Goal: Task Accomplishment & Management: Manage account settings

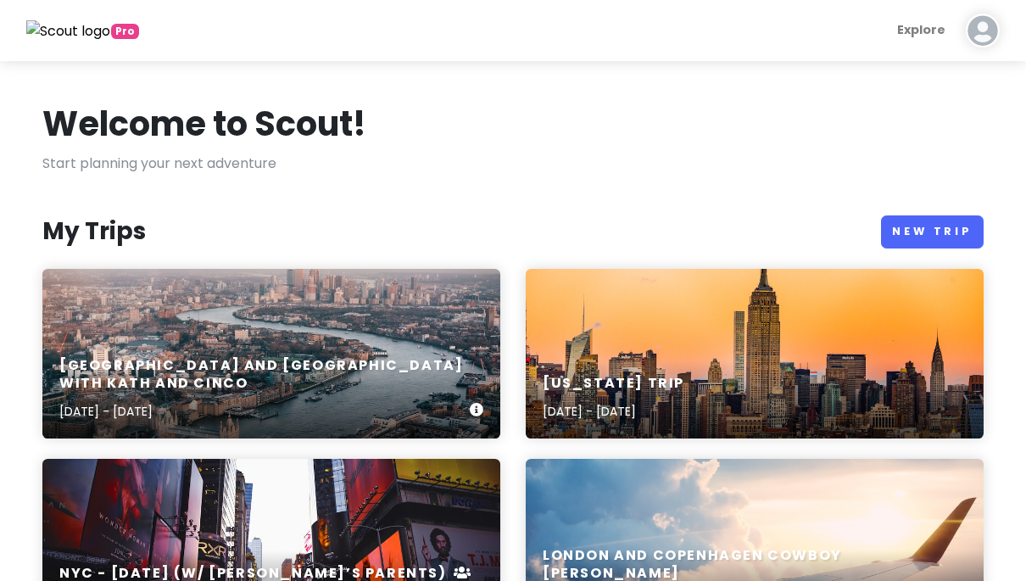
click at [425, 372] on div "[GEOGRAPHIC_DATA] and [GEOGRAPHIC_DATA] with Kath and Cinco [DATE] - [DATE]" at bounding box center [271, 389] width 458 height 98
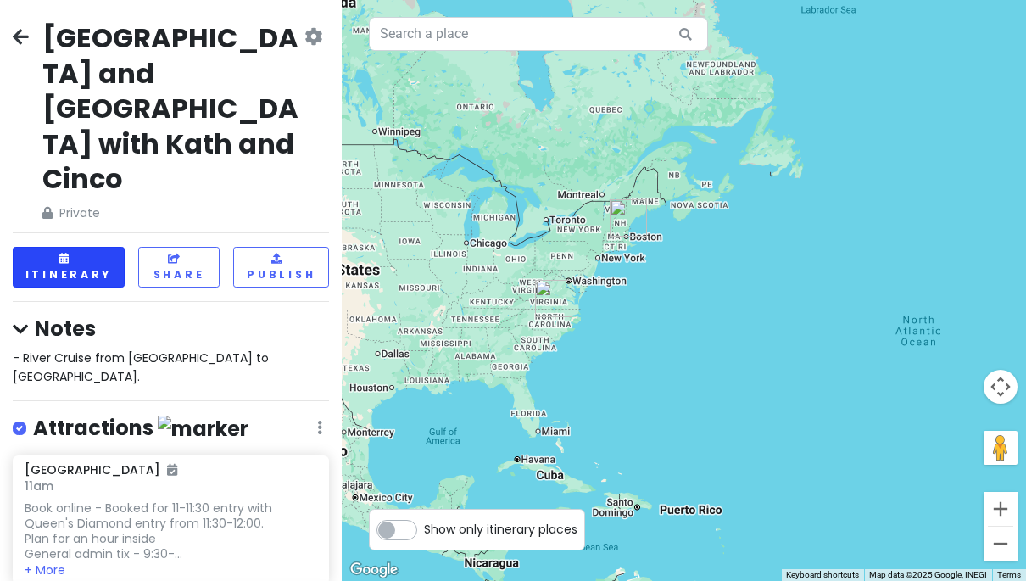
click at [86, 247] on button "Itinerary" at bounding box center [69, 267] width 112 height 40
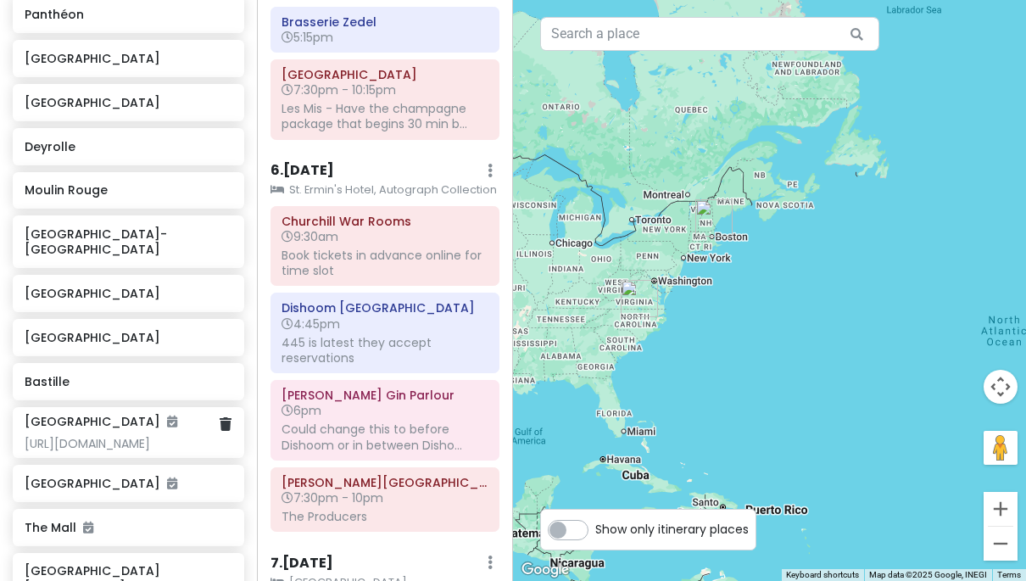
scroll to position [3255, 0]
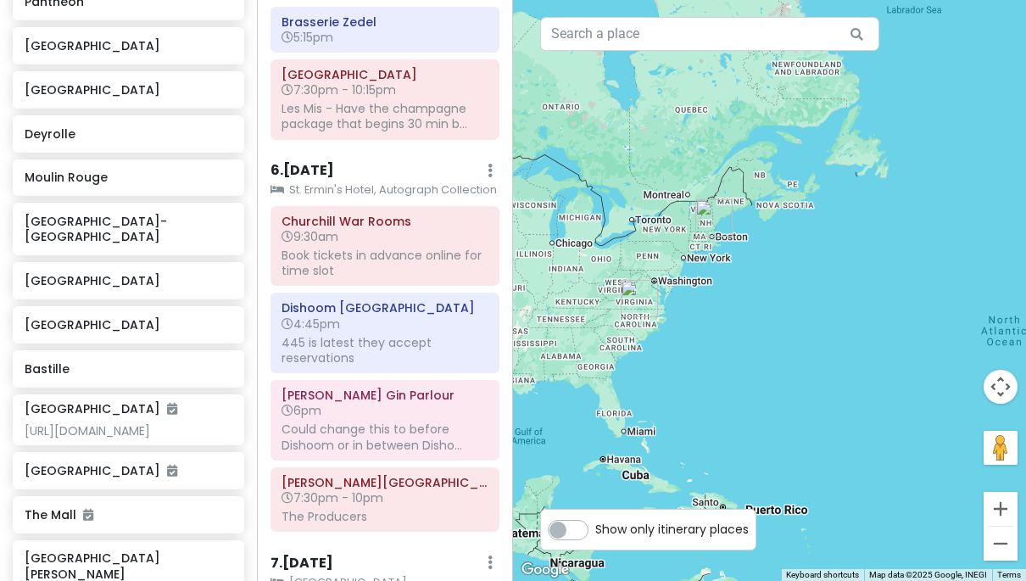
type input "Covent C"
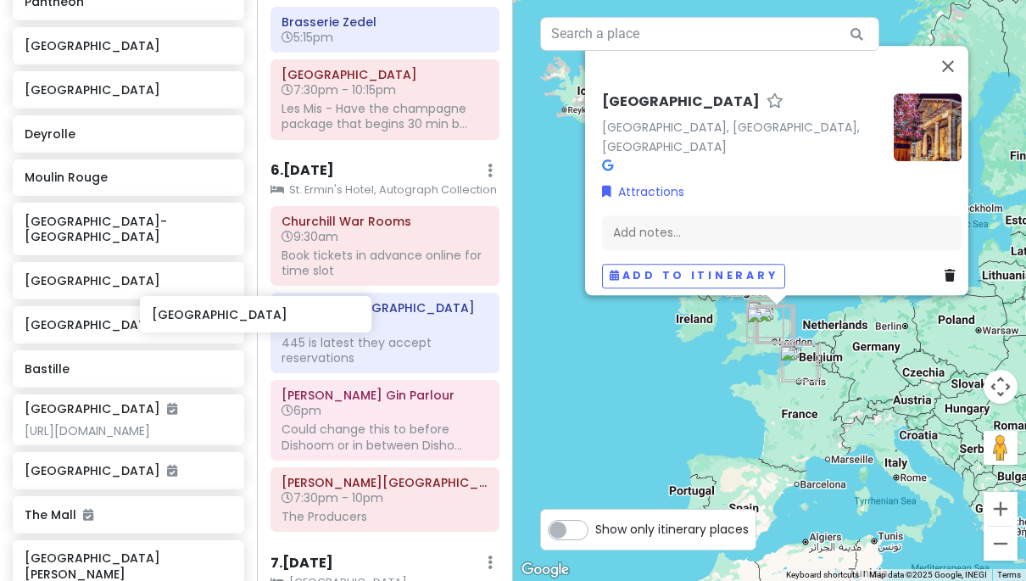
scroll to position [3255, 27]
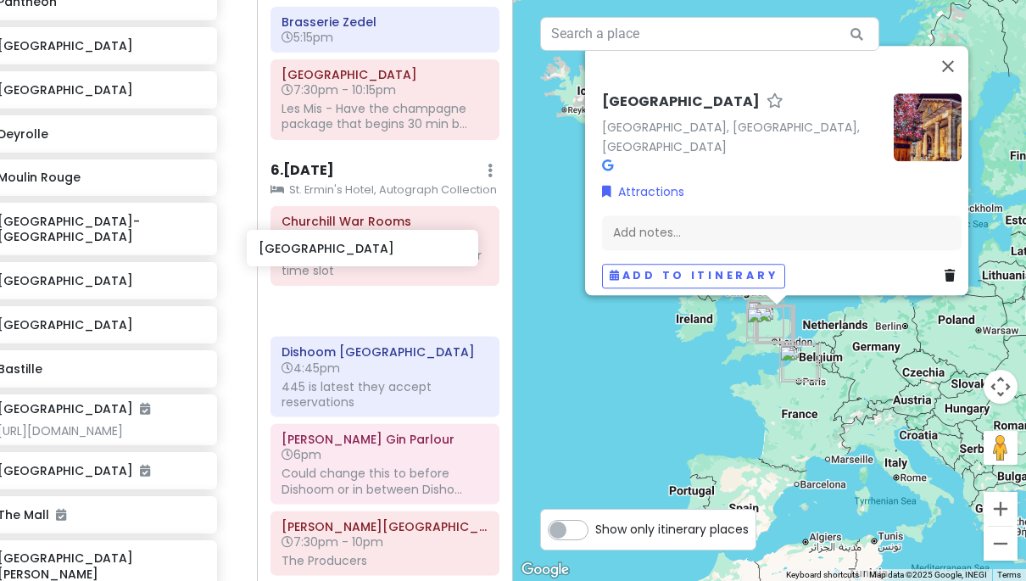
drag, startPoint x: 132, startPoint y: 390, endPoint x: 369, endPoint y: 254, distance: 273.2
click at [369, 254] on div "[GEOGRAPHIC_DATA] and [GEOGRAPHIC_DATA] with Kath and Cinco Private Change Date…" at bounding box center [513, 290] width 1026 height 581
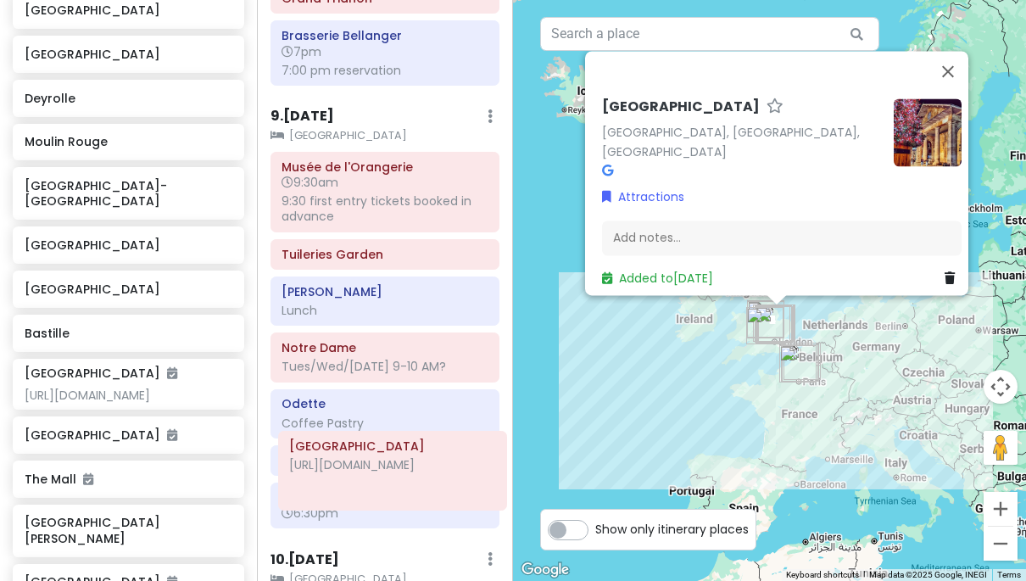
scroll to position [3516, 0]
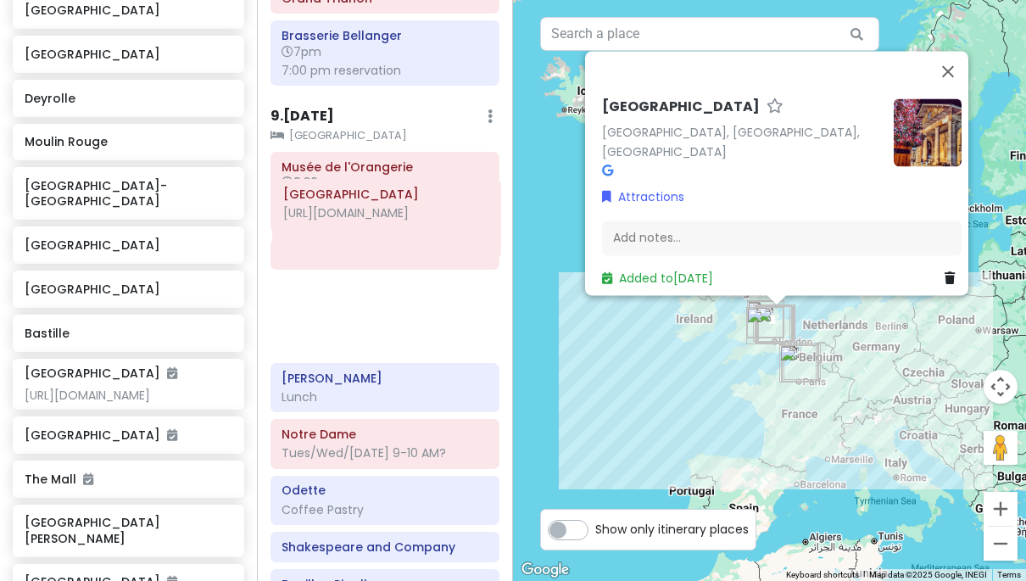
drag, startPoint x: 307, startPoint y: 542, endPoint x: 309, endPoint y: 211, distance: 330.8
click at [309, 211] on div "Itinerary × 1 . [DATE] Edit Day Notes Delete Day Click to add day notes [GEOGRA…" at bounding box center [385, 290] width 257 height 581
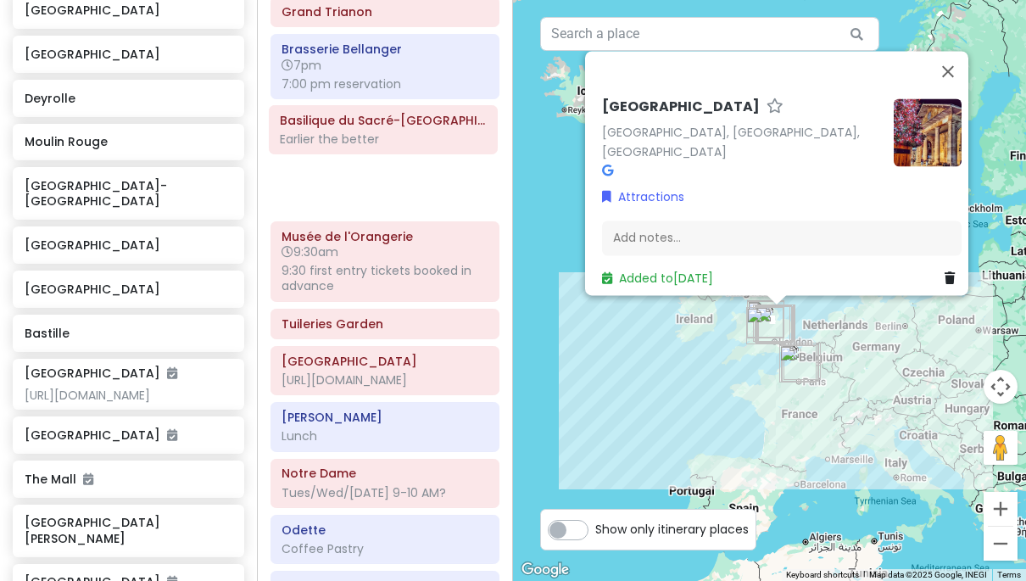
scroll to position [3503, 0]
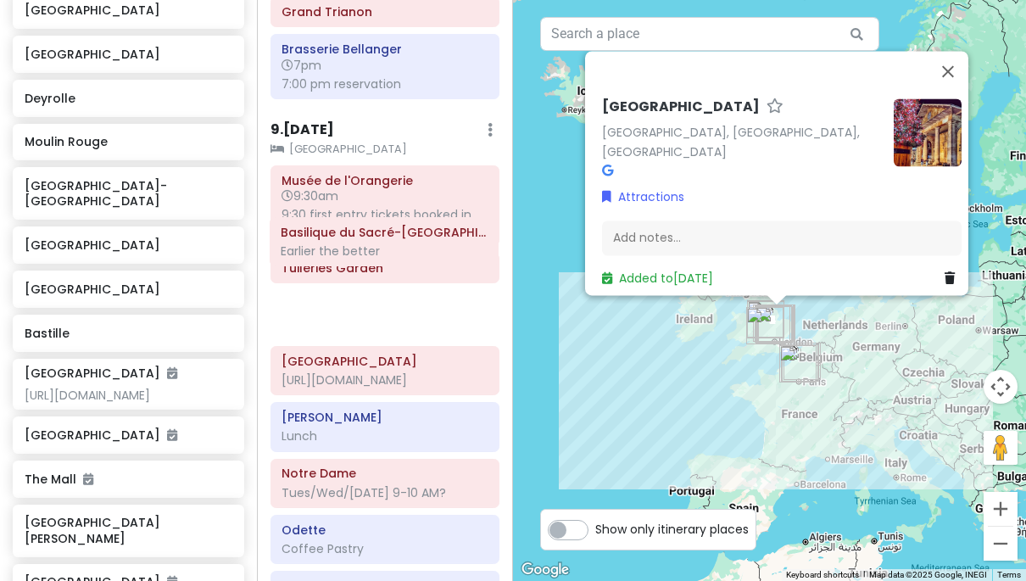
drag, startPoint x: 366, startPoint y: 227, endPoint x: 366, endPoint y: 240, distance: 12.8
click at [366, 240] on div "Itinerary × 1 . [DATE] Edit Day Notes Delete Day Click to add day notes [GEOGRA…" at bounding box center [385, 290] width 257 height 581
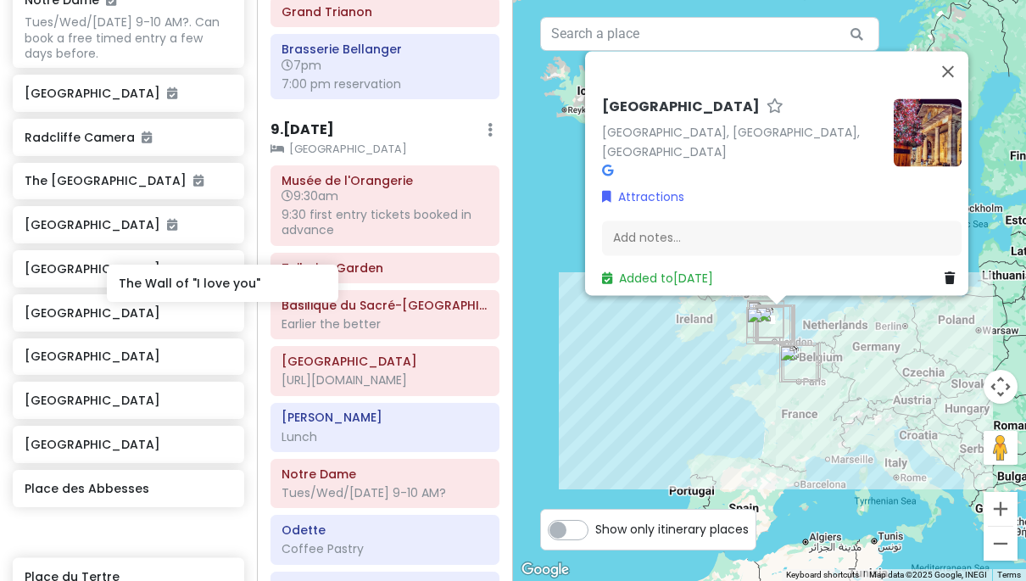
scroll to position [2461, 27]
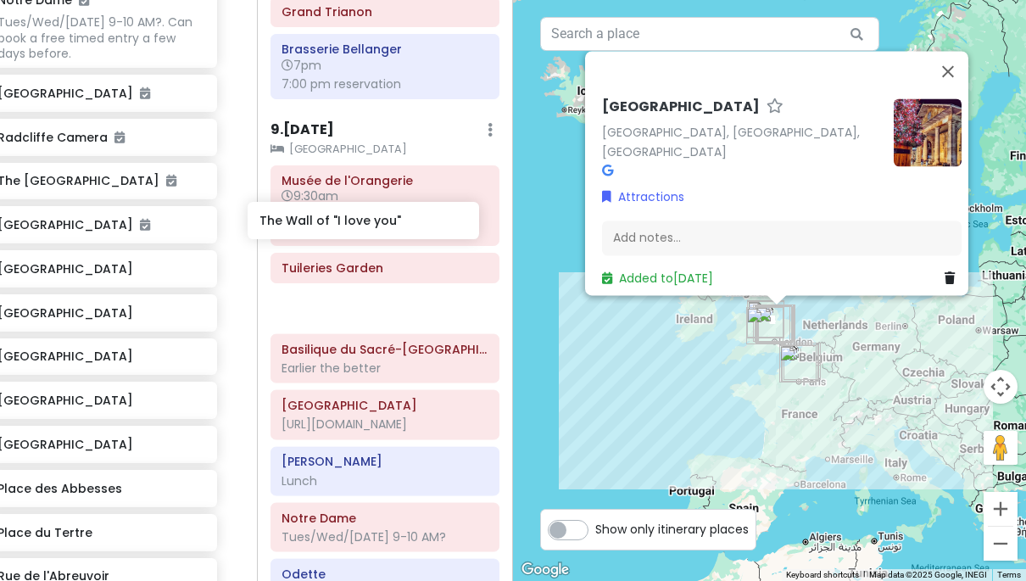
drag, startPoint x: 143, startPoint y: 299, endPoint x: 378, endPoint y: 234, distance: 243.9
click at [378, 234] on div "[GEOGRAPHIC_DATA] and [GEOGRAPHIC_DATA] with Kath and Cinco Private Change Date…" at bounding box center [513, 290] width 1026 height 581
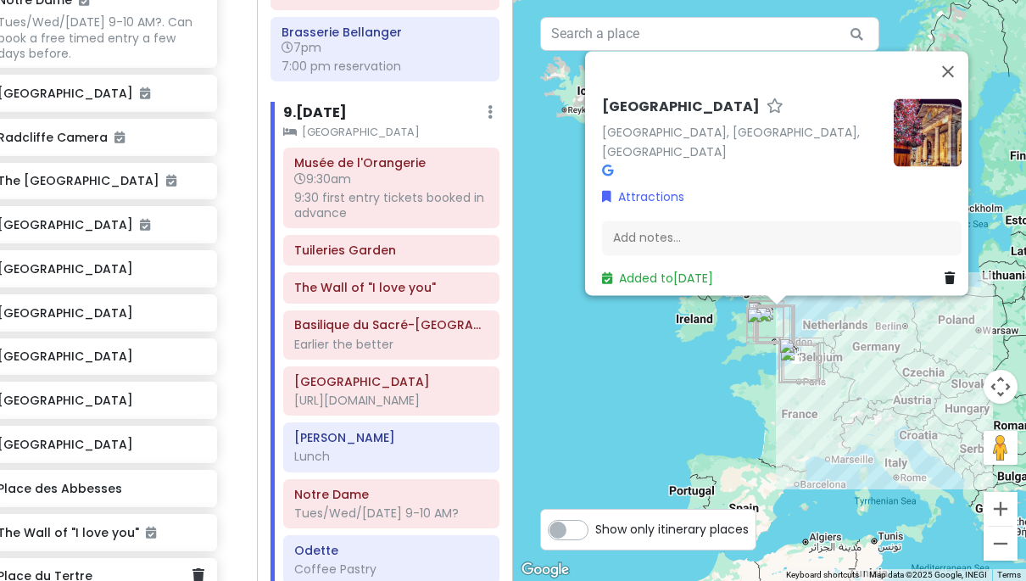
scroll to position [0, 0]
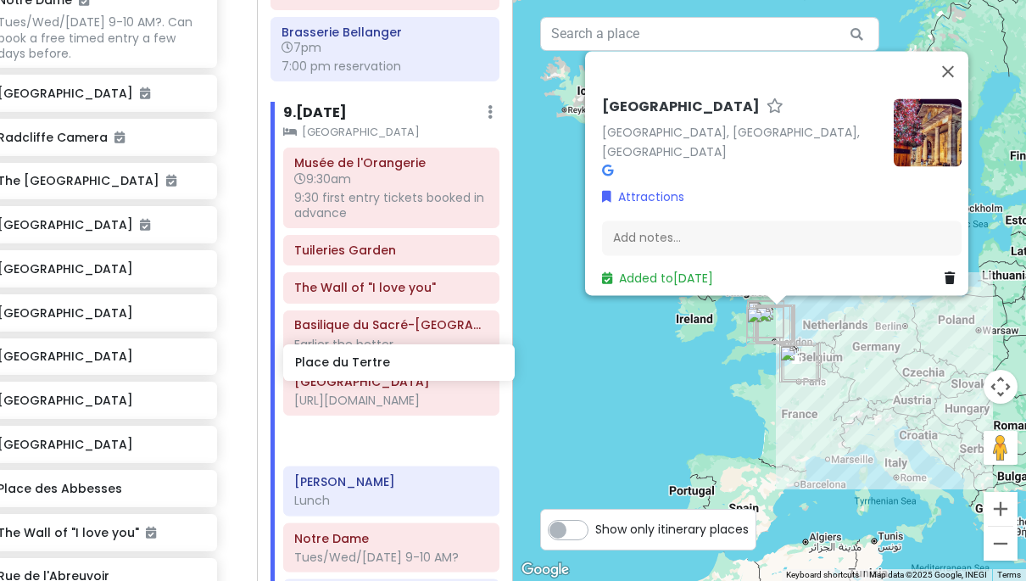
drag, startPoint x: 85, startPoint y: 325, endPoint x: 382, endPoint y: 364, distance: 299.4
click at [382, 364] on div "[GEOGRAPHIC_DATA] and [GEOGRAPHIC_DATA] with Kath and Cinco Private Change Date…" at bounding box center [513, 290] width 1026 height 581
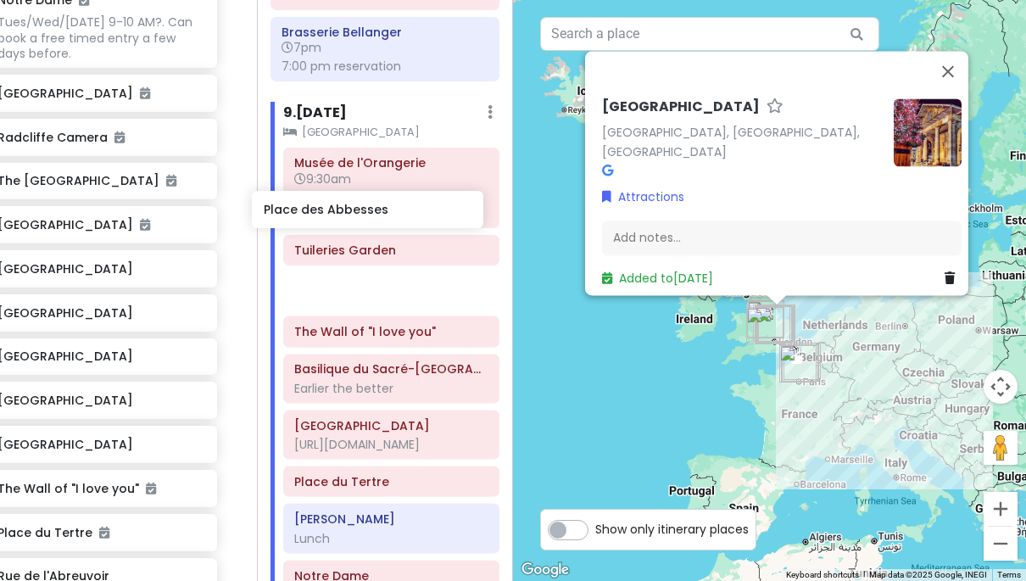
drag, startPoint x: 81, startPoint y: 245, endPoint x: 352, endPoint y: 206, distance: 273.4
click at [352, 206] on div "[GEOGRAPHIC_DATA] and [GEOGRAPHIC_DATA] with Kath and Cinco Private Change Date…" at bounding box center [513, 290] width 1026 height 581
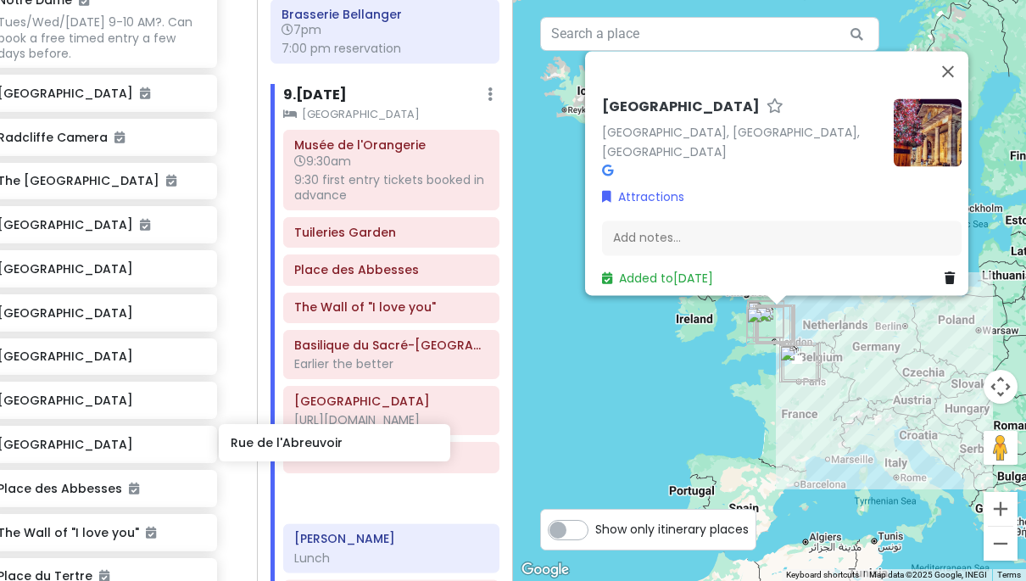
scroll to position [3531, 0]
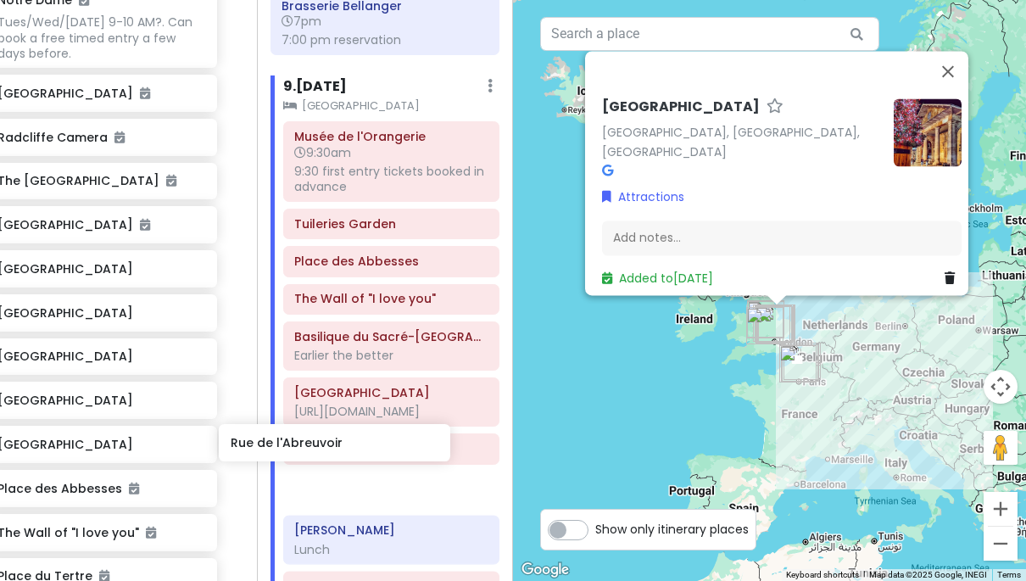
drag, startPoint x: 126, startPoint y: 383, endPoint x: 363, endPoint y: 445, distance: 245.7
click at [363, 445] on div "[GEOGRAPHIC_DATA] and [GEOGRAPHIC_DATA] with Kath and Cinco Private Change Date…" at bounding box center [513, 290] width 1026 height 581
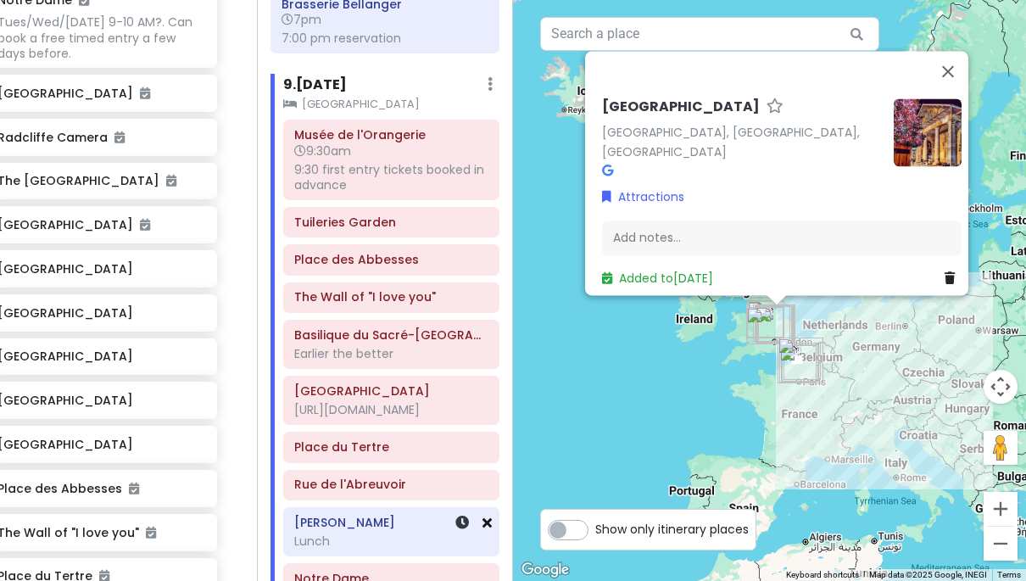
click at [486, 516] on icon at bounding box center [487, 523] width 9 height 14
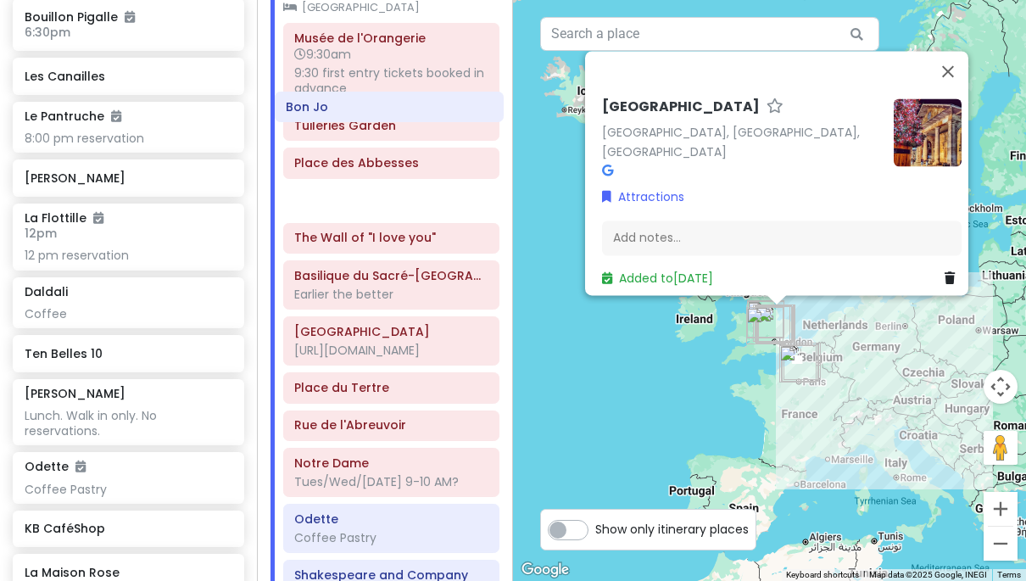
scroll to position [3615, 0]
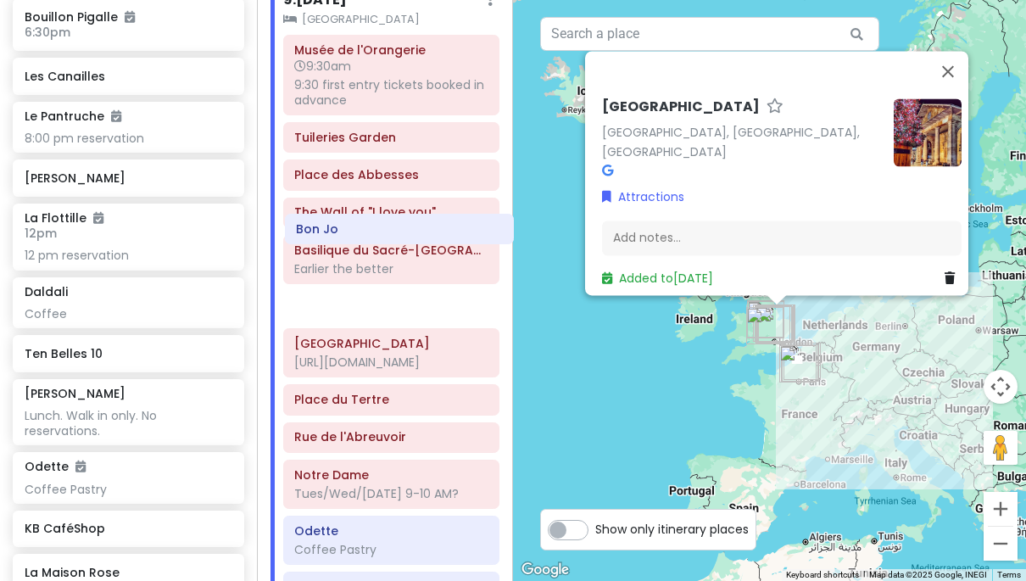
drag, startPoint x: 396, startPoint y: 374, endPoint x: 410, endPoint y: 236, distance: 138.9
click at [410, 236] on div "Itinerary × 1 . [DATE] Edit Day Notes Delete Day Click to add day notes [GEOGRA…" at bounding box center [385, 290] width 257 height 581
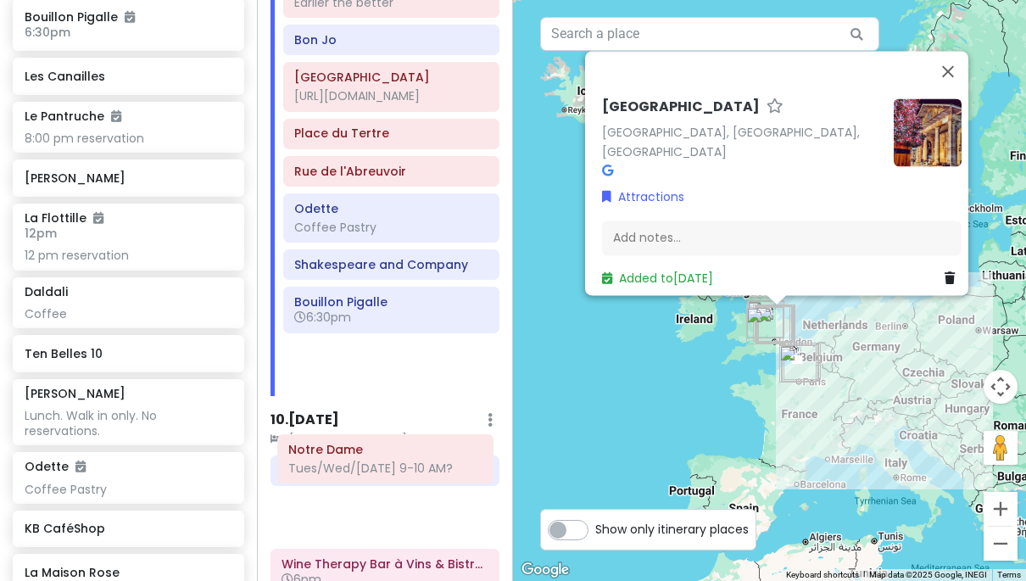
scroll to position [3885, 0]
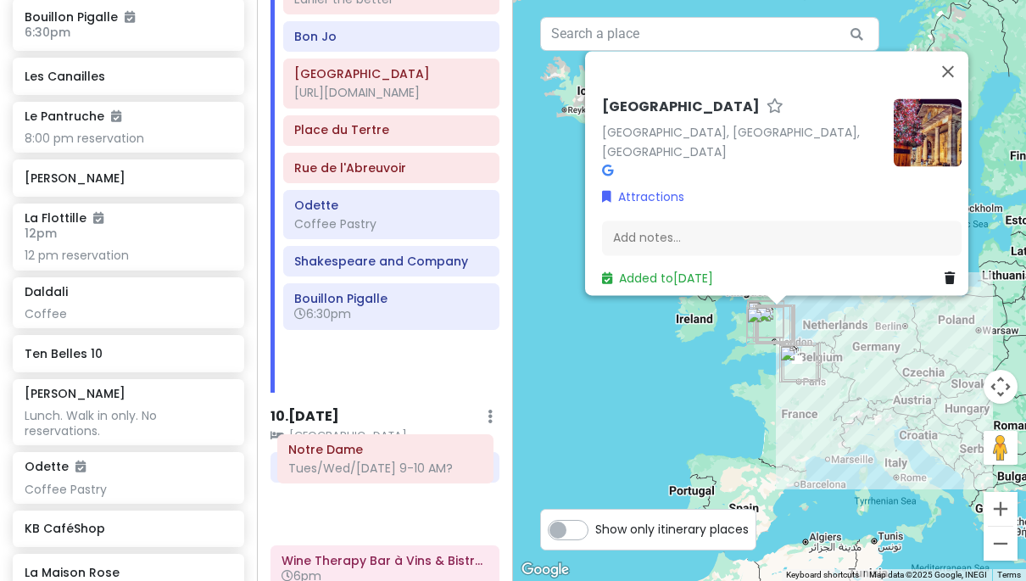
drag, startPoint x: 397, startPoint y: 249, endPoint x: 386, endPoint y: 425, distance: 176.8
click at [386, 425] on div "Itinerary × 1 . [DATE] Edit Day Notes Delete Day Click to add day notes [GEOGRA…" at bounding box center [385, 290] width 257 height 581
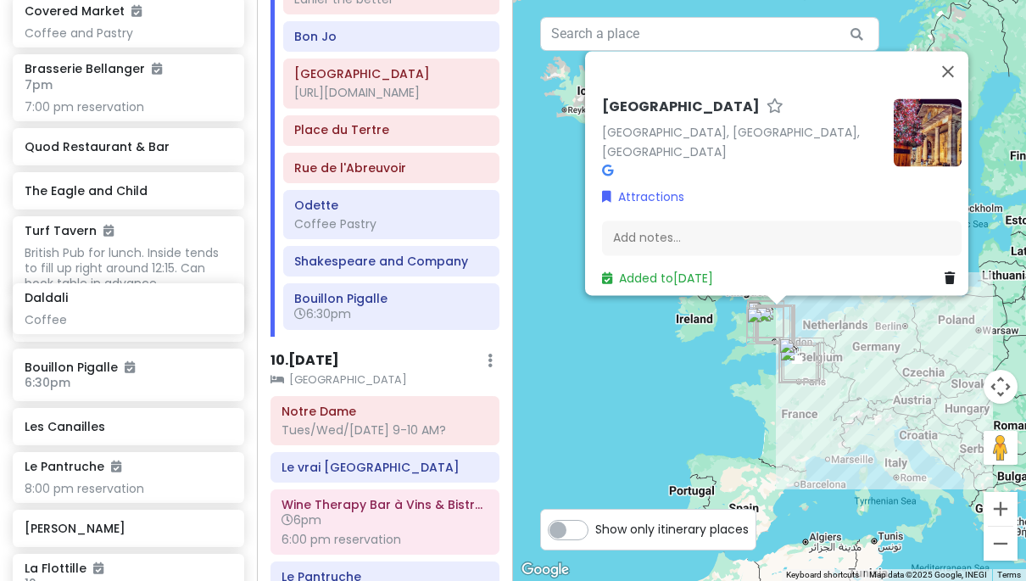
scroll to position [6506, 27]
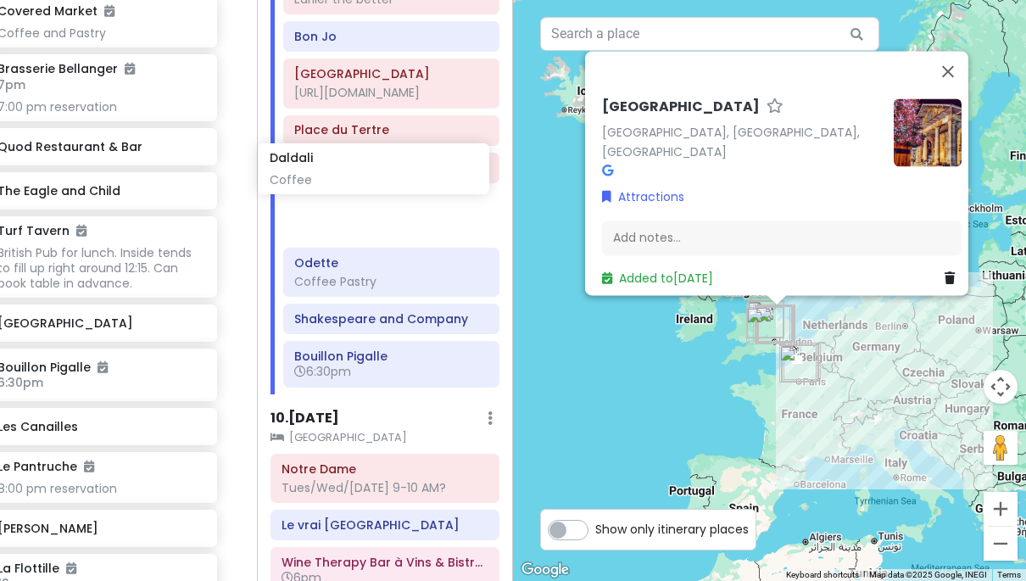
drag, startPoint x: 163, startPoint y: 300, endPoint x: 409, endPoint y: 160, distance: 283.0
click at [409, 160] on div "[GEOGRAPHIC_DATA] and [GEOGRAPHIC_DATA] with Kath and Cinco Private Change Date…" at bounding box center [513, 290] width 1026 height 581
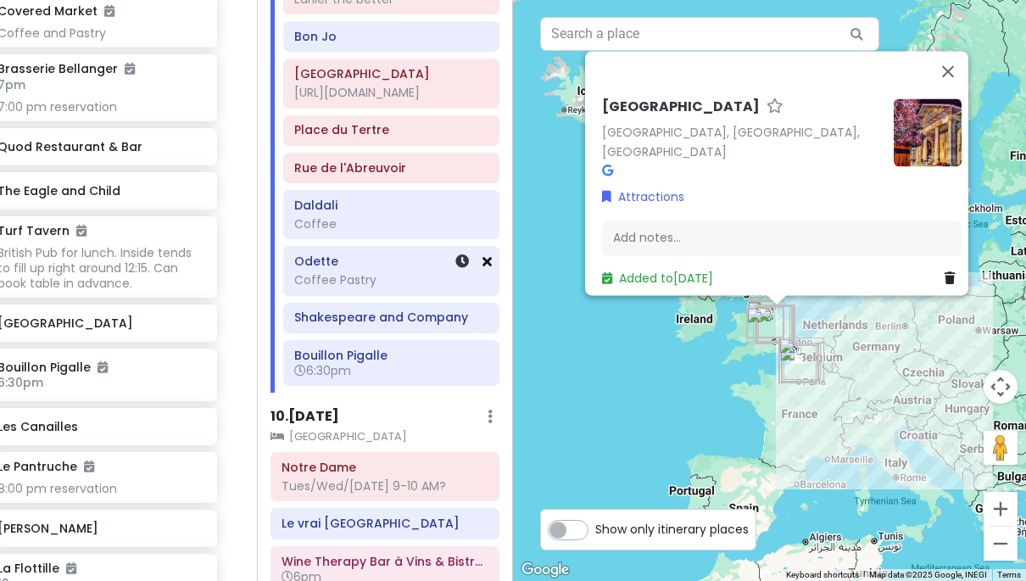
click at [486, 254] on icon at bounding box center [487, 261] width 9 height 14
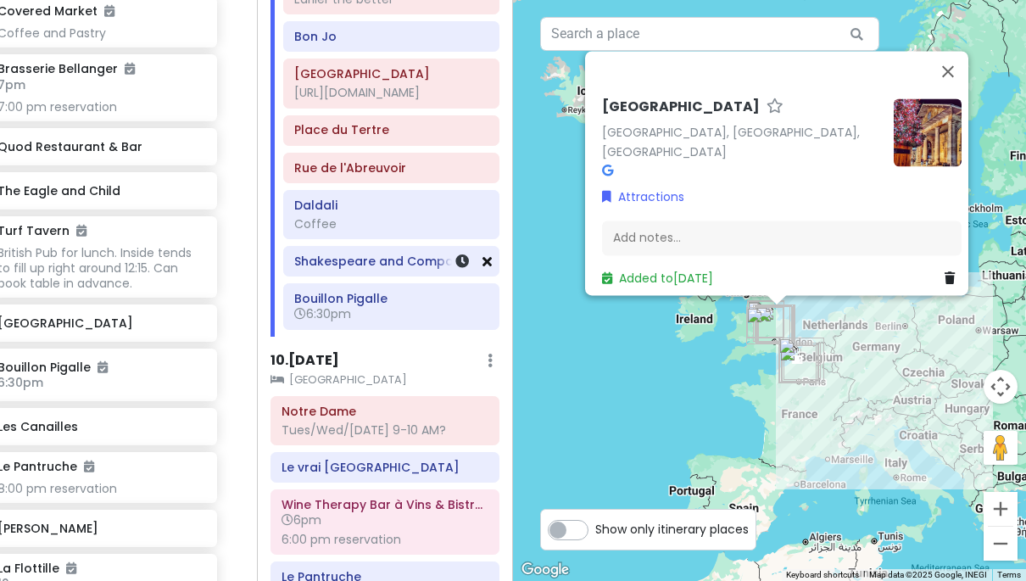
click at [489, 254] on icon at bounding box center [487, 261] width 9 height 14
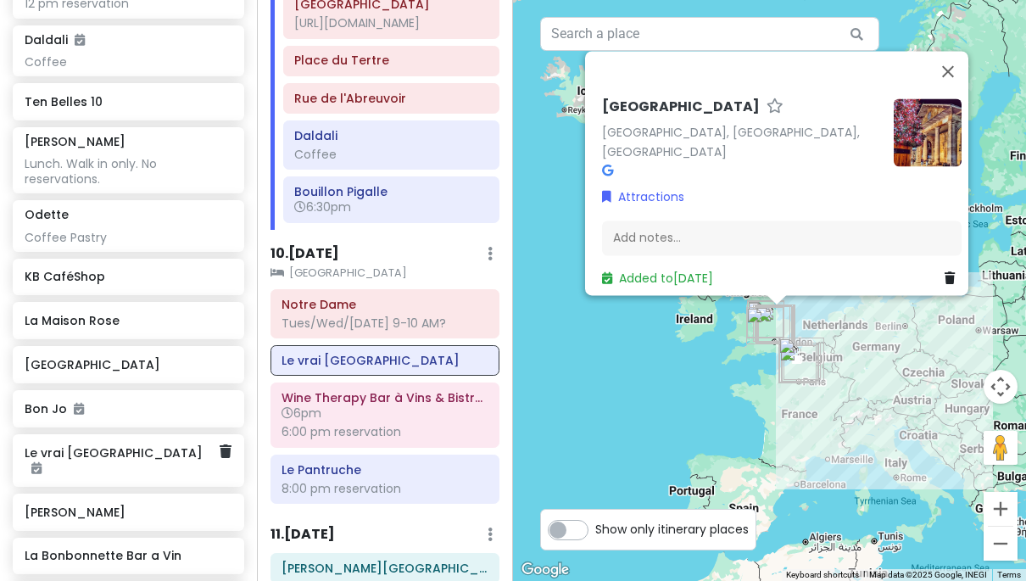
scroll to position [7565, 0]
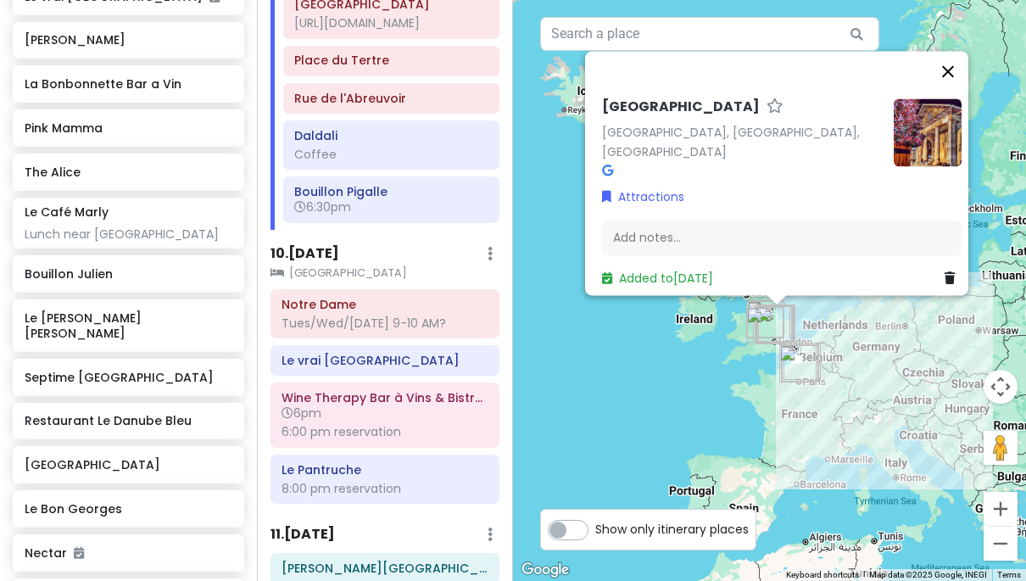
click at [953, 86] on button "Close" at bounding box center [948, 71] width 41 height 41
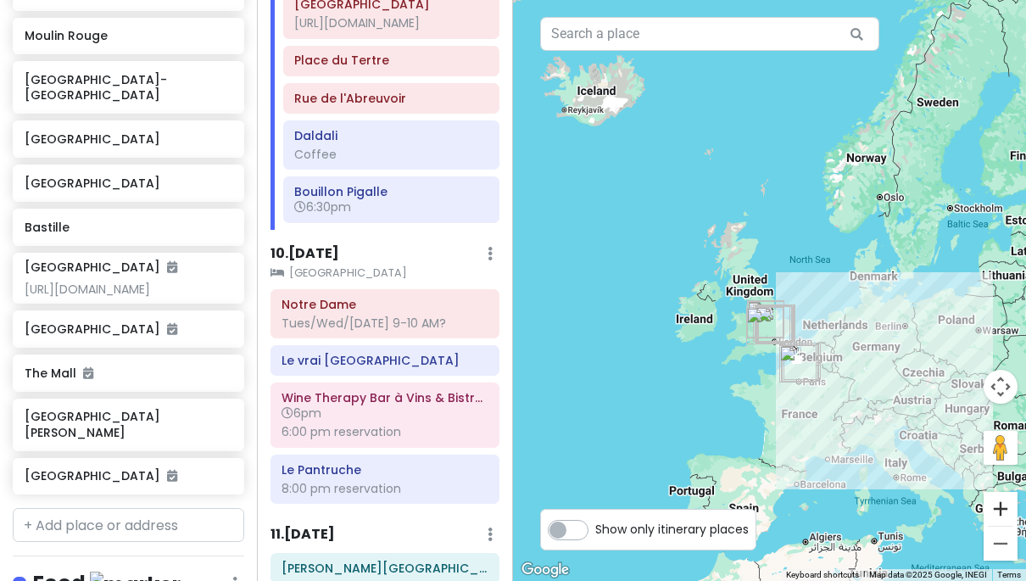
click at [1004, 508] on button "Zoom in" at bounding box center [1001, 509] width 34 height 34
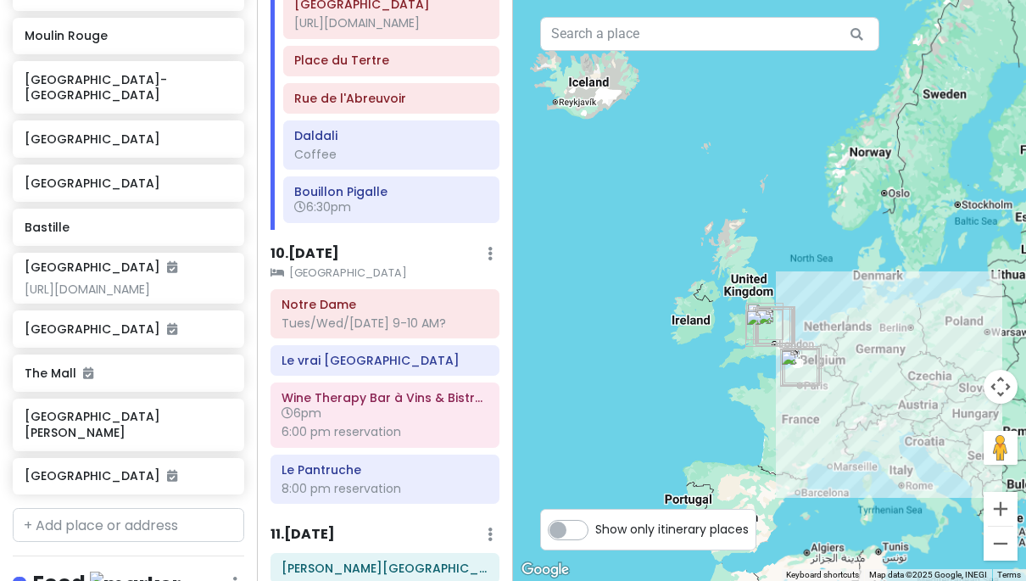
click at [1004, 508] on button "Zoom in" at bounding box center [1001, 509] width 34 height 34
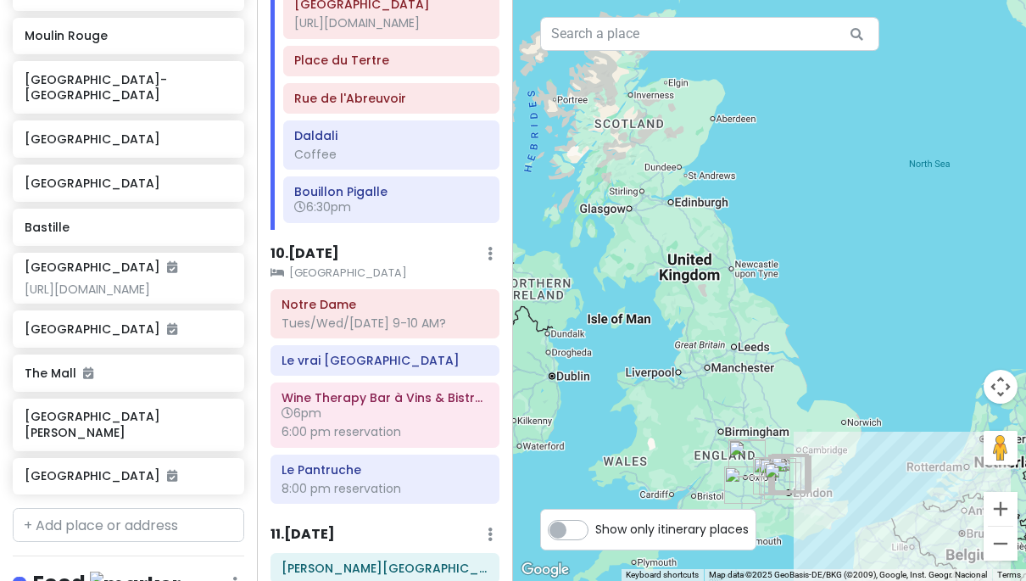
click at [1004, 508] on button "Zoom in" at bounding box center [1001, 509] width 34 height 34
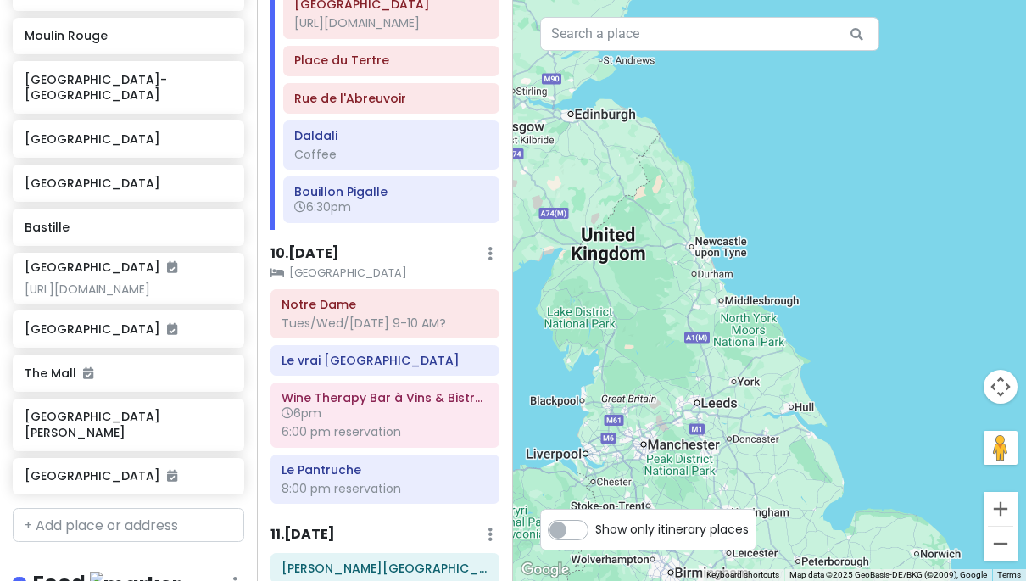
drag, startPoint x: 884, startPoint y: 472, endPoint x: 875, endPoint y: 277, distance: 196.2
click at [875, 277] on div at bounding box center [769, 290] width 513 height 581
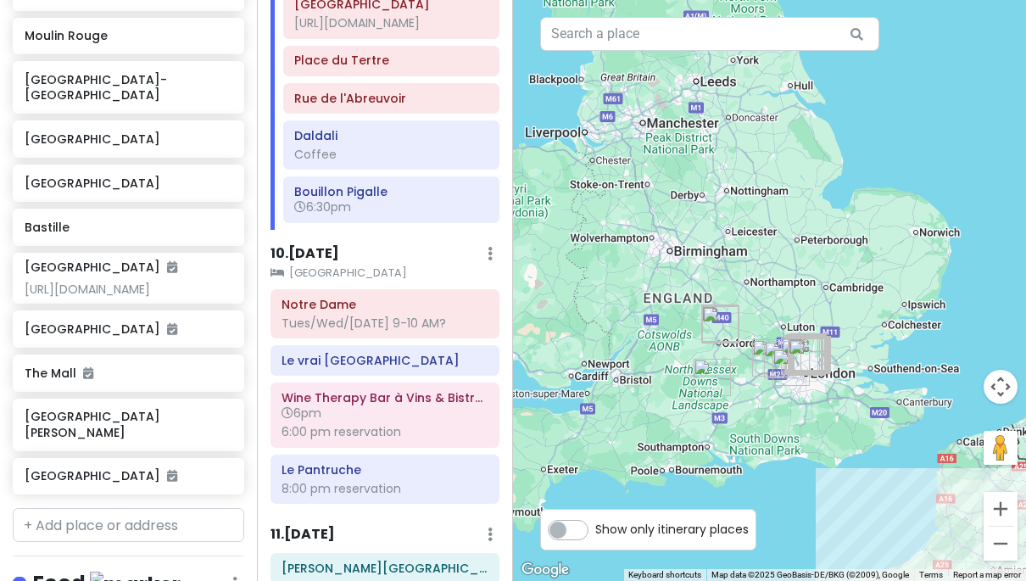
drag, startPoint x: 858, startPoint y: 370, endPoint x: 878, endPoint y: 173, distance: 197.9
click at [878, 175] on div at bounding box center [769, 290] width 513 height 581
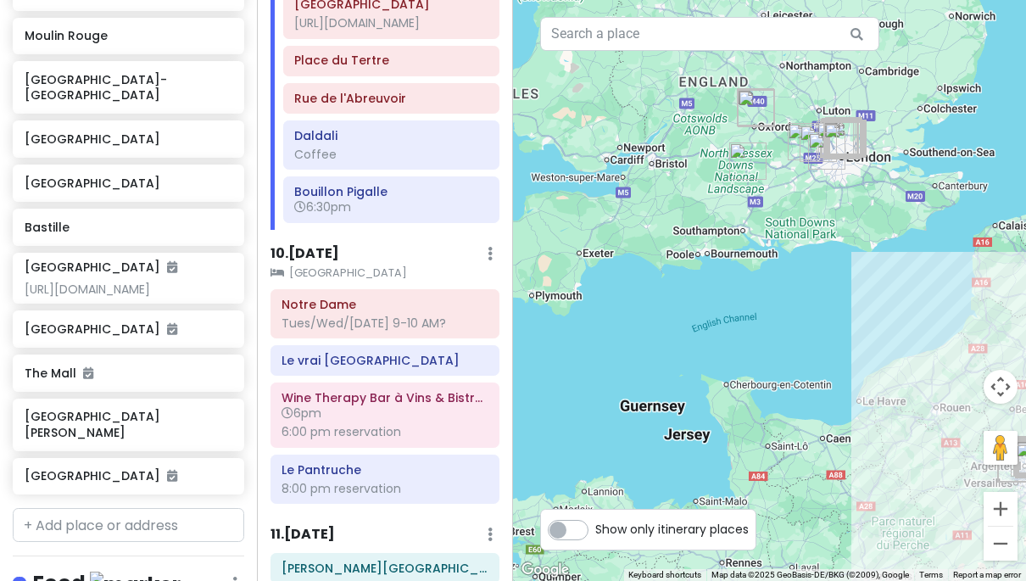
drag, startPoint x: 879, startPoint y: 182, endPoint x: 867, endPoint y: 215, distance: 34.4
click at [867, 213] on div at bounding box center [769, 290] width 513 height 581
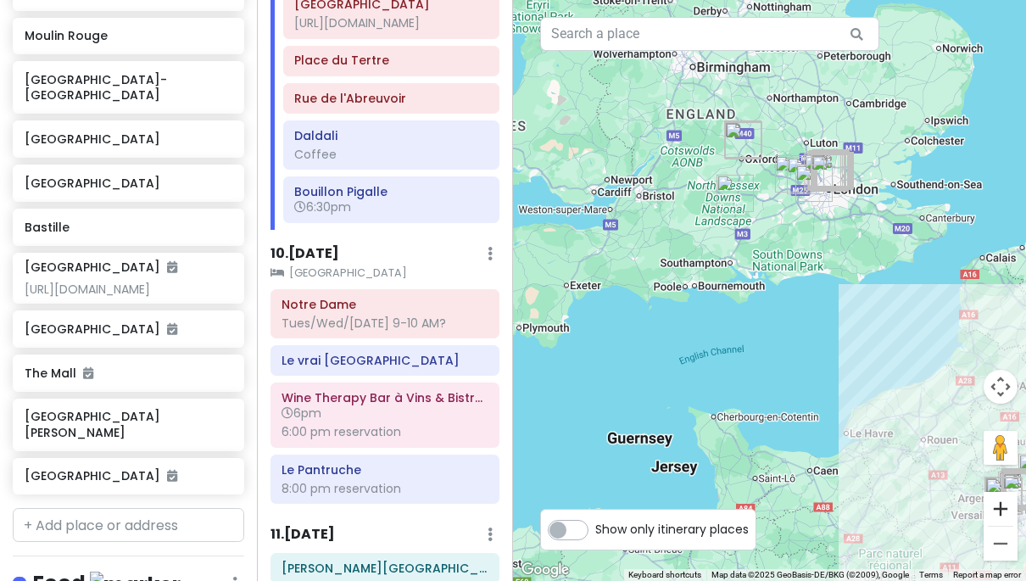
click at [1001, 507] on button "Zoom in" at bounding box center [1001, 509] width 34 height 34
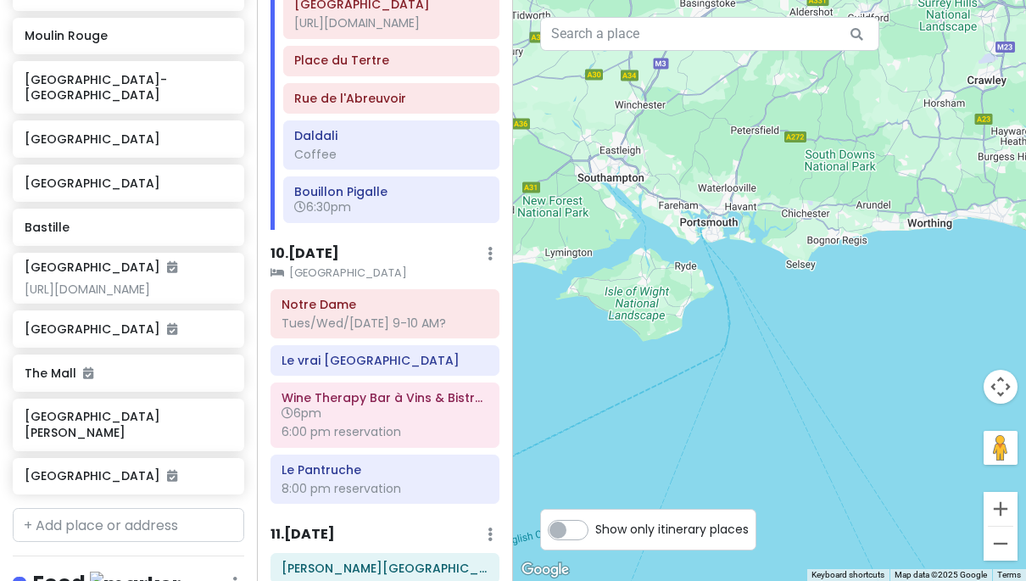
drag, startPoint x: 926, startPoint y: 321, endPoint x: 862, endPoint y: 453, distance: 146.4
click at [864, 443] on div at bounding box center [769, 290] width 513 height 581
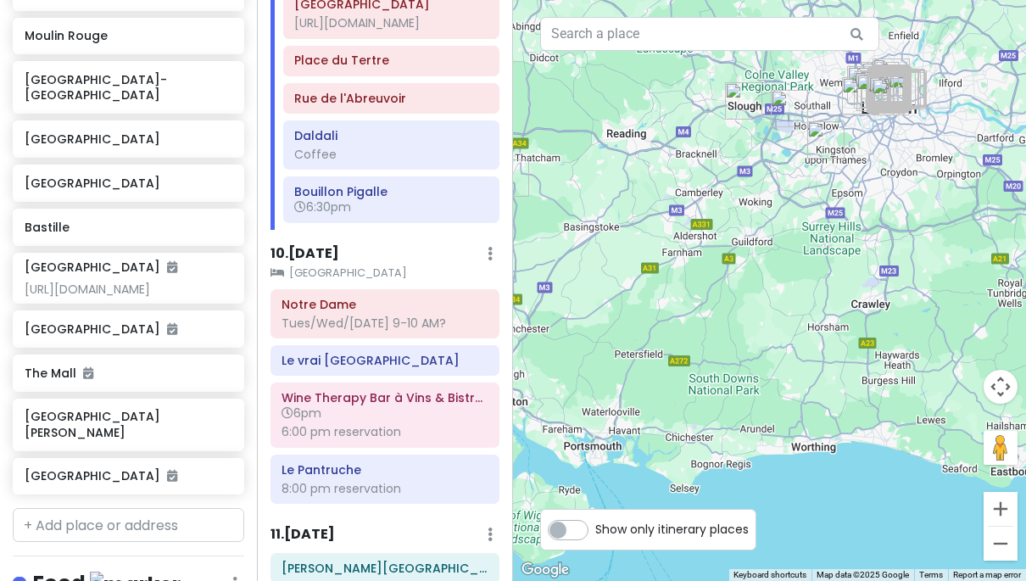
drag, startPoint x: 908, startPoint y: 243, endPoint x: 871, endPoint y: 332, distance: 96.2
click at [871, 330] on div at bounding box center [769, 290] width 513 height 581
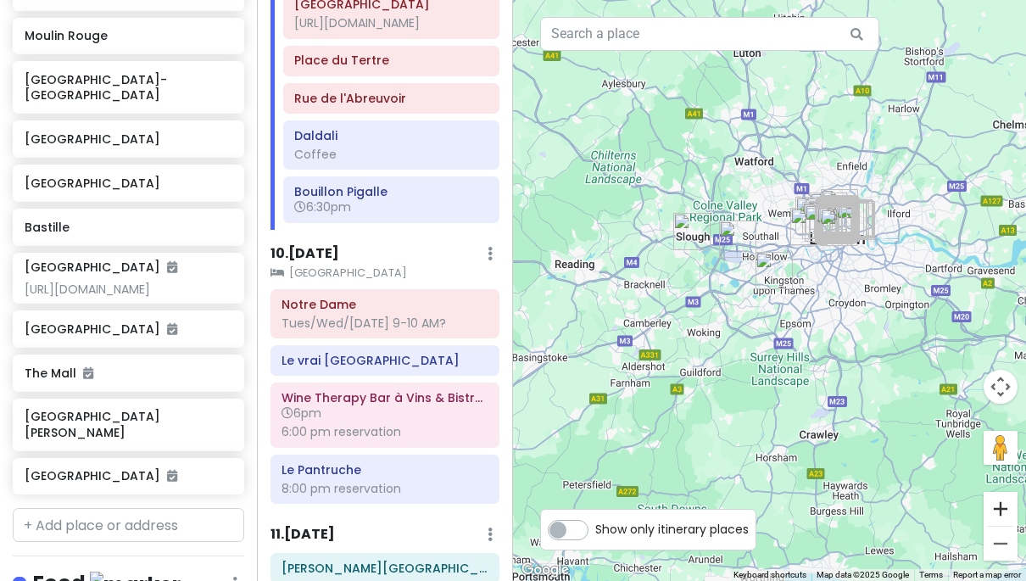
click at [1004, 506] on button "Zoom in" at bounding box center [1001, 509] width 34 height 34
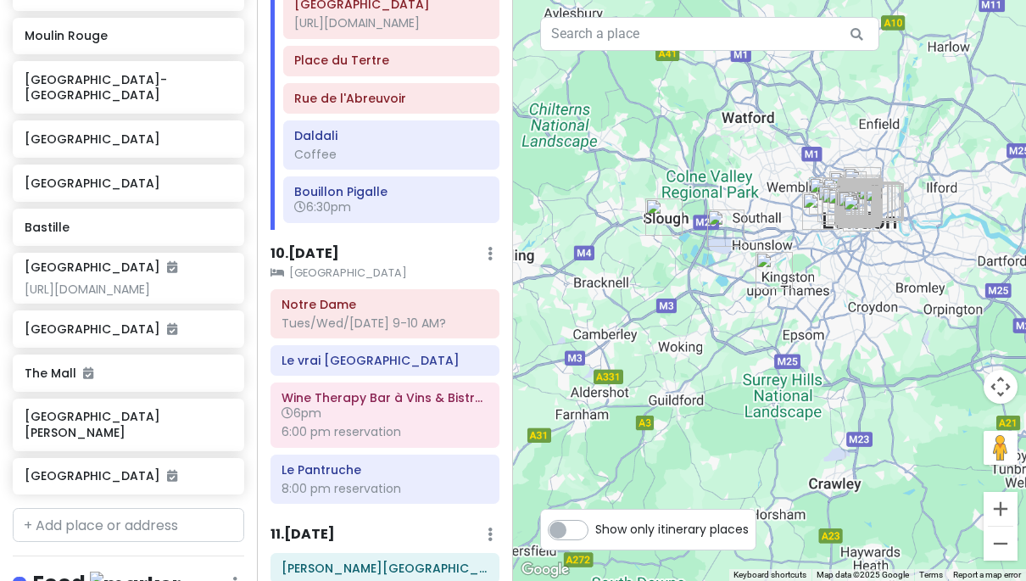
click at [1004, 506] on button "Zoom in" at bounding box center [1001, 509] width 34 height 34
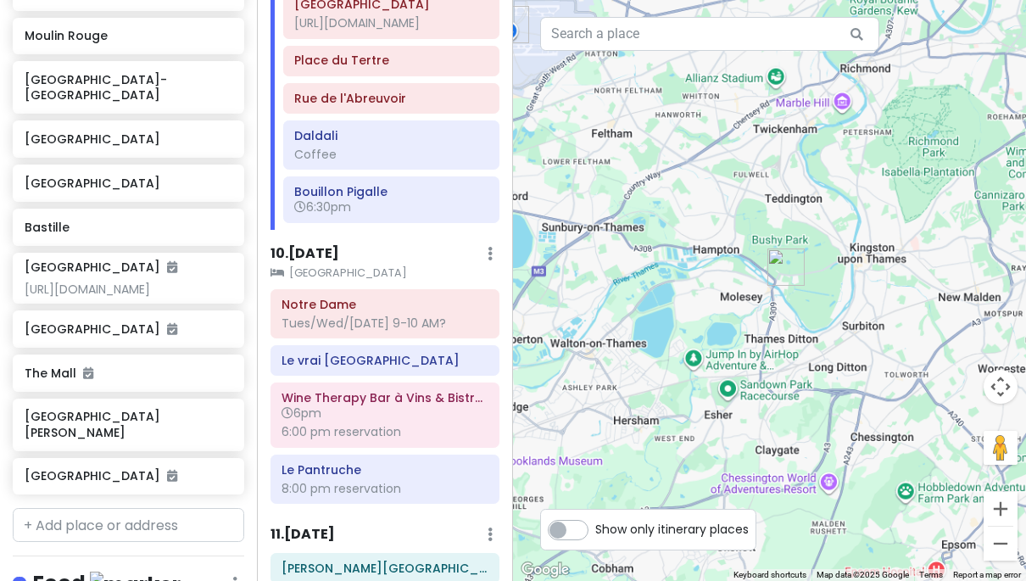
drag, startPoint x: 948, startPoint y: 333, endPoint x: 859, endPoint y: 484, distance: 174.6
click at [862, 475] on div at bounding box center [769, 290] width 513 height 581
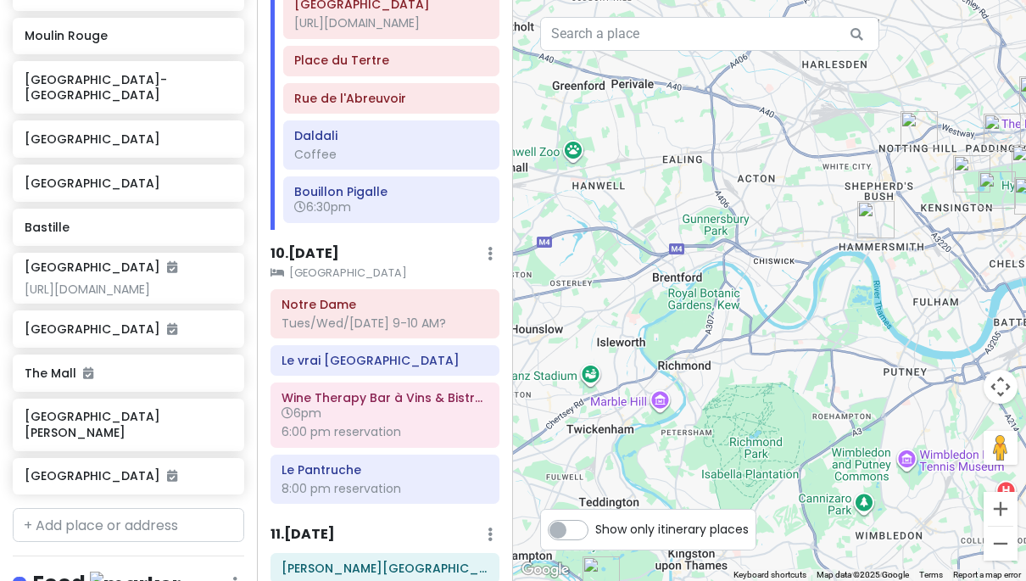
drag, startPoint x: 901, startPoint y: 333, endPoint x: 847, endPoint y: 403, distance: 88.2
click at [847, 395] on div at bounding box center [769, 290] width 513 height 581
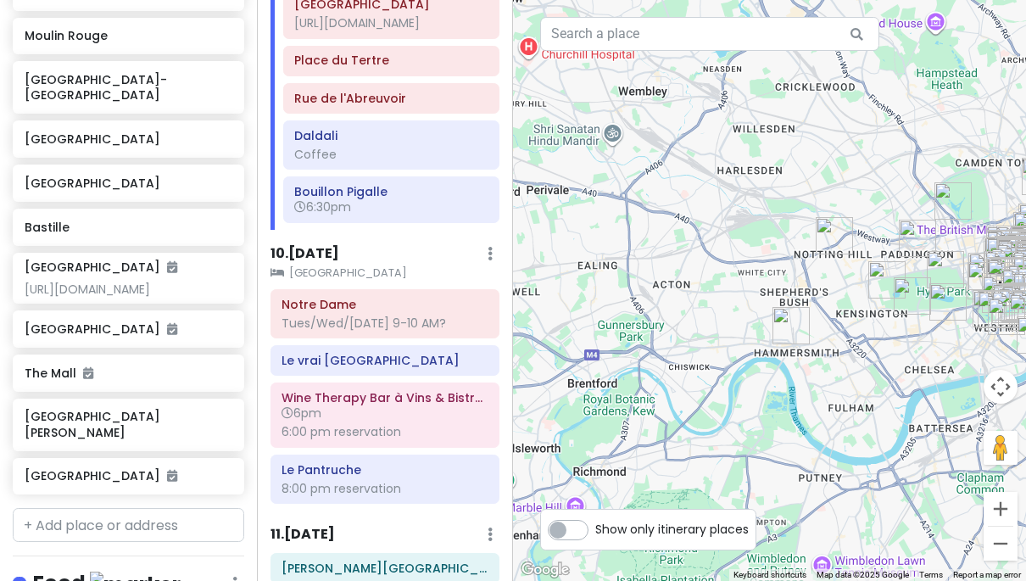
drag, startPoint x: 903, startPoint y: 399, endPoint x: 779, endPoint y: 419, distance: 126.3
click at [785, 421] on div at bounding box center [769, 290] width 513 height 581
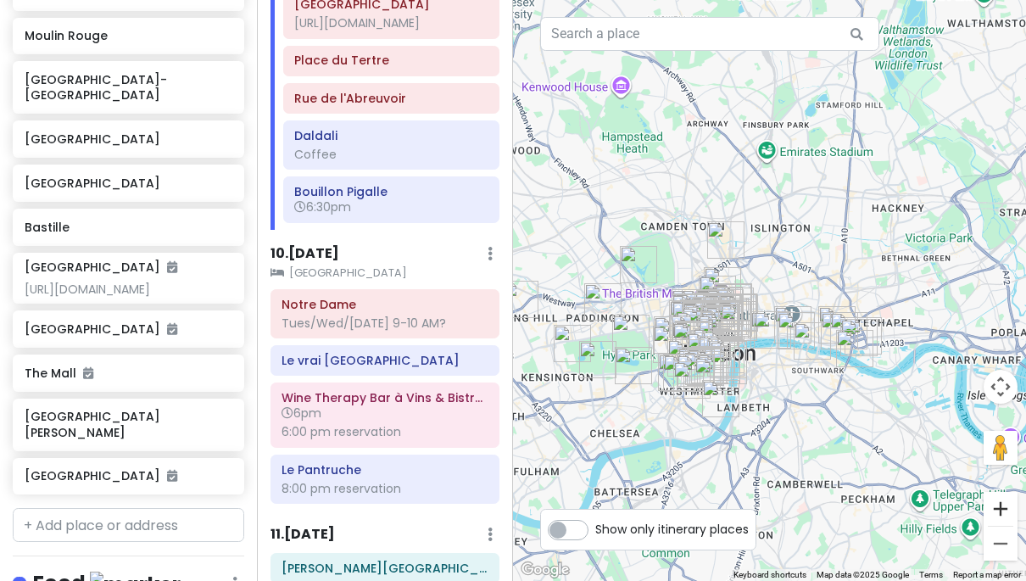
click at [1012, 517] on button "Zoom in" at bounding box center [1001, 509] width 34 height 34
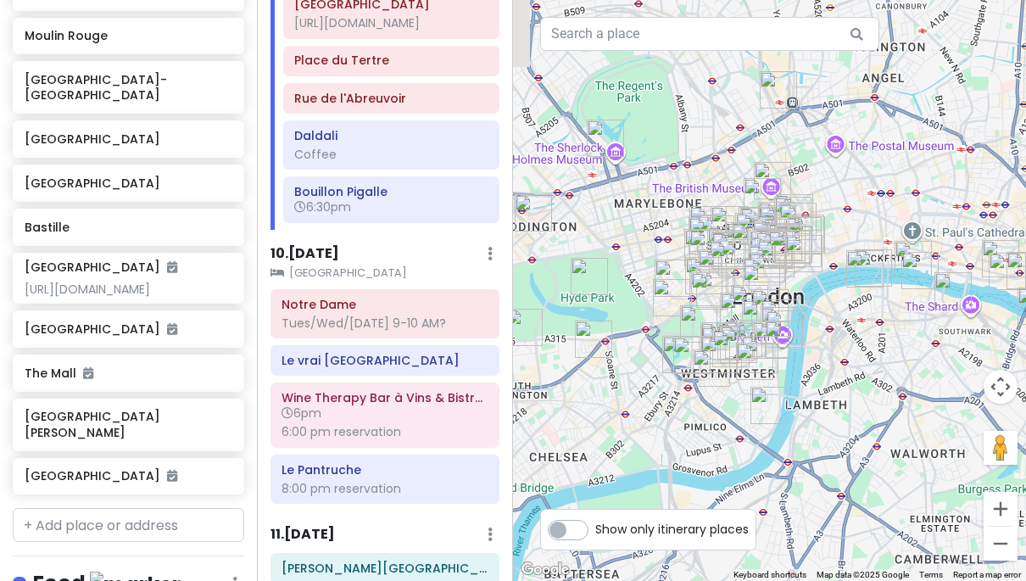
drag, startPoint x: 853, startPoint y: 514, endPoint x: 955, endPoint y: 391, distance: 160.2
click at [953, 391] on div at bounding box center [769, 290] width 513 height 581
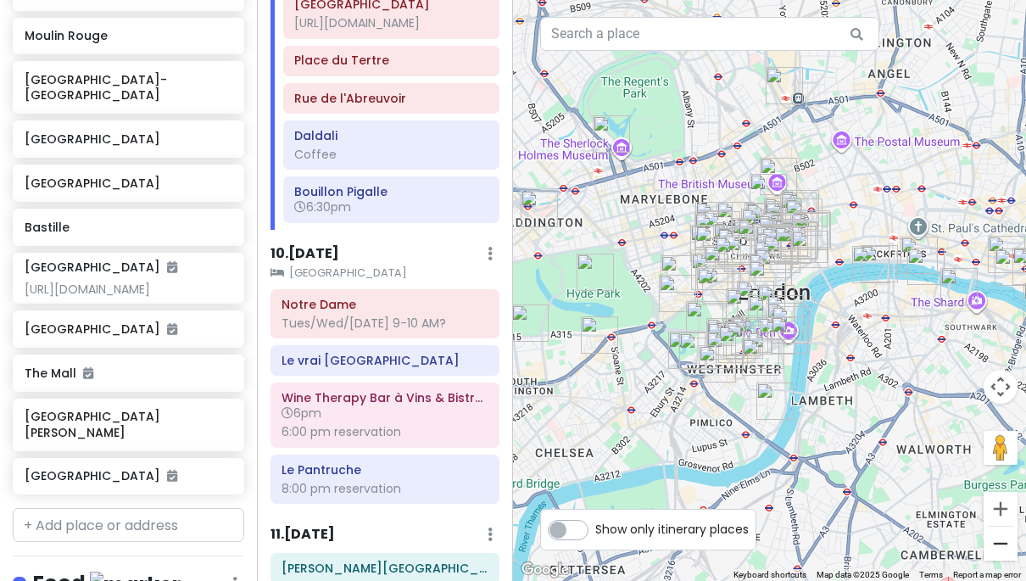
click at [996, 543] on button "Zoom out" at bounding box center [1001, 544] width 34 height 34
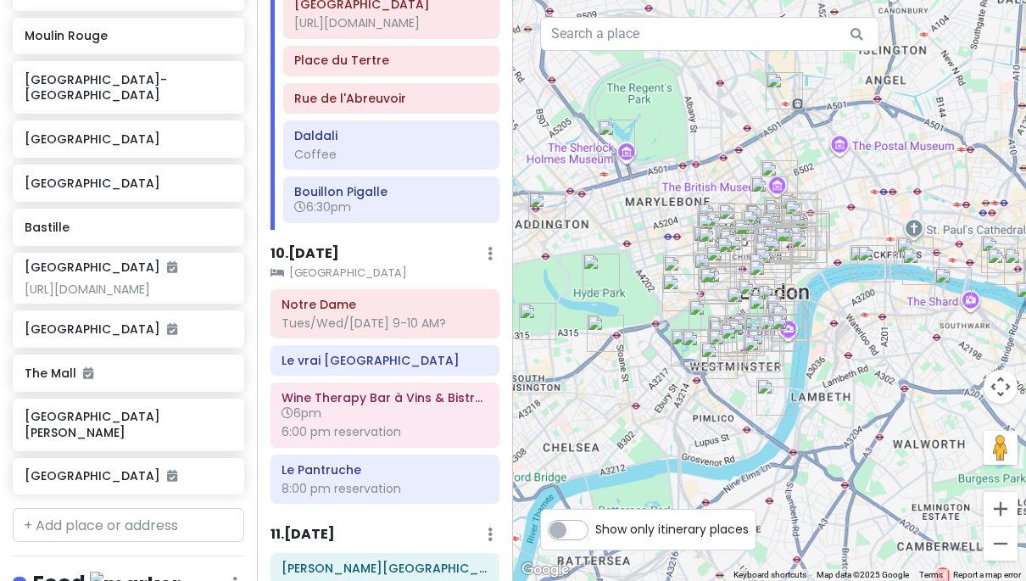
click at [996, 543] on button "Zoom out" at bounding box center [1001, 544] width 34 height 34
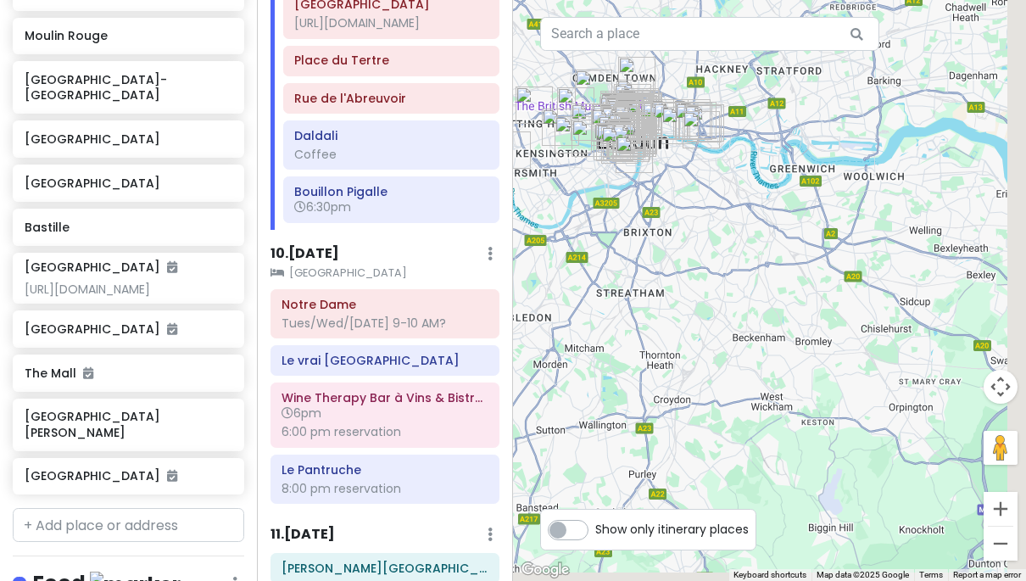
drag, startPoint x: 915, startPoint y: 504, endPoint x: 773, endPoint y: 349, distance: 210.7
click at [773, 349] on div at bounding box center [769, 290] width 513 height 581
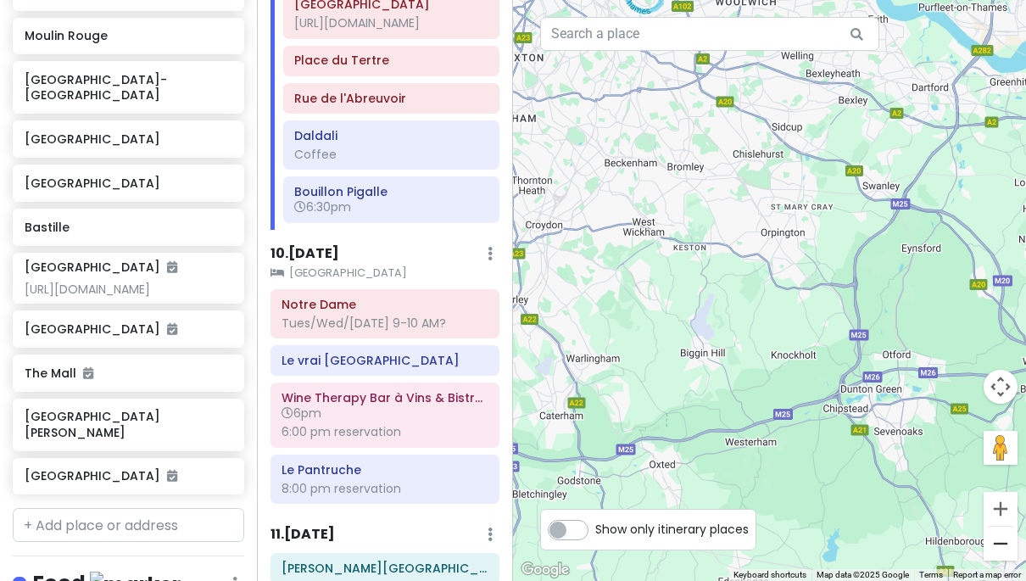
click at [998, 538] on button "Zoom out" at bounding box center [1001, 544] width 34 height 34
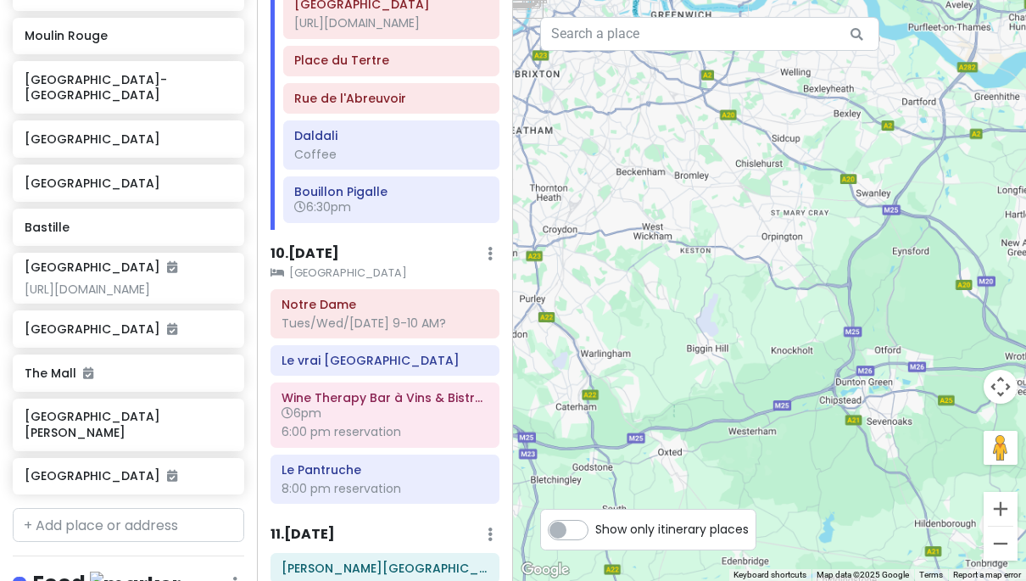
click at [998, 538] on button "Zoom out" at bounding box center [1001, 544] width 34 height 34
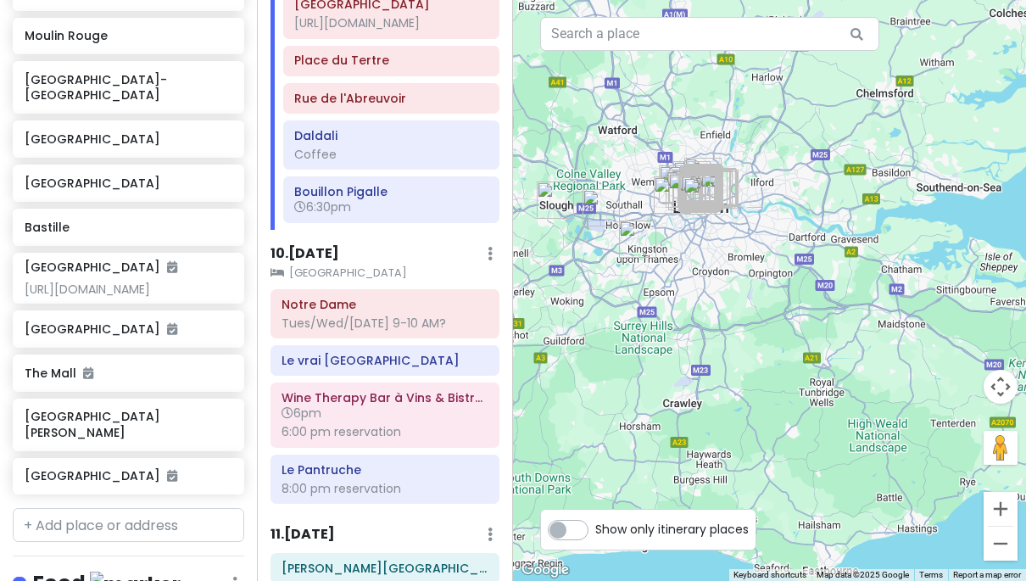
click at [815, 360] on div at bounding box center [769, 290] width 513 height 581
drag, startPoint x: 853, startPoint y: 411, endPoint x: 687, endPoint y: 213, distance: 257.7
click at [702, 239] on div at bounding box center [769, 290] width 513 height 581
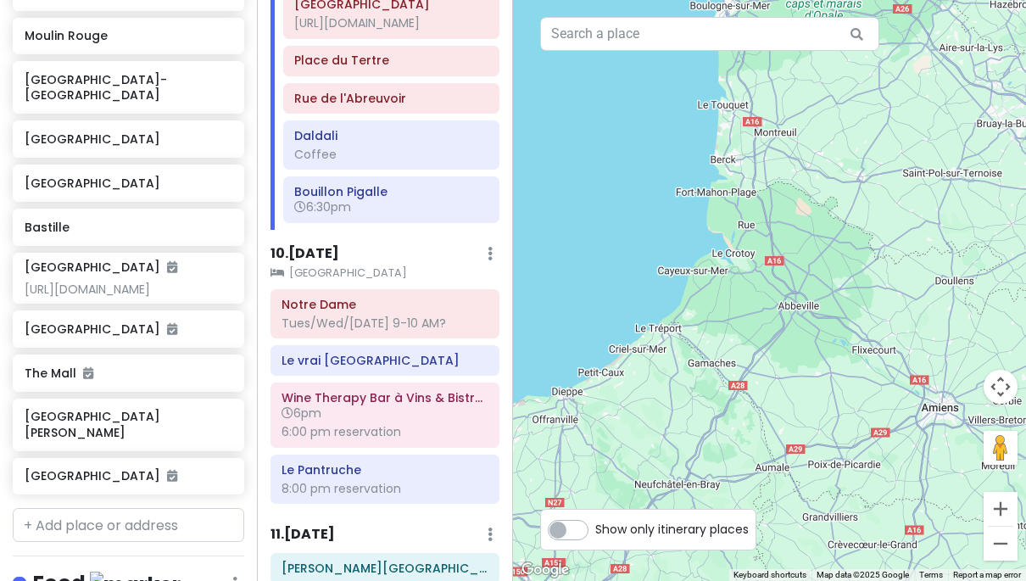
drag, startPoint x: 833, startPoint y: 344, endPoint x: 750, endPoint y: 229, distance: 141.5
click at [759, 250] on div at bounding box center [769, 290] width 513 height 581
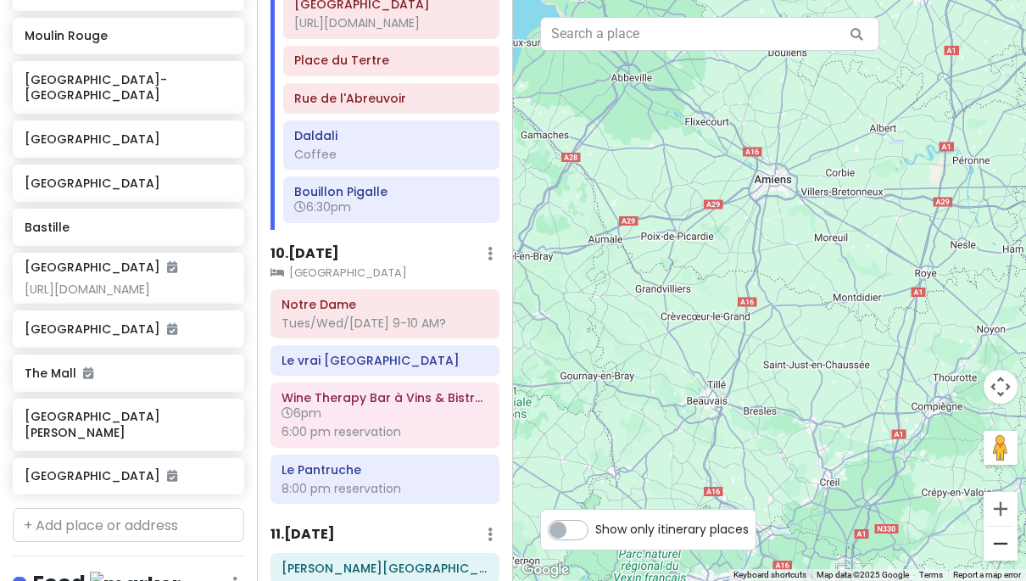
click at [999, 537] on button "Zoom out" at bounding box center [1001, 544] width 34 height 34
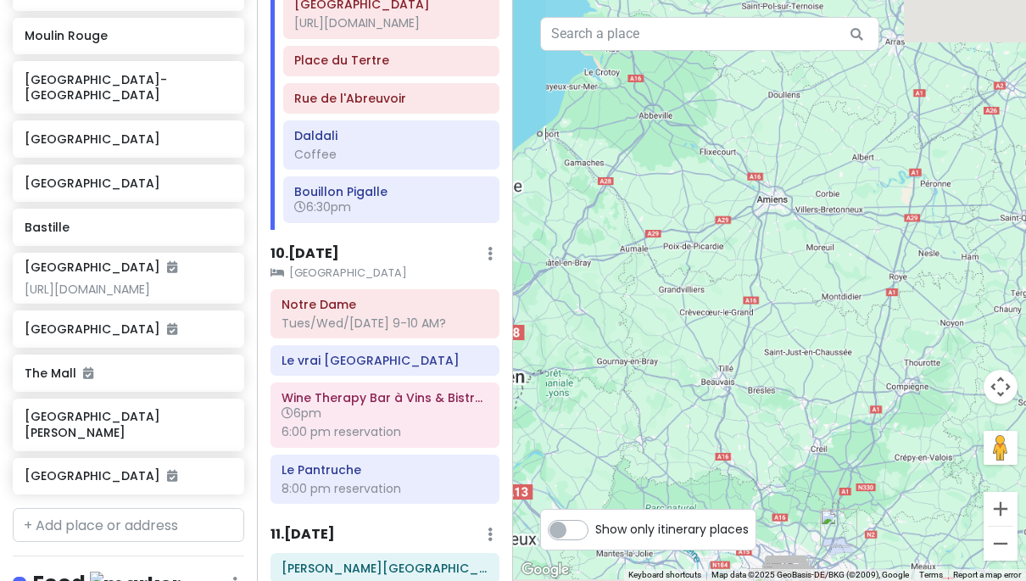
click at [999, 537] on button "Zoom out" at bounding box center [1001, 544] width 34 height 34
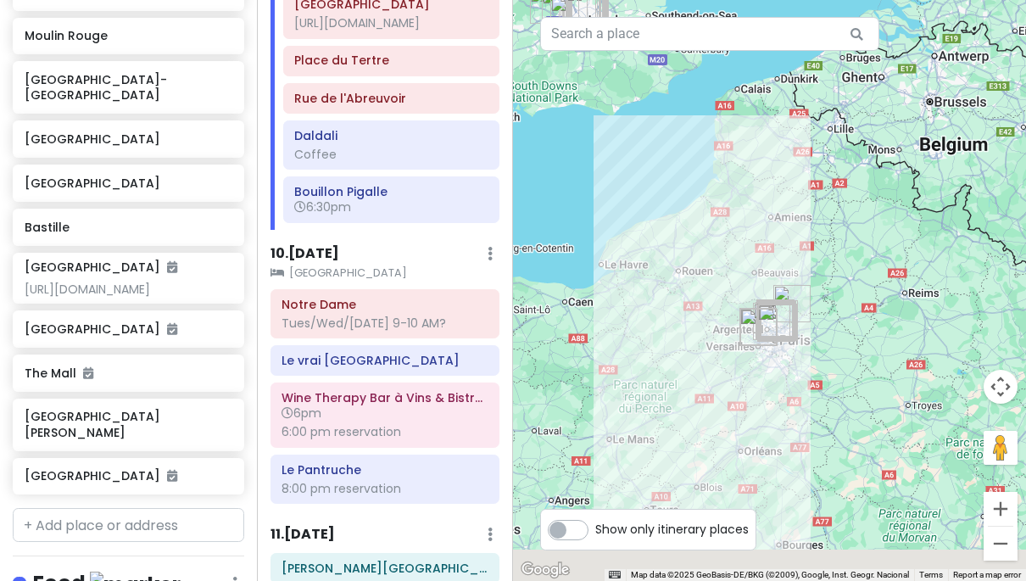
drag, startPoint x: 895, startPoint y: 487, endPoint x: 897, endPoint y: 390, distance: 96.7
click at [897, 390] on div at bounding box center [769, 290] width 513 height 581
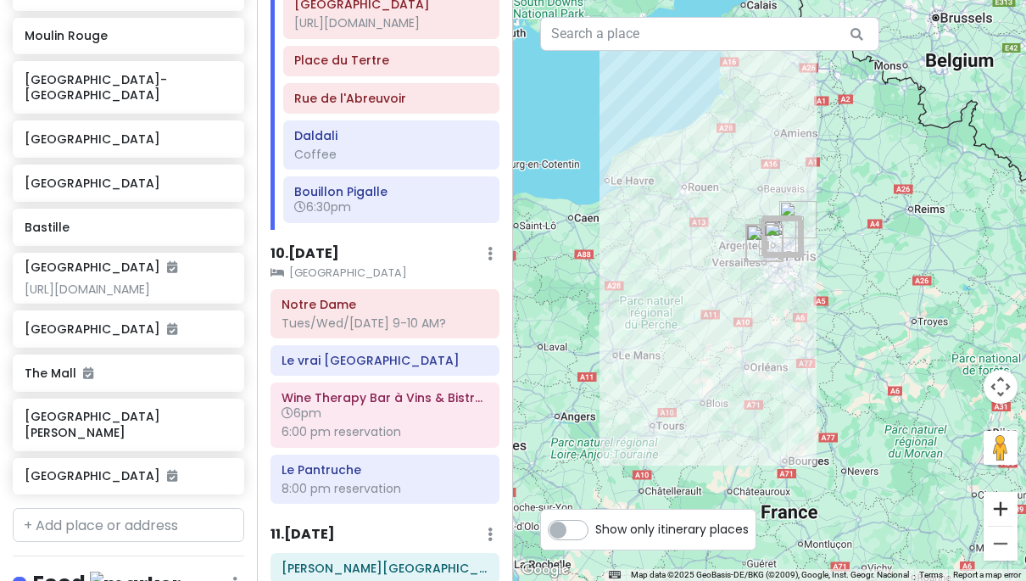
click at [1009, 517] on button "Zoom in" at bounding box center [1001, 509] width 34 height 34
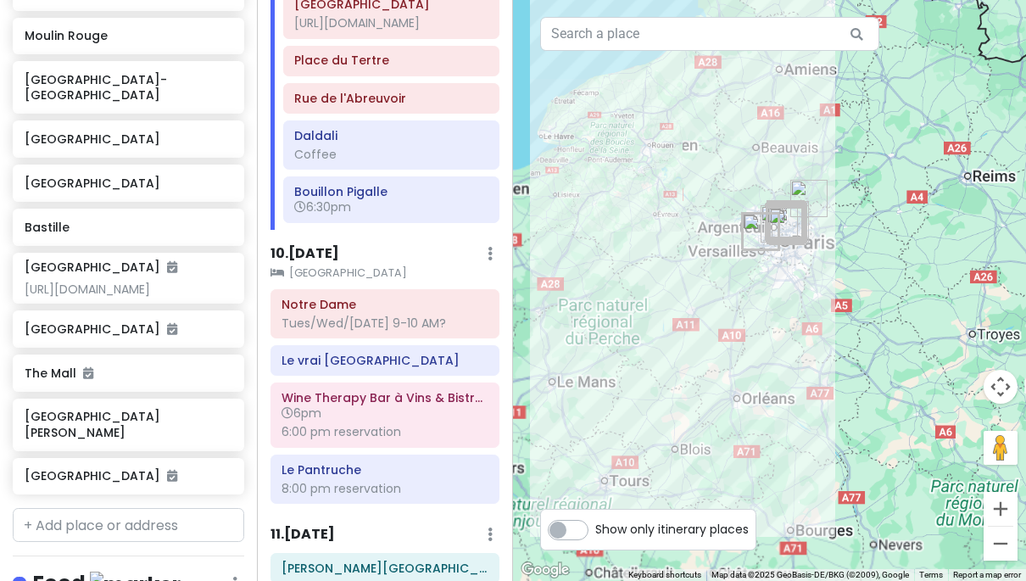
click at [1009, 517] on button "Zoom in" at bounding box center [1001, 509] width 34 height 34
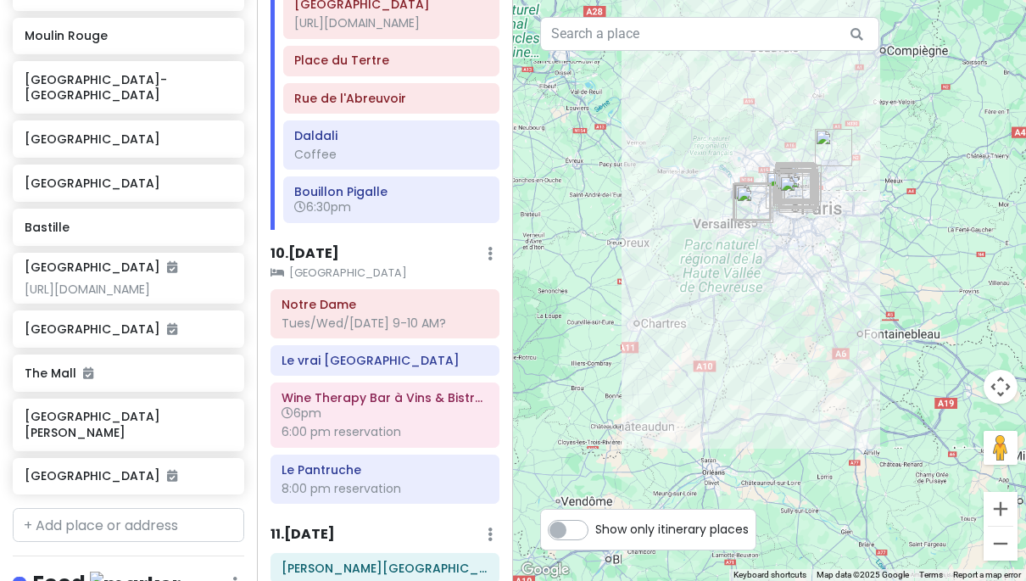
click at [1009, 517] on button "Zoom in" at bounding box center [1001, 509] width 34 height 34
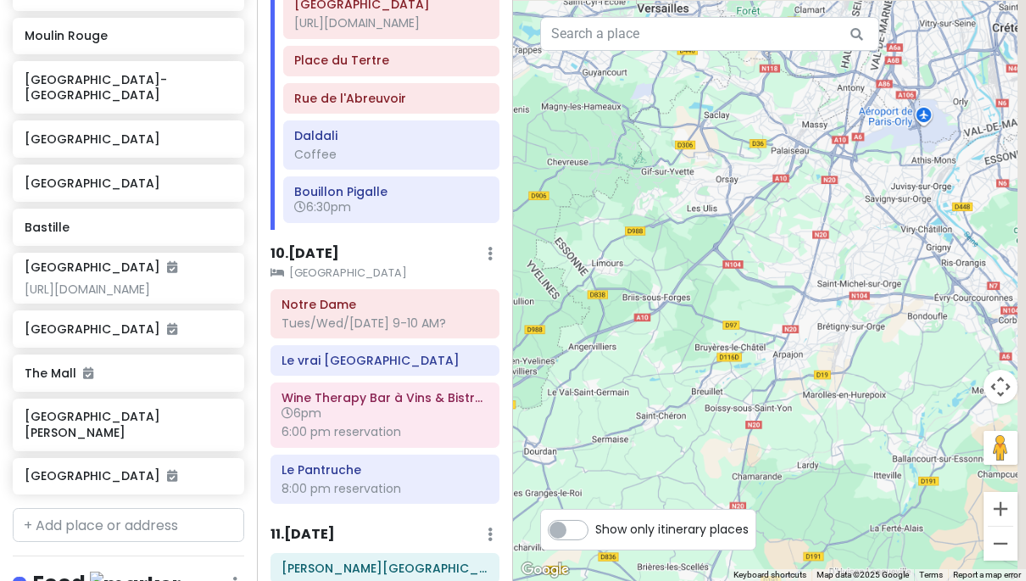
drag, startPoint x: 911, startPoint y: 311, endPoint x: 897, endPoint y: 470, distance: 159.3
click at [886, 463] on div at bounding box center [769, 290] width 513 height 581
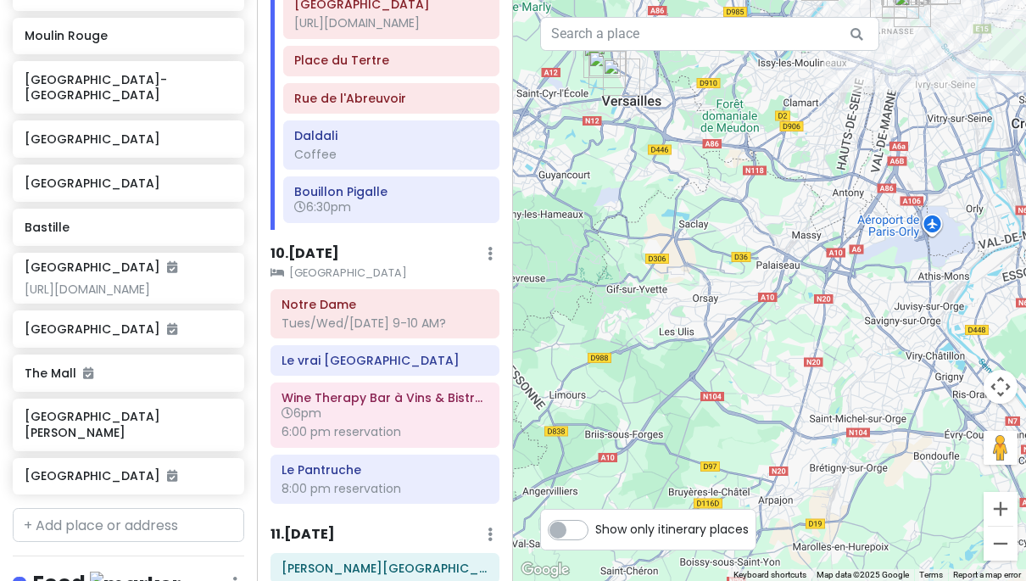
drag, startPoint x: 890, startPoint y: 311, endPoint x: 860, endPoint y: 472, distance: 163.9
click at [861, 464] on div at bounding box center [769, 290] width 513 height 581
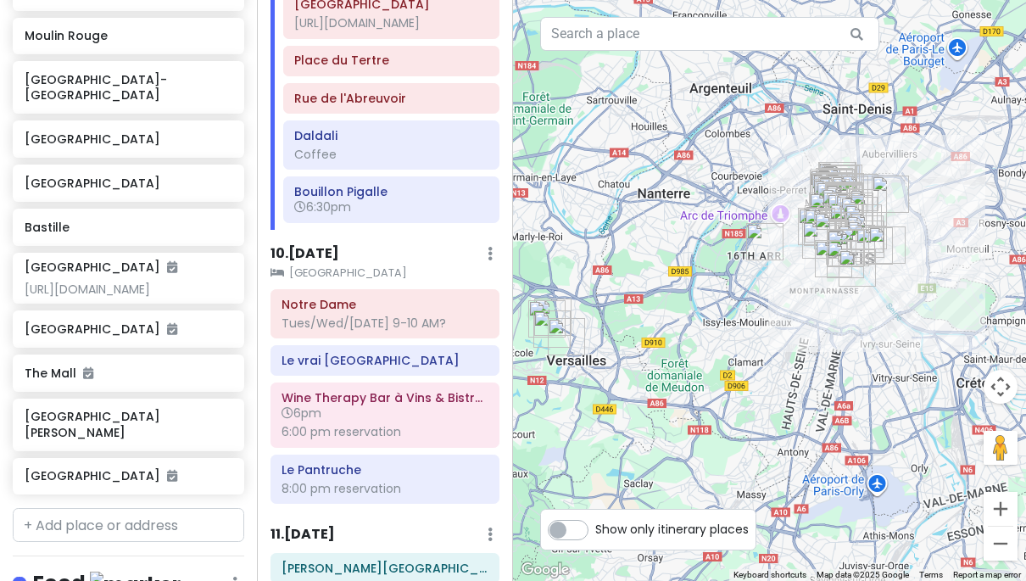
drag, startPoint x: 875, startPoint y: 447, endPoint x: 855, endPoint y: 531, distance: 86.4
click at [855, 528] on div at bounding box center [769, 290] width 513 height 581
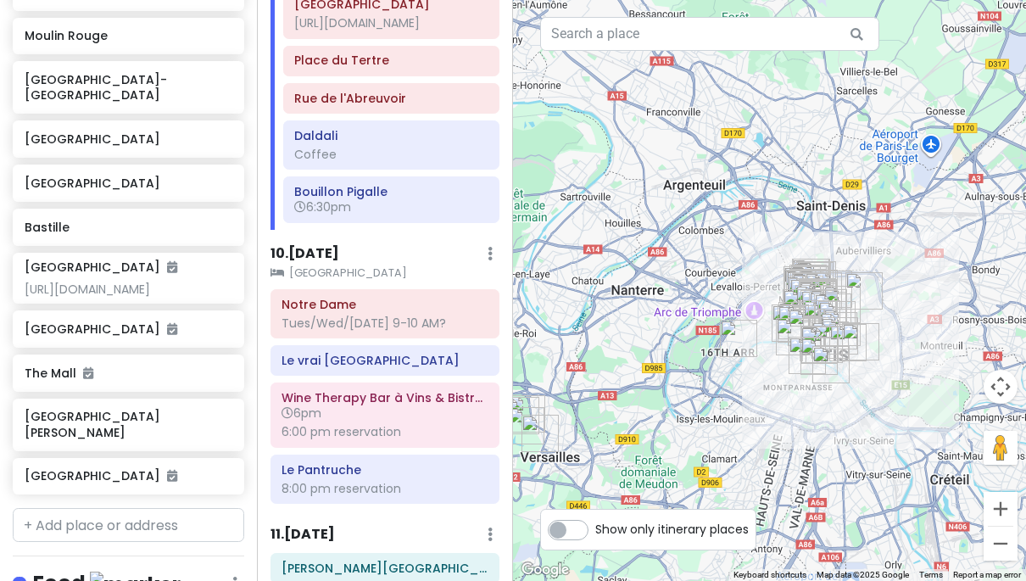
drag, startPoint x: 886, startPoint y: 420, endPoint x: 884, endPoint y: 440, distance: 20.5
click at [884, 440] on div at bounding box center [769, 290] width 513 height 581
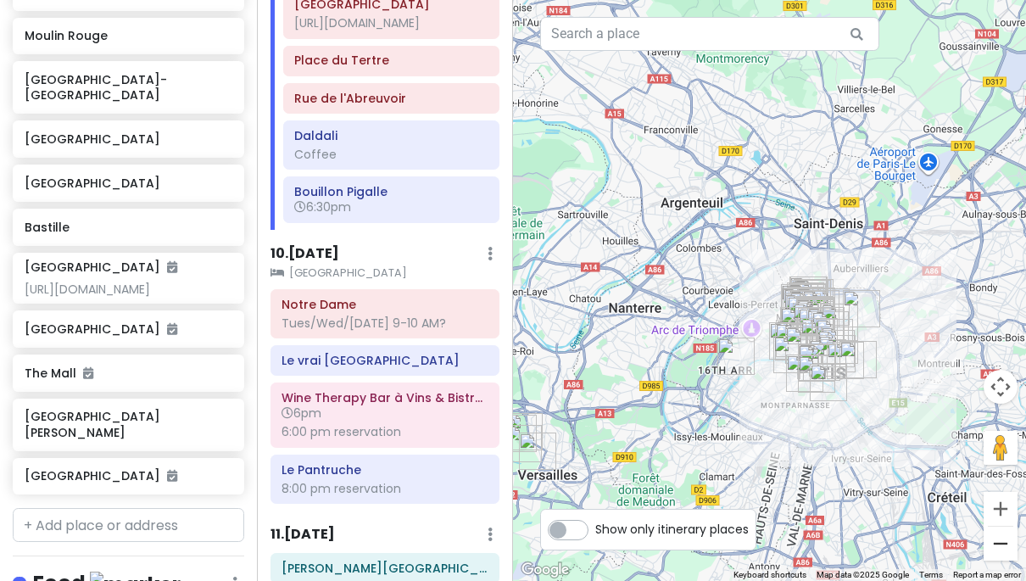
click at [1000, 552] on button "Zoom out" at bounding box center [1001, 544] width 34 height 34
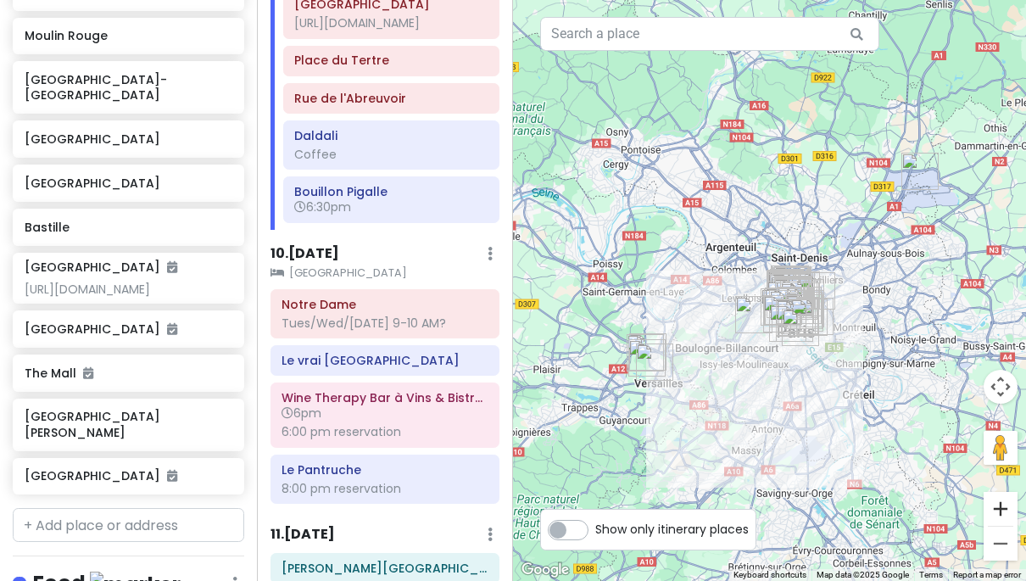
click at [1007, 517] on button "Zoom in" at bounding box center [1001, 509] width 34 height 34
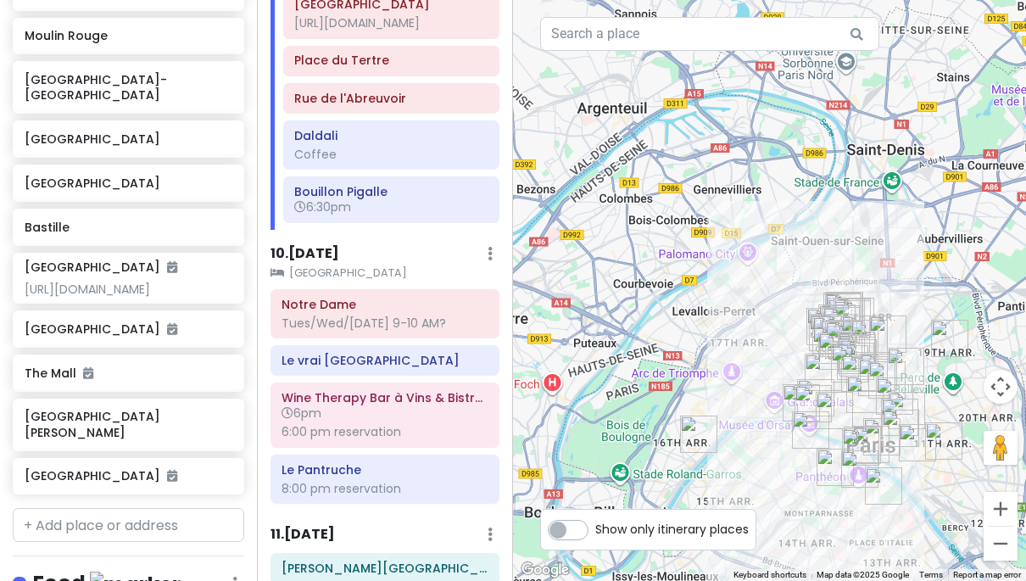
drag, startPoint x: 944, startPoint y: 493, endPoint x: 867, endPoint y: 387, distance: 131.2
click at [867, 387] on div at bounding box center [769, 290] width 513 height 581
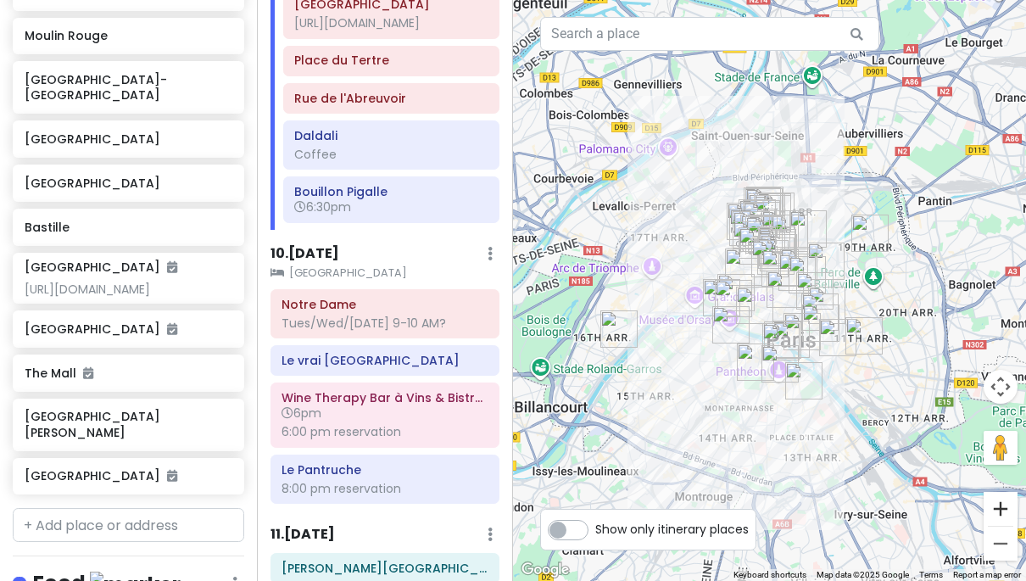
click at [1007, 520] on button "Zoom in" at bounding box center [1001, 509] width 34 height 34
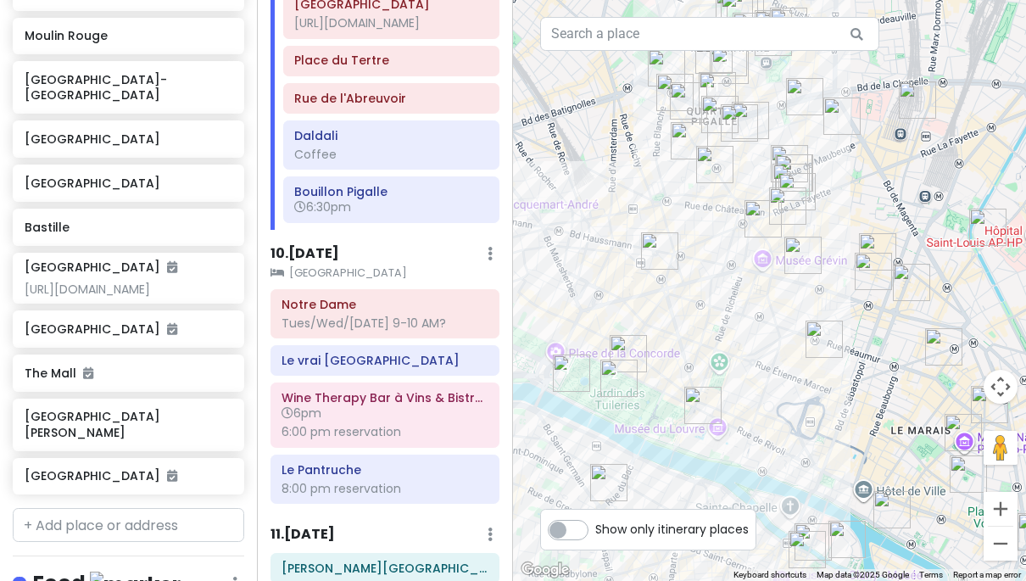
drag, startPoint x: 834, startPoint y: 383, endPoint x: 849, endPoint y: 439, distance: 57.2
click at [845, 422] on div at bounding box center [769, 290] width 513 height 581
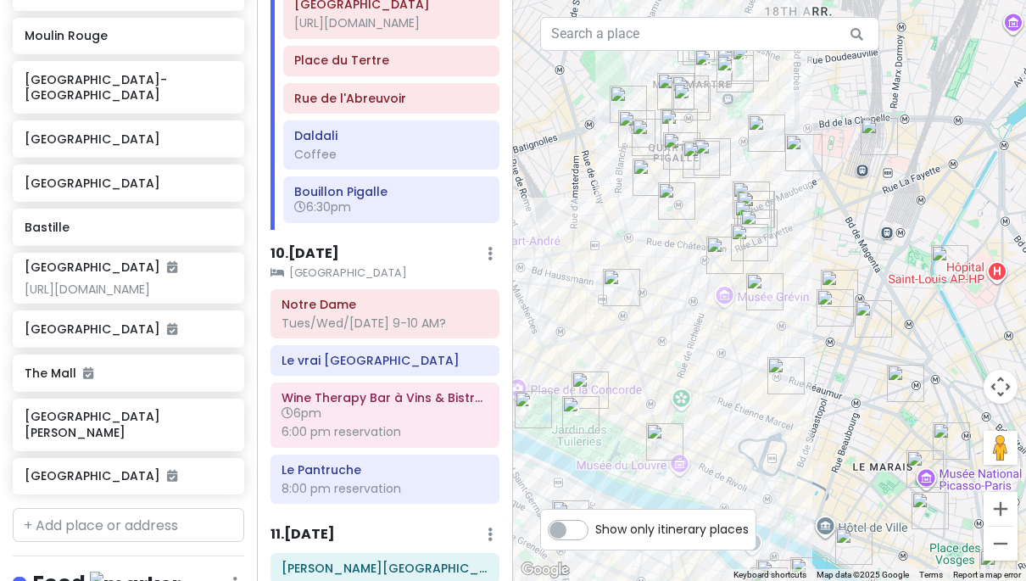
drag, startPoint x: 924, startPoint y: 443, endPoint x: 822, endPoint y: 395, distance: 112.3
click at [822, 395] on div at bounding box center [769, 290] width 513 height 581
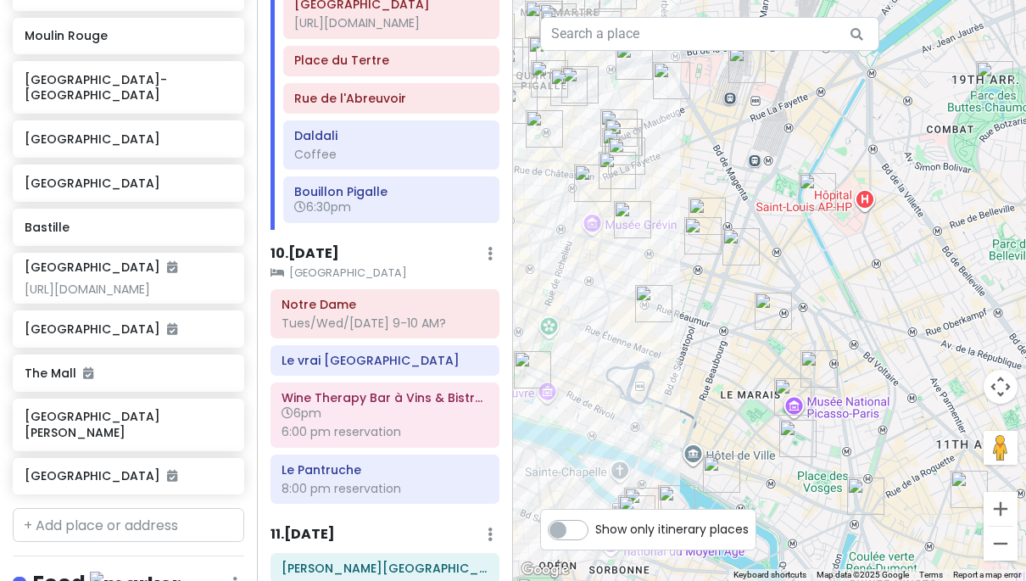
click at [786, 392] on img "Musée National Picasso-Paris" at bounding box center [792, 396] width 37 height 37
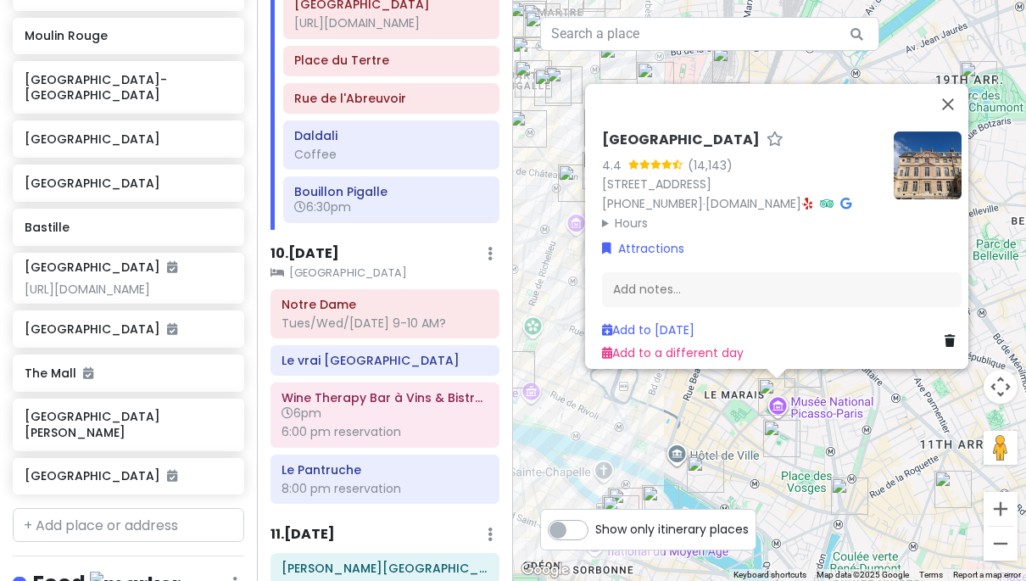
click at [781, 433] on img "Carnavalet Museum" at bounding box center [781, 438] width 37 height 37
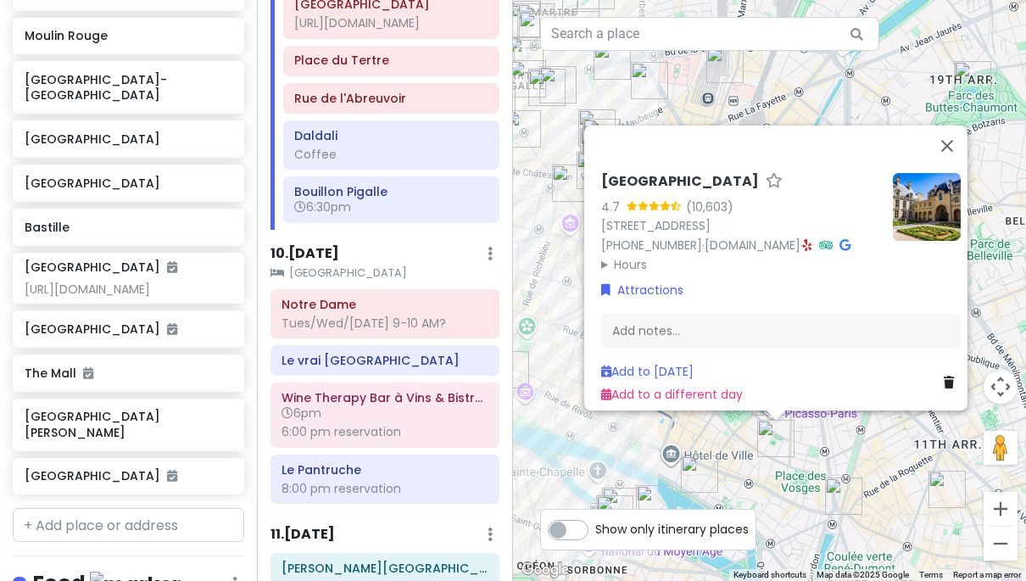
click at [838, 504] on img "Bastille" at bounding box center [843, 496] width 37 height 37
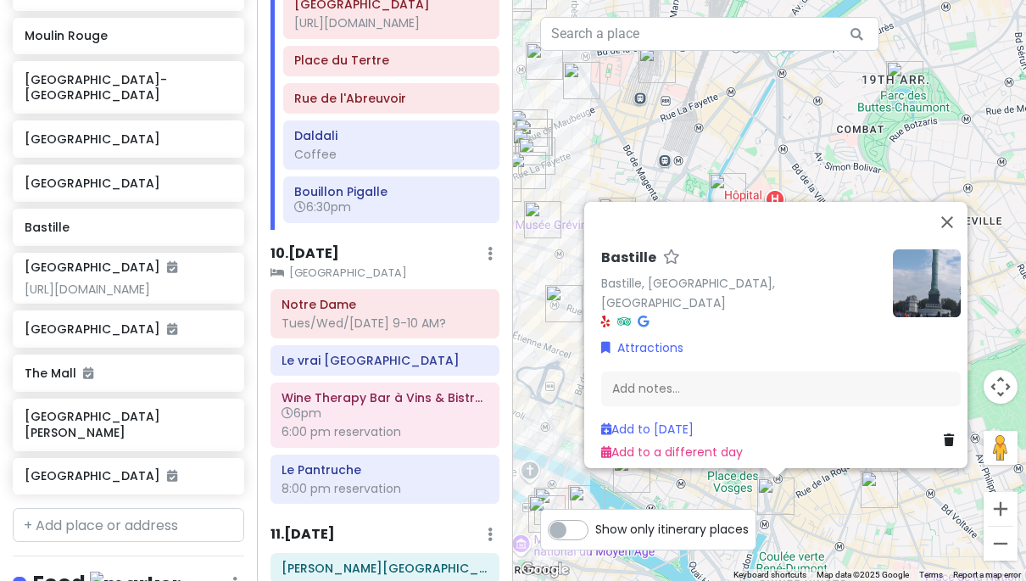
click at [851, 527] on div "[GEOGRAPHIC_DATA], [GEOGRAPHIC_DATA], [GEOGRAPHIC_DATA] Attractions Add notes..…" at bounding box center [769, 290] width 513 height 581
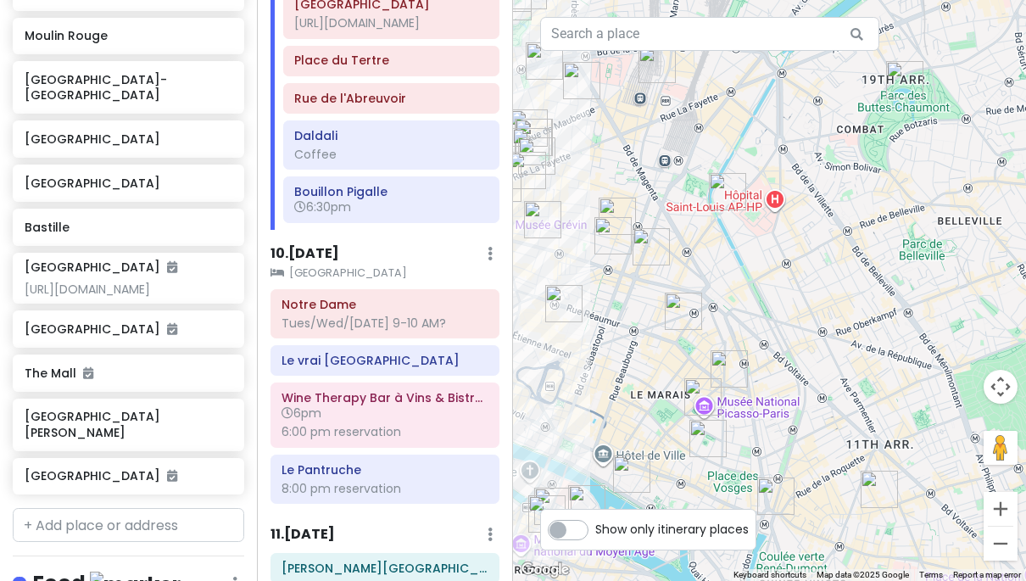
click at [877, 496] on img "Septime La Cave" at bounding box center [879, 489] width 37 height 37
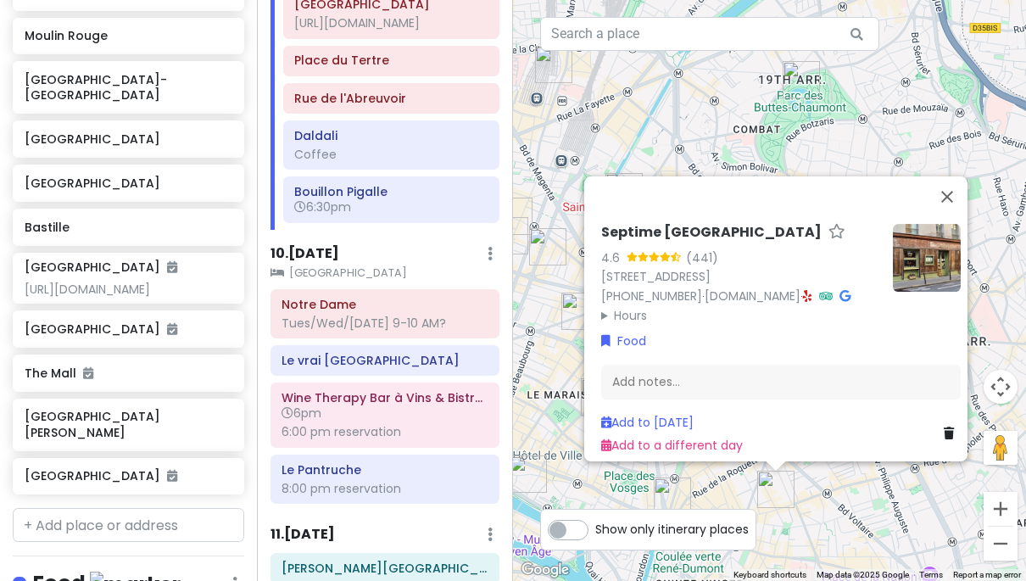
click at [841, 521] on div "[GEOGRAPHIC_DATA] 4.6 (441) [STREET_ADDRESS] [PHONE_NUMBER] · [DOMAIN_NAME] · H…" at bounding box center [769, 290] width 513 height 581
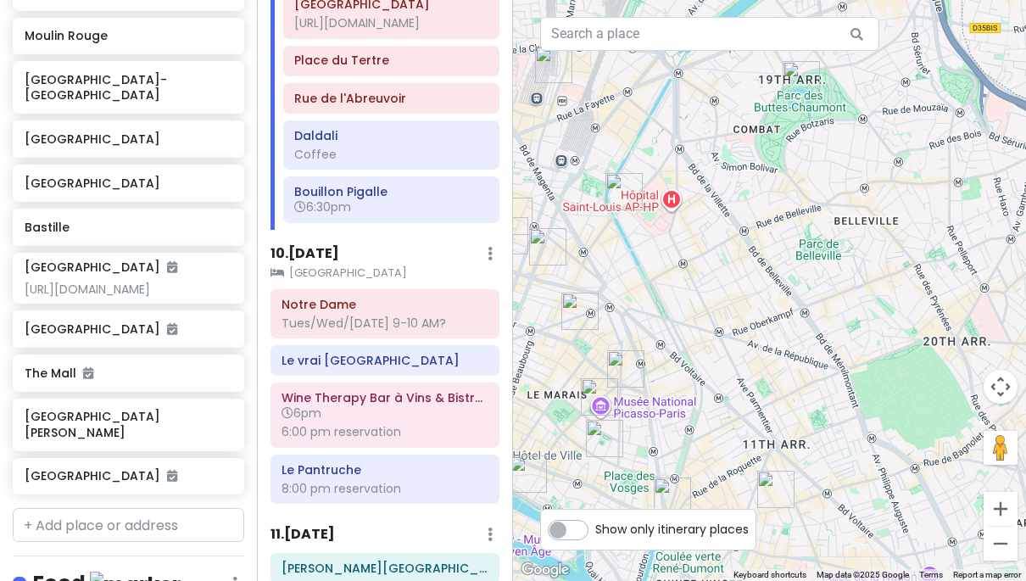
click at [624, 372] on img "Le Mary Celeste" at bounding box center [625, 368] width 37 height 37
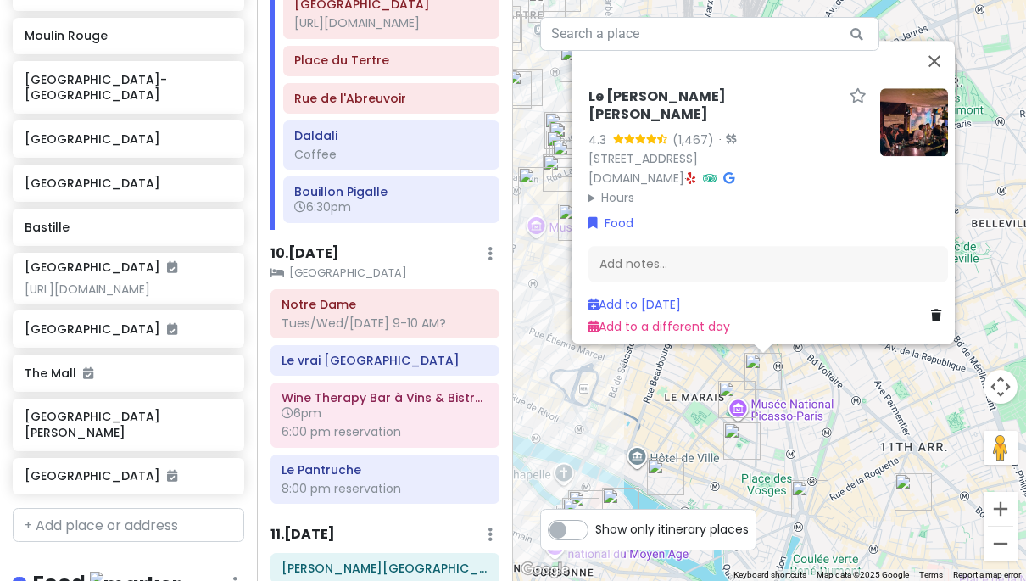
click at [616, 394] on div "Le [PERSON_NAME] [PERSON_NAME] 4.3 (1,467) · [STREET_ADDRESS] [DOMAIN_NAME] · H…" at bounding box center [769, 290] width 513 height 581
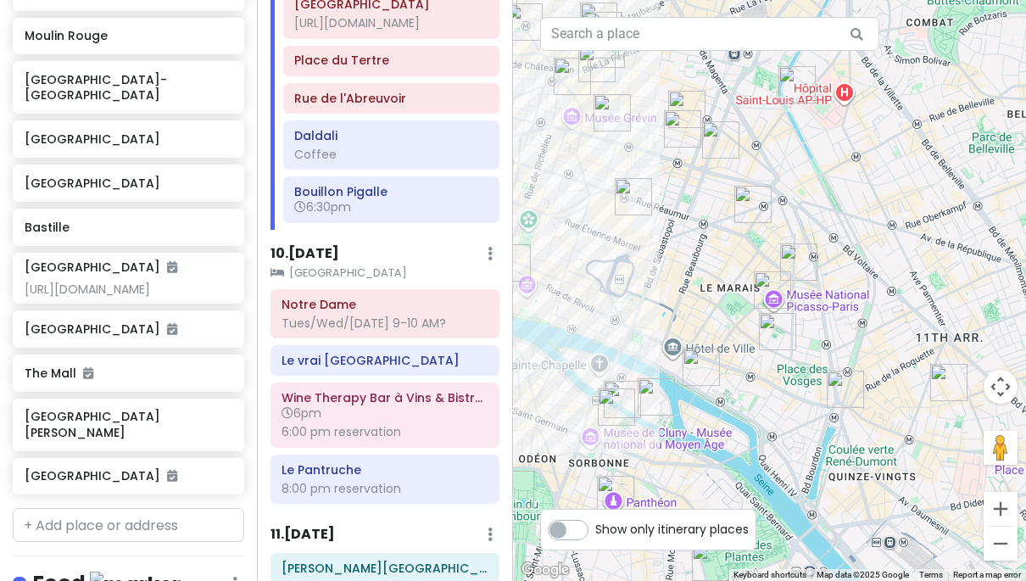
drag, startPoint x: 623, startPoint y: 472, endPoint x: 666, endPoint y: 354, distance: 125.6
click at [666, 354] on div at bounding box center [769, 290] width 513 height 581
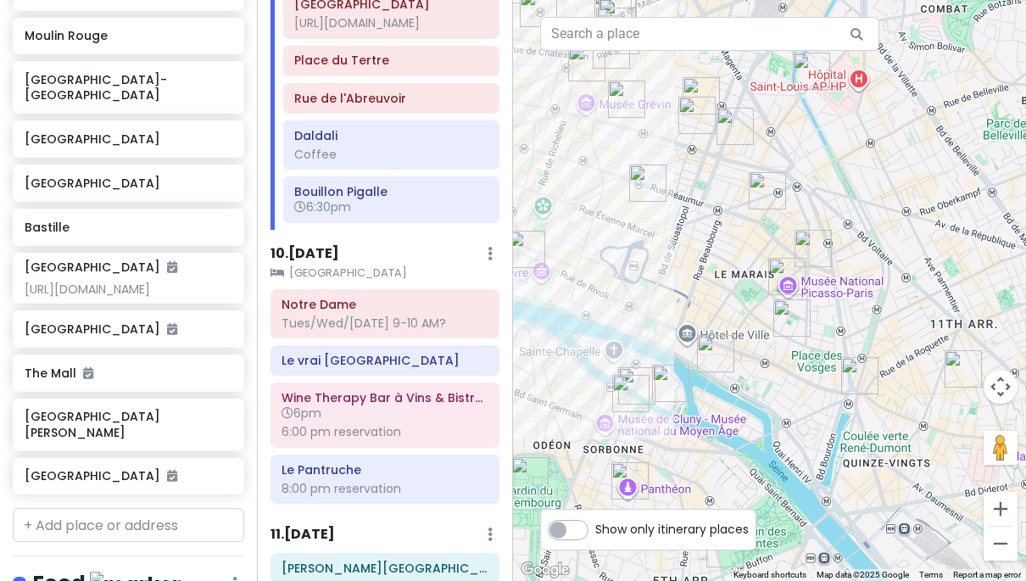
click at [668, 376] on img "Notre Dame" at bounding box center [670, 383] width 37 height 37
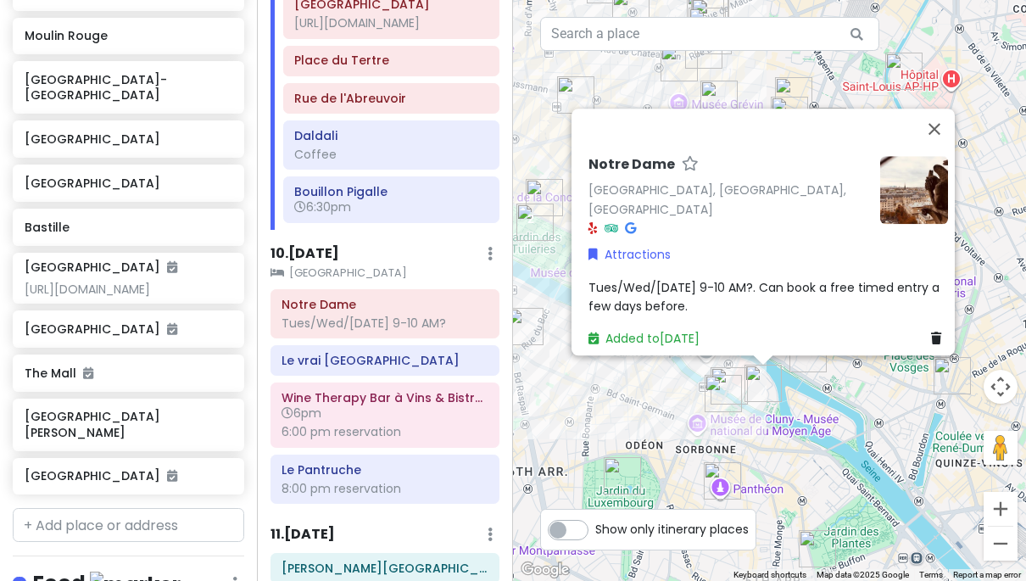
click at [713, 478] on img "Panthéon" at bounding box center [722, 480] width 37 height 37
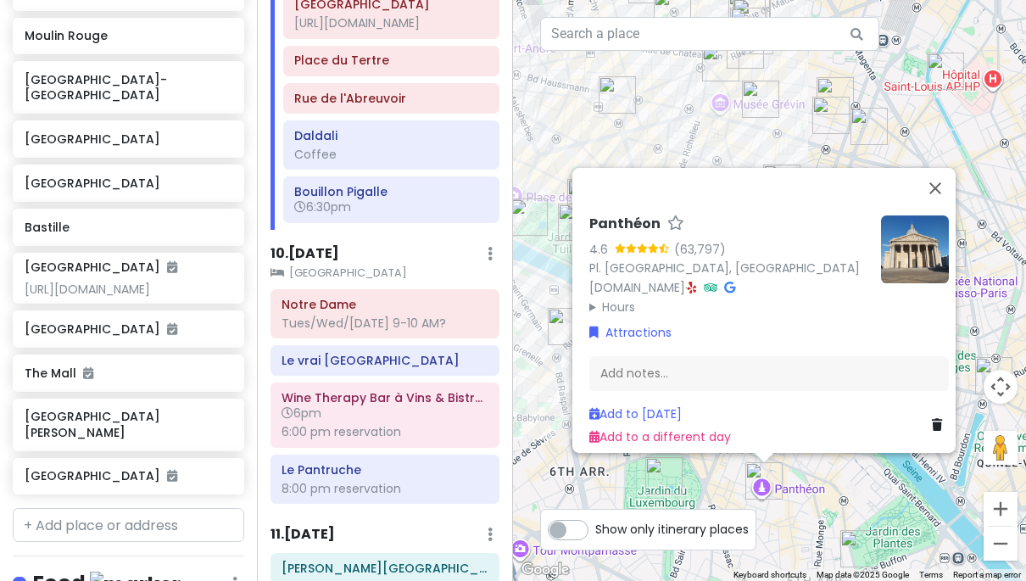
click at [658, 475] on img "Jardin du Luxembourg" at bounding box center [664, 475] width 37 height 37
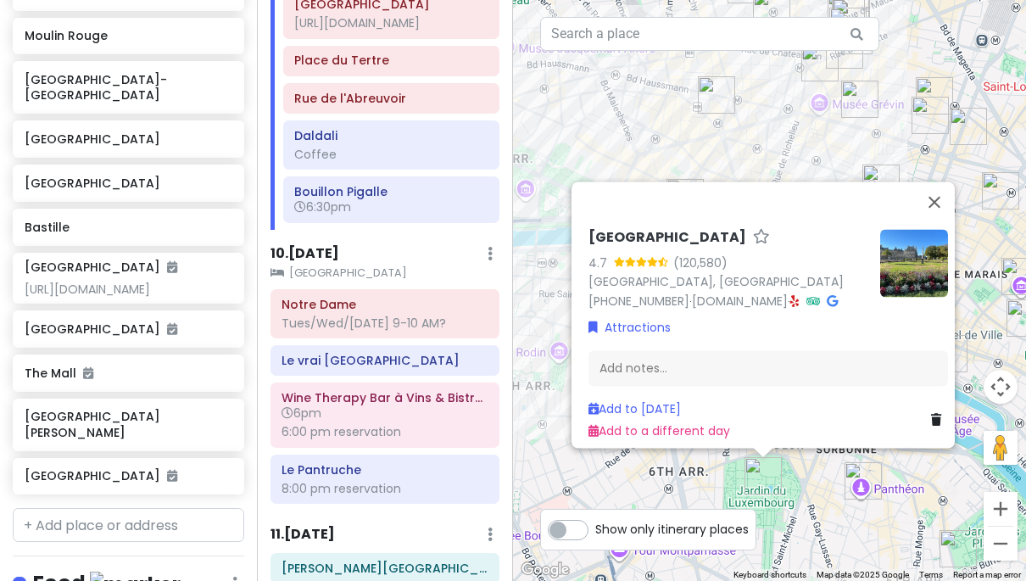
click at [957, 546] on img "National Museum of Natural History" at bounding box center [958, 548] width 37 height 37
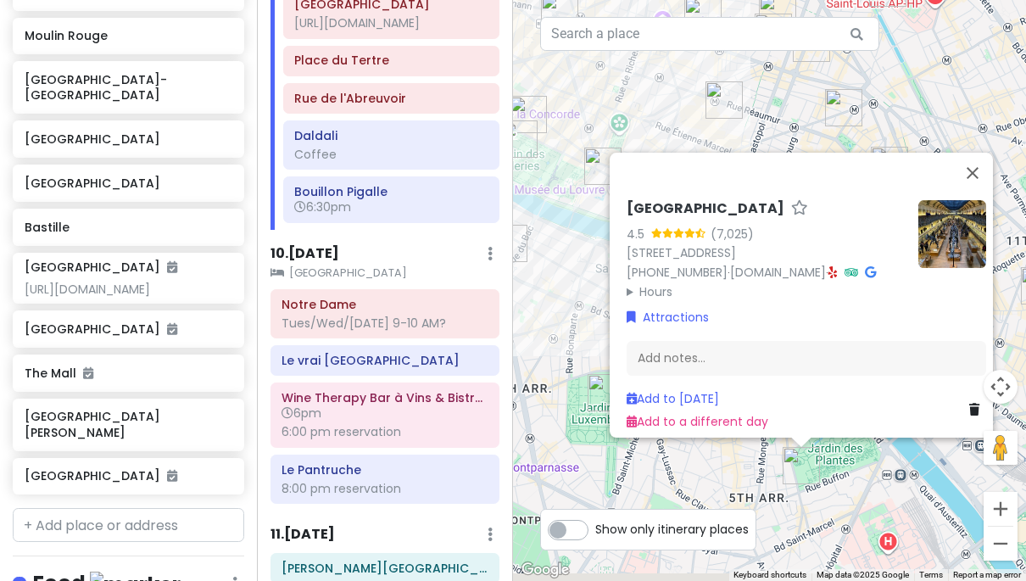
drag, startPoint x: 902, startPoint y: 544, endPoint x: 977, endPoint y: 445, distance: 124.0
click at [977, 445] on div "National Museum of Natural History 4.5 (7,025) [STREET_ADDRESS] [PHONE_NUMBER] …" at bounding box center [769, 290] width 513 height 581
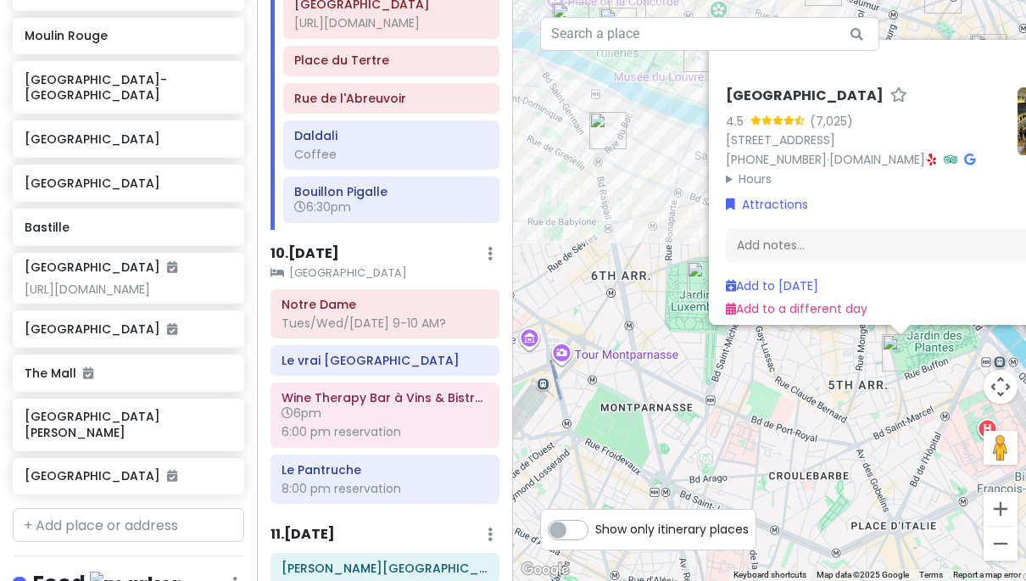
drag, startPoint x: 890, startPoint y: 486, endPoint x: 940, endPoint y: 420, distance: 83.0
click at [938, 420] on div "National Museum of Natural History 4.5 (7,025) [STREET_ADDRESS] [PHONE_NUMBER] …" at bounding box center [769, 290] width 513 height 581
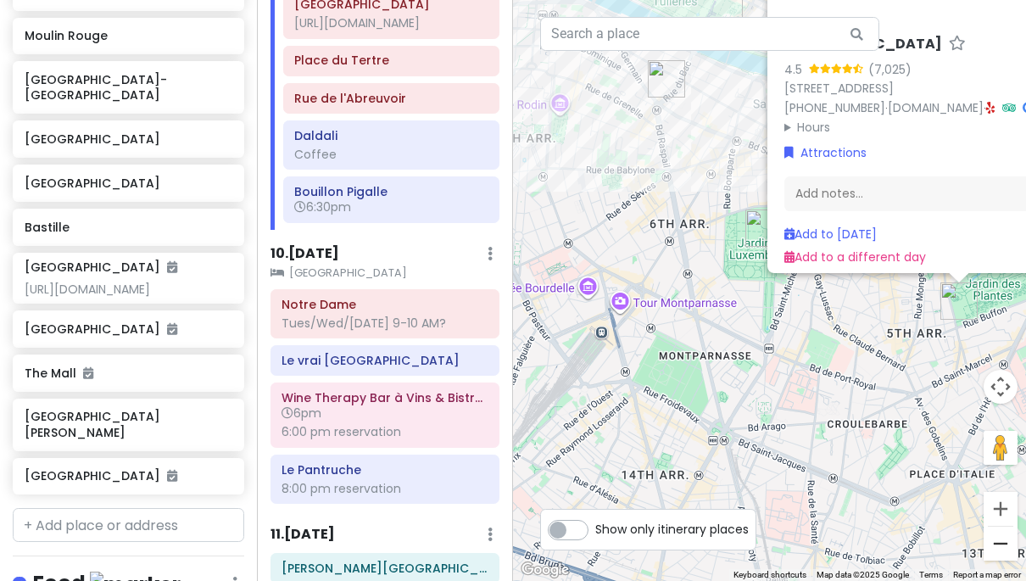
click at [995, 547] on button "Zoom out" at bounding box center [1001, 544] width 34 height 34
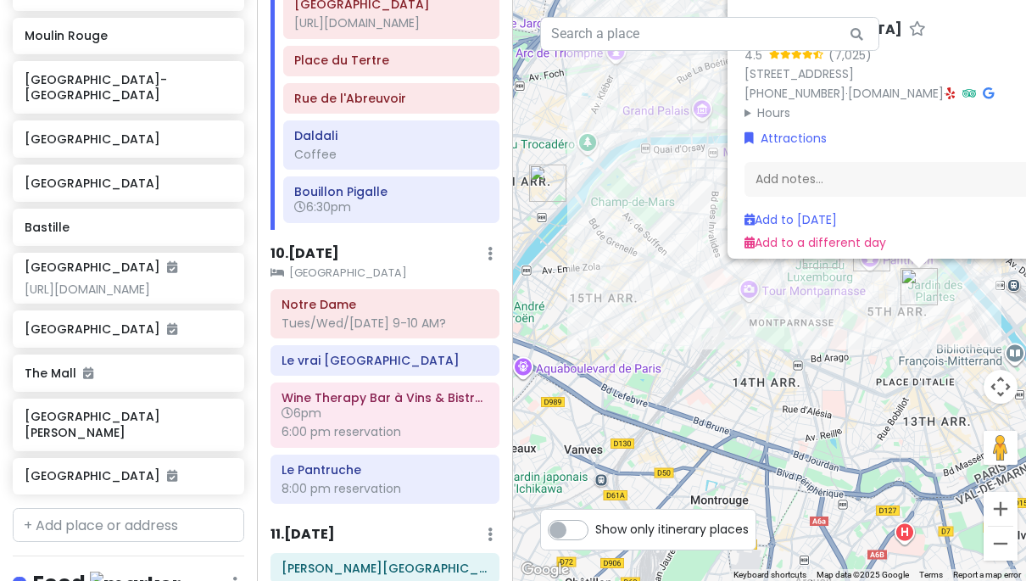
drag, startPoint x: 674, startPoint y: 341, endPoint x: 774, endPoint y: 342, distance: 99.3
click at [752, 340] on div "National Museum of Natural History 4.5 (7,025) [STREET_ADDRESS] [PHONE_NUMBER] …" at bounding box center [769, 290] width 513 height 581
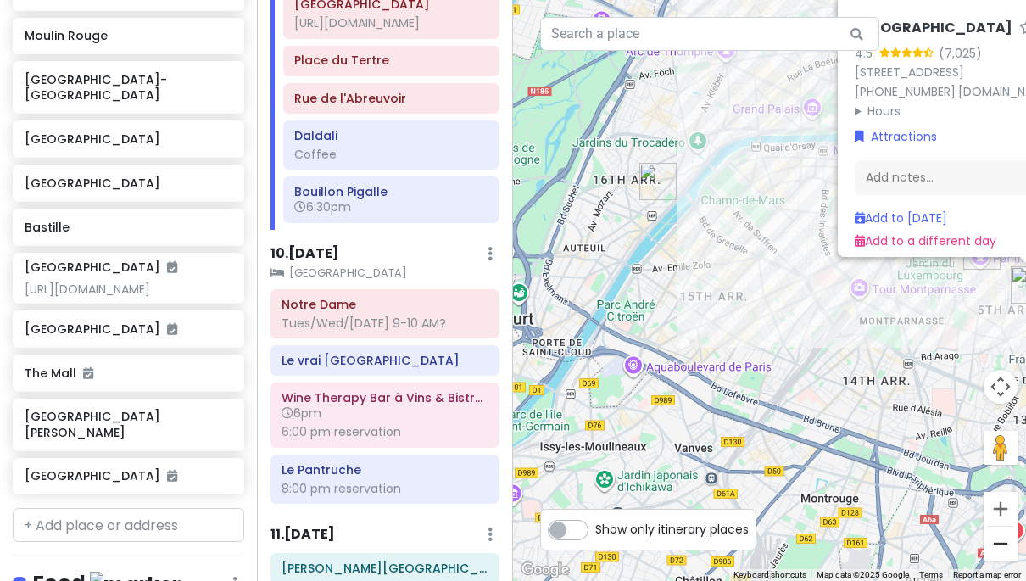
click at [1003, 551] on button "Zoom out" at bounding box center [1001, 544] width 34 height 34
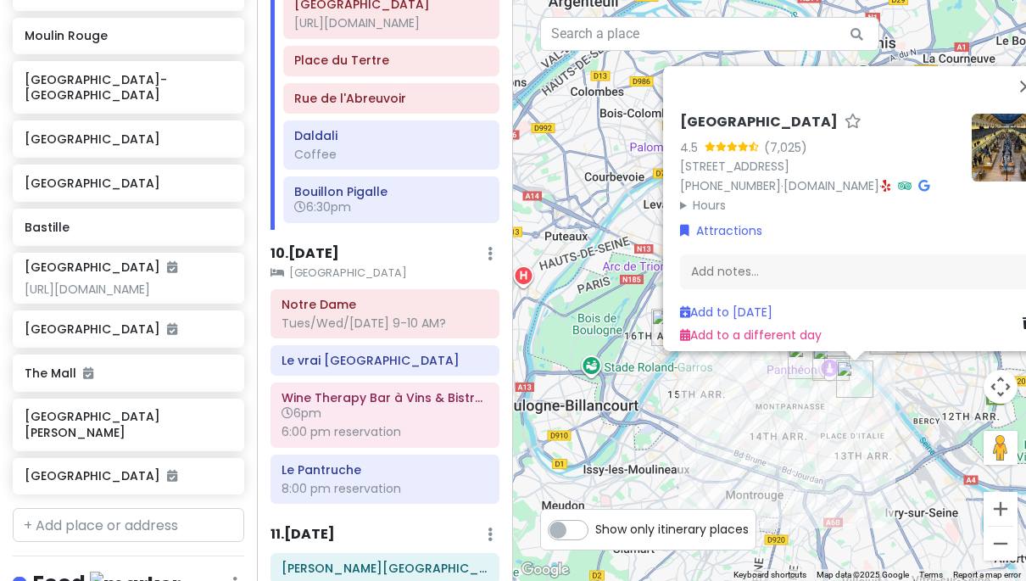
drag, startPoint x: 905, startPoint y: 417, endPoint x: 860, endPoint y: 523, distance: 115.2
click at [860, 523] on div "National Museum of Natural History 4.5 (7,025) [STREET_ADDRESS] [PHONE_NUMBER] …" at bounding box center [769, 290] width 513 height 581
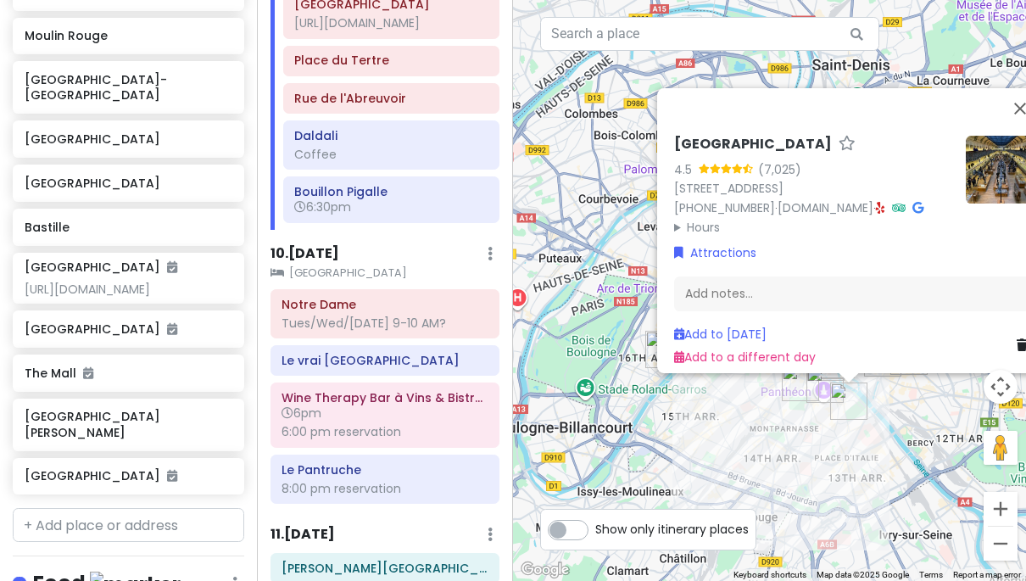
click at [791, 447] on div "National Museum of Natural History 4.5 (7,025) [STREET_ADDRESS] [PHONE_NUMBER] …" at bounding box center [769, 290] width 513 height 581
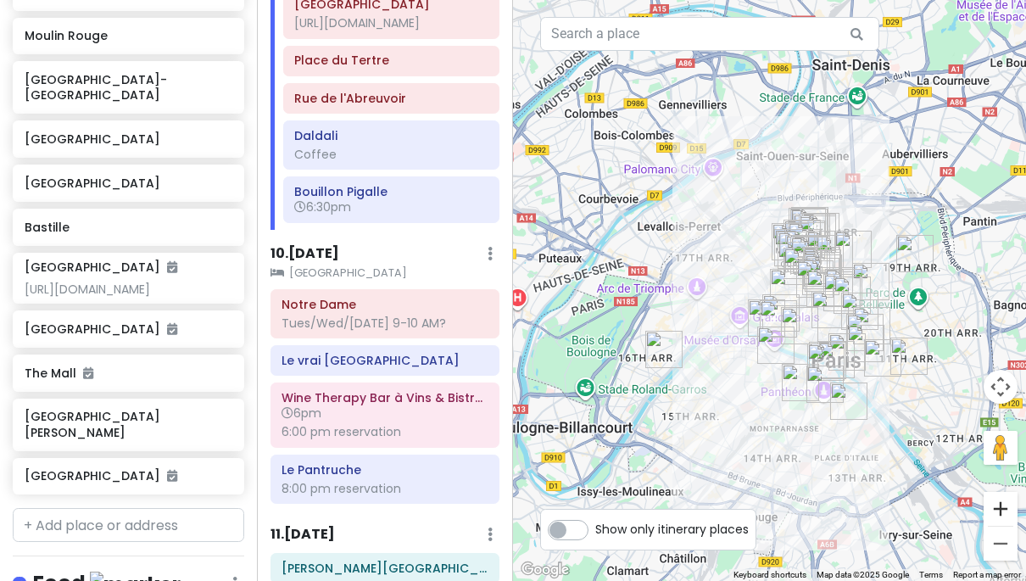
click at [1003, 507] on button "Zoom in" at bounding box center [1001, 509] width 34 height 34
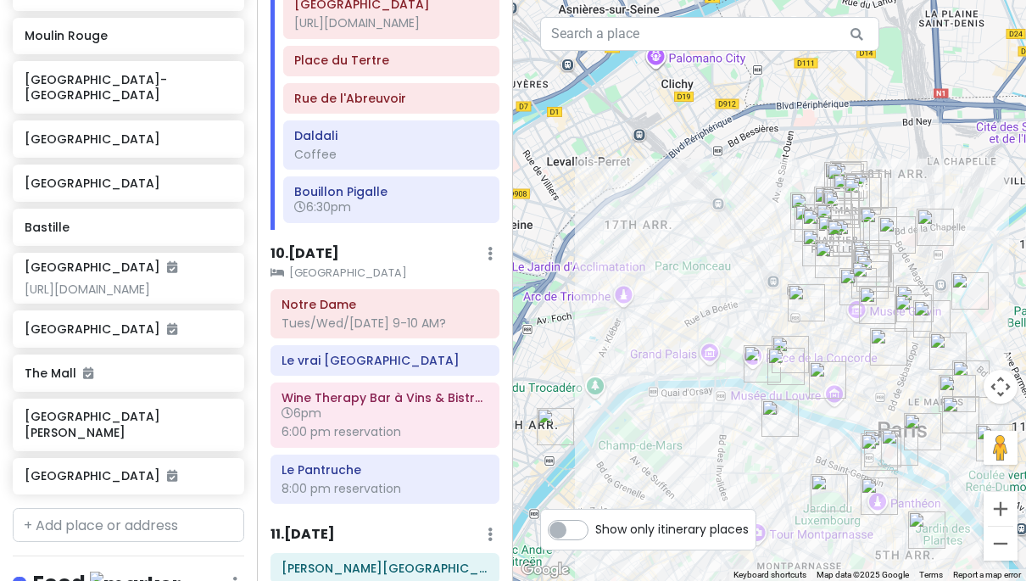
click at [1003, 507] on button "Zoom in" at bounding box center [1001, 509] width 34 height 34
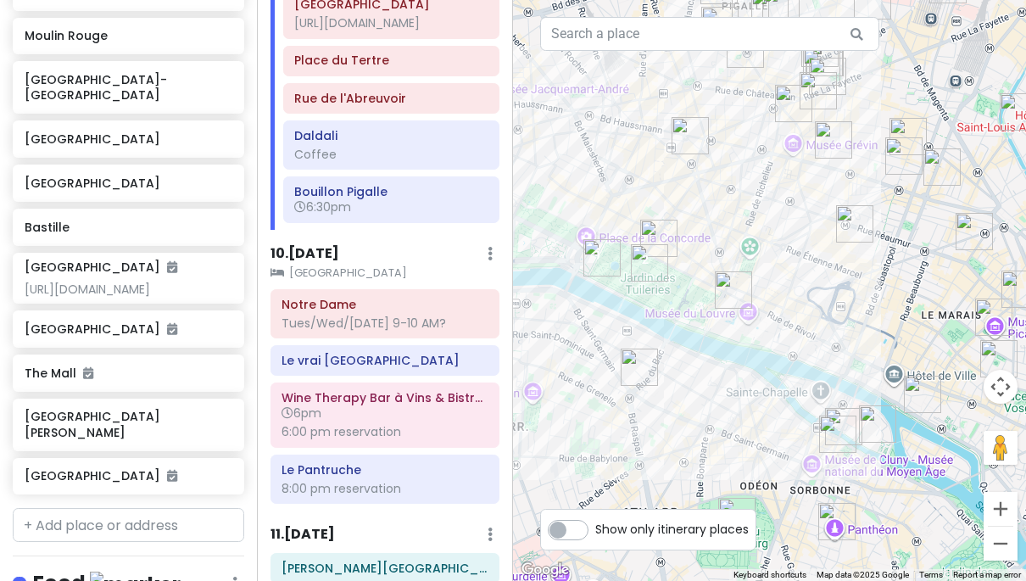
drag, startPoint x: 921, startPoint y: 481, endPoint x: 769, endPoint y: 283, distance: 249.2
click at [769, 283] on div at bounding box center [769, 290] width 513 height 581
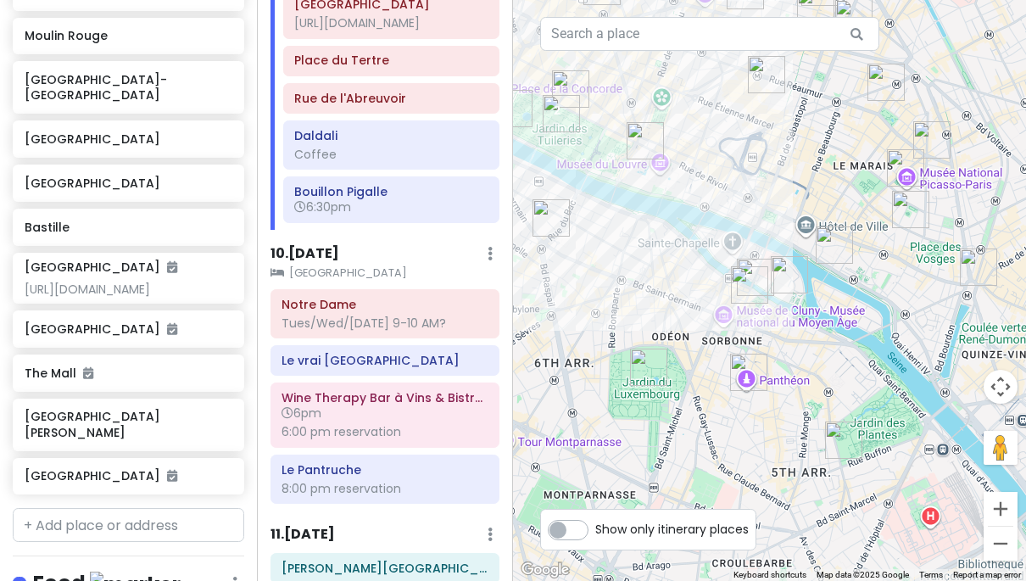
click at [901, 161] on img "Musée National Picasso-Paris" at bounding box center [905, 167] width 37 height 37
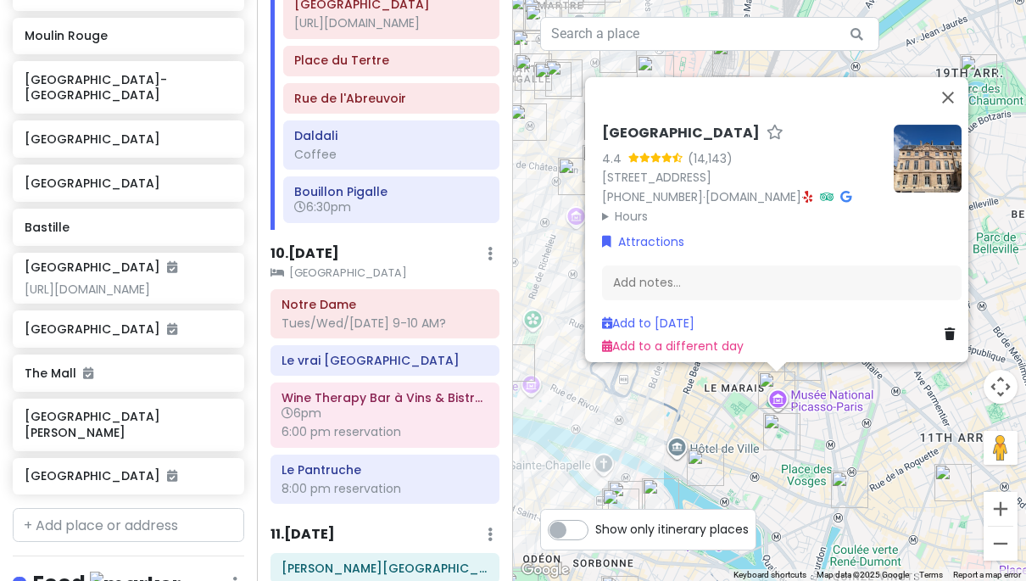
click at [814, 419] on div "[GEOGRAPHIC_DATA] 4.4 (14,143) [STREET_ADDRESS] [PHONE_NUMBER] · [DOMAIN_NAME] …" at bounding box center [769, 290] width 513 height 581
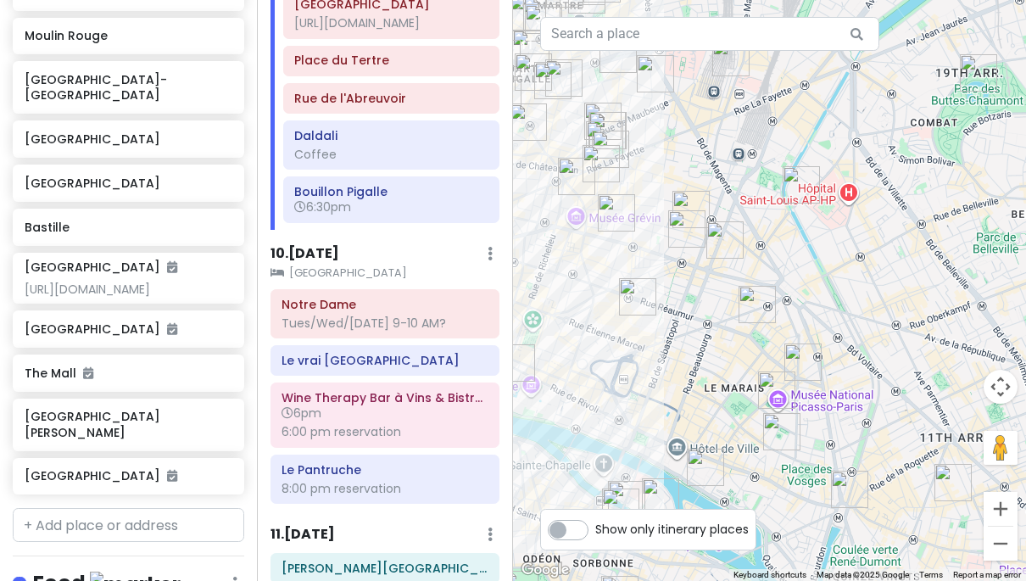
click at [782, 423] on img "Carnavalet Museum" at bounding box center [781, 431] width 37 height 37
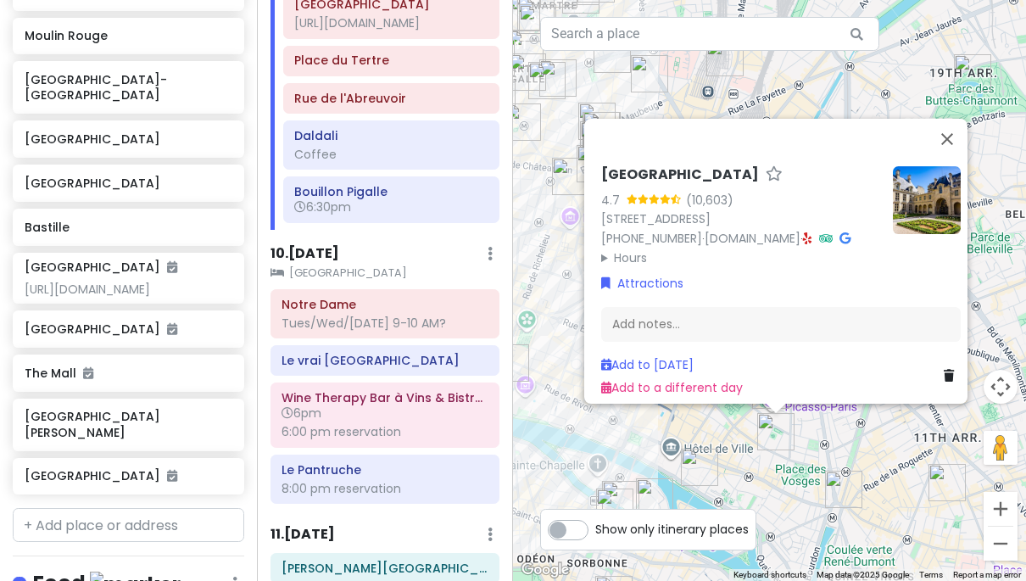
click at [834, 492] on img "Bastille" at bounding box center [843, 489] width 37 height 37
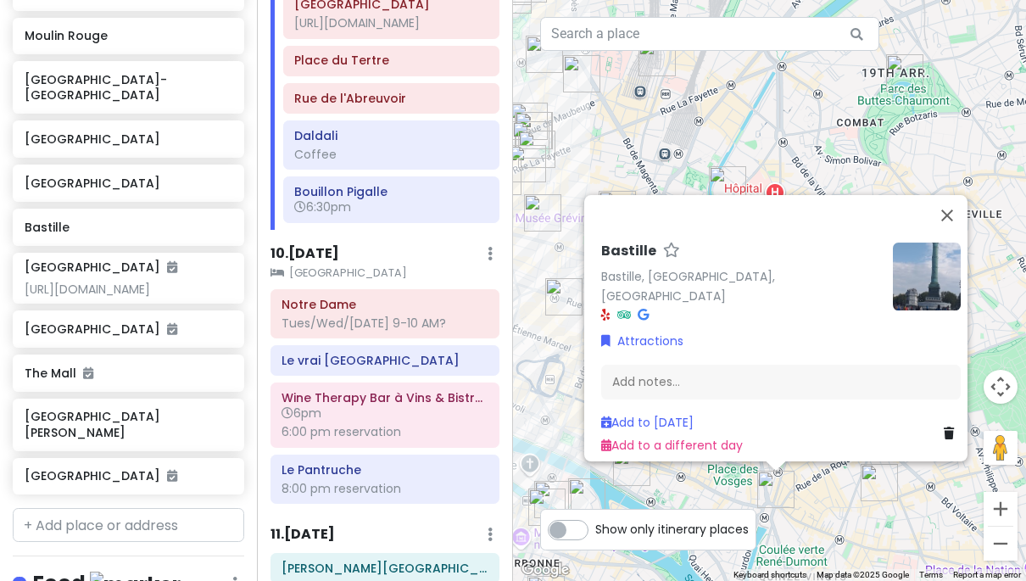
click at [727, 512] on div "Show only itinerary places" at bounding box center [648, 530] width 216 height 42
click at [876, 500] on img "Septime La Cave" at bounding box center [879, 482] width 37 height 37
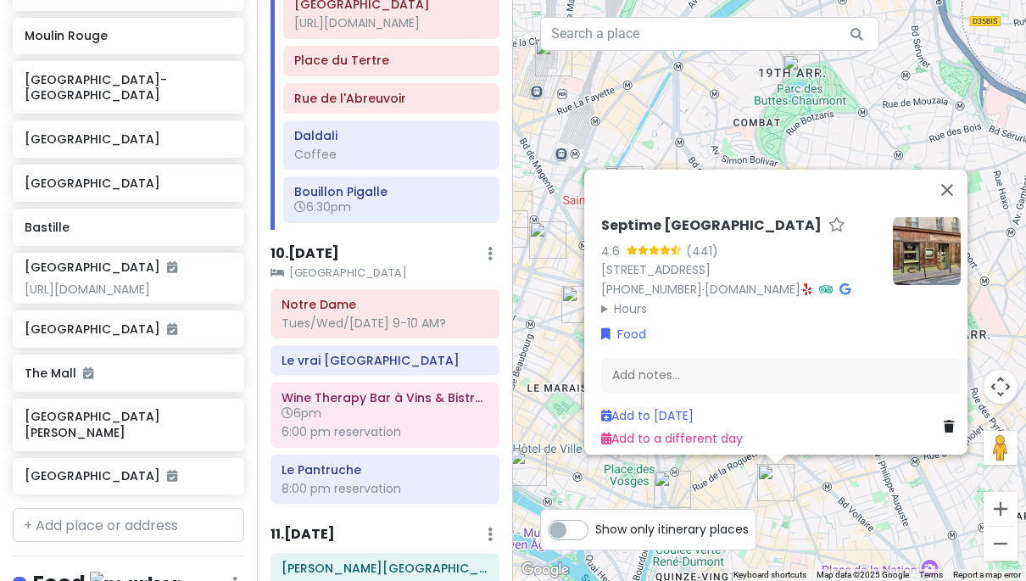
click at [820, 517] on div "[GEOGRAPHIC_DATA] 4.6 (441) [STREET_ADDRESS] [PHONE_NUMBER] · [DOMAIN_NAME] · H…" at bounding box center [769, 290] width 513 height 581
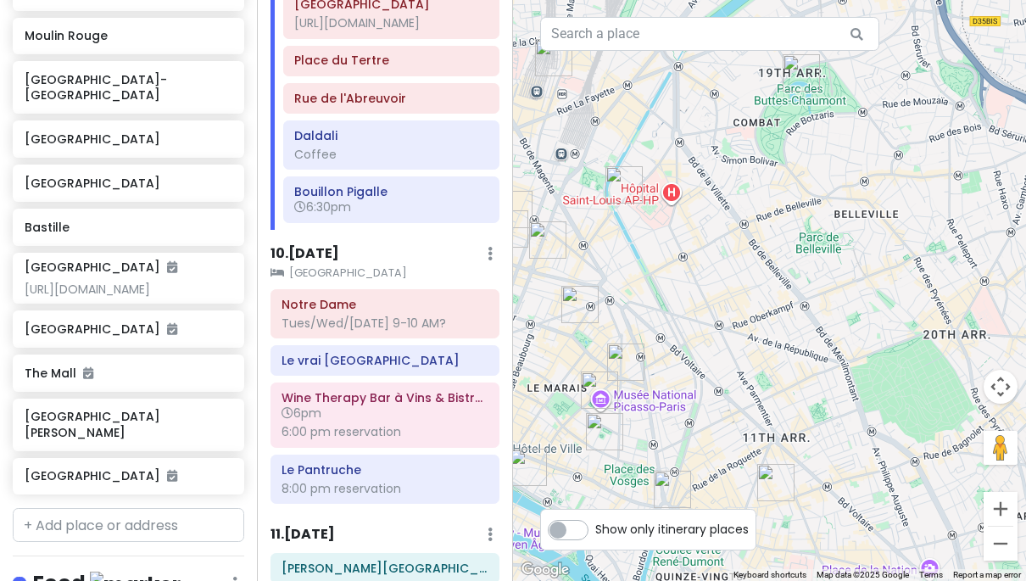
click at [623, 357] on img "Le Mary Celeste" at bounding box center [625, 362] width 37 height 37
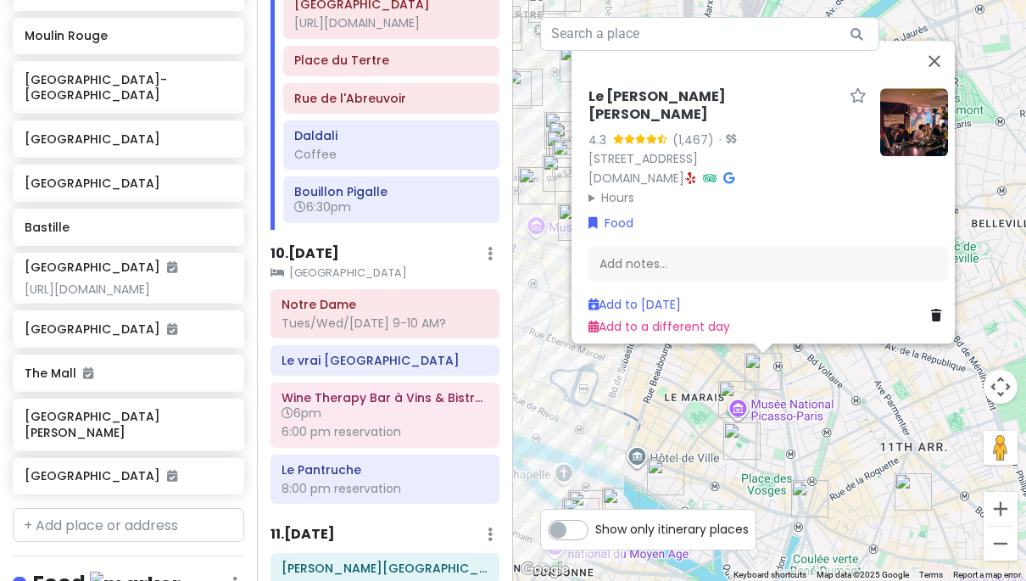
click at [613, 386] on div "Le [PERSON_NAME] [PERSON_NAME] 4.3 (1,467) · [STREET_ADDRESS] [DOMAIN_NAME] · H…" at bounding box center [769, 290] width 513 height 581
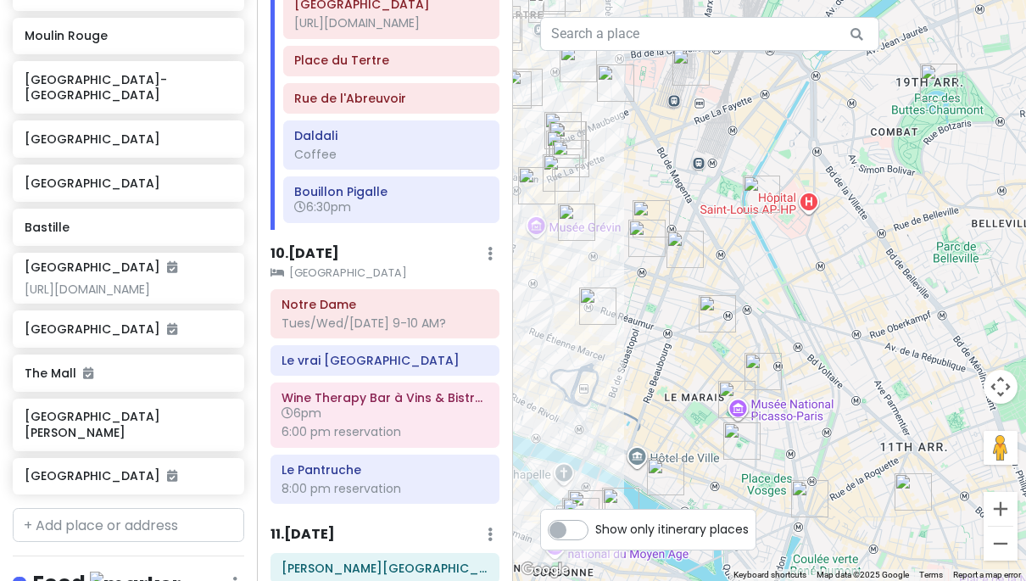
click at [716, 309] on img "La Bonbonnette Bar a Vin" at bounding box center [717, 313] width 37 height 37
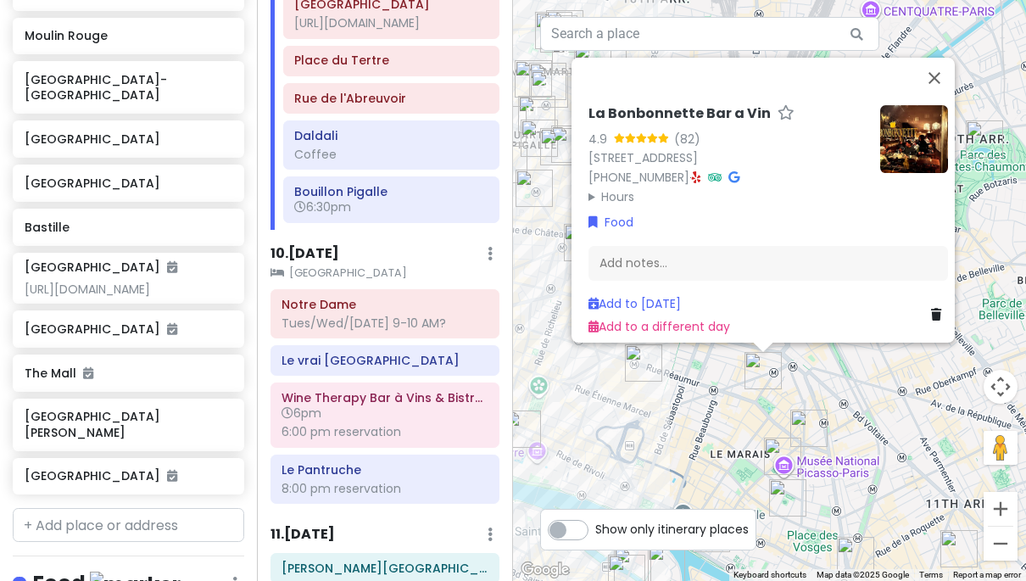
click at [635, 359] on img "Experimental Cocktail Club" at bounding box center [643, 362] width 37 height 37
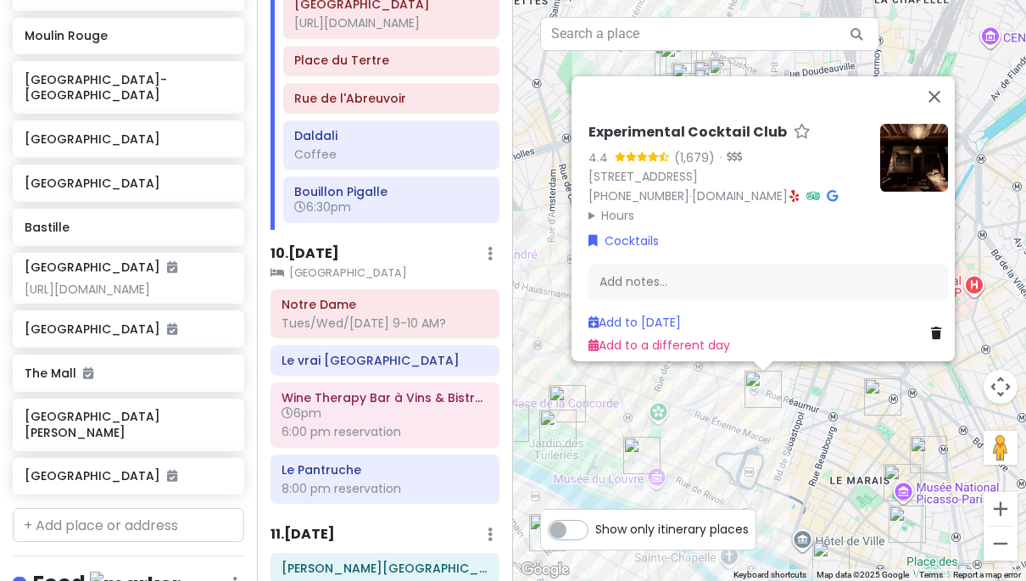
click at [635, 461] on img "Le Café Marly" at bounding box center [641, 455] width 37 height 37
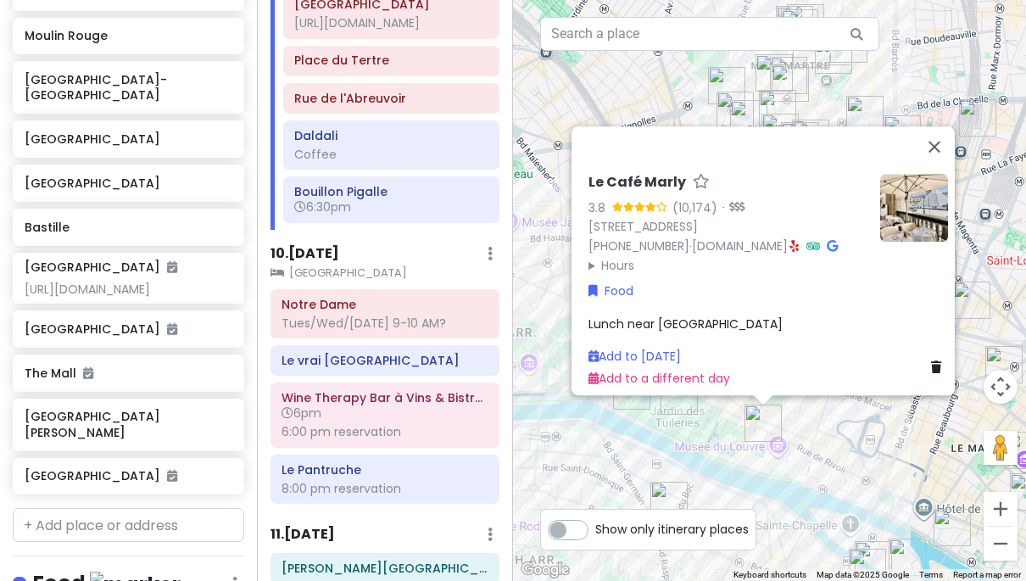
drag, startPoint x: 701, startPoint y: 504, endPoint x: 701, endPoint y: 439, distance: 65.3
click at [701, 439] on div "Le Café Marly 3.8 (10,174) · [STREET_ADDRESS] [PHONE_NUMBER] · [DOMAIN_NAME] · …" at bounding box center [769, 290] width 513 height 581
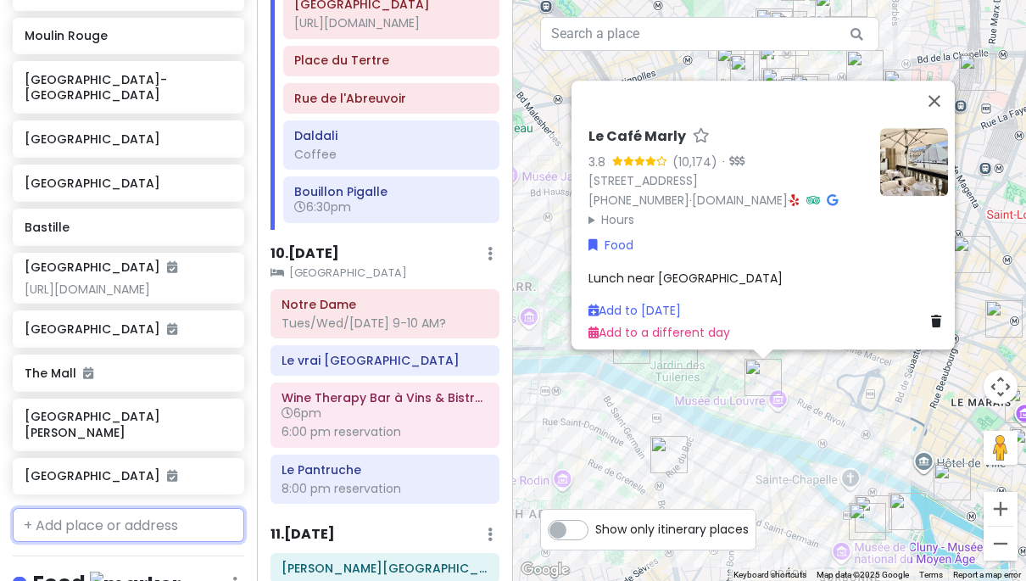
click at [190, 508] on input "text" at bounding box center [129, 525] width 232 height 34
type input "[GEOGRAPHIC_DATA]"
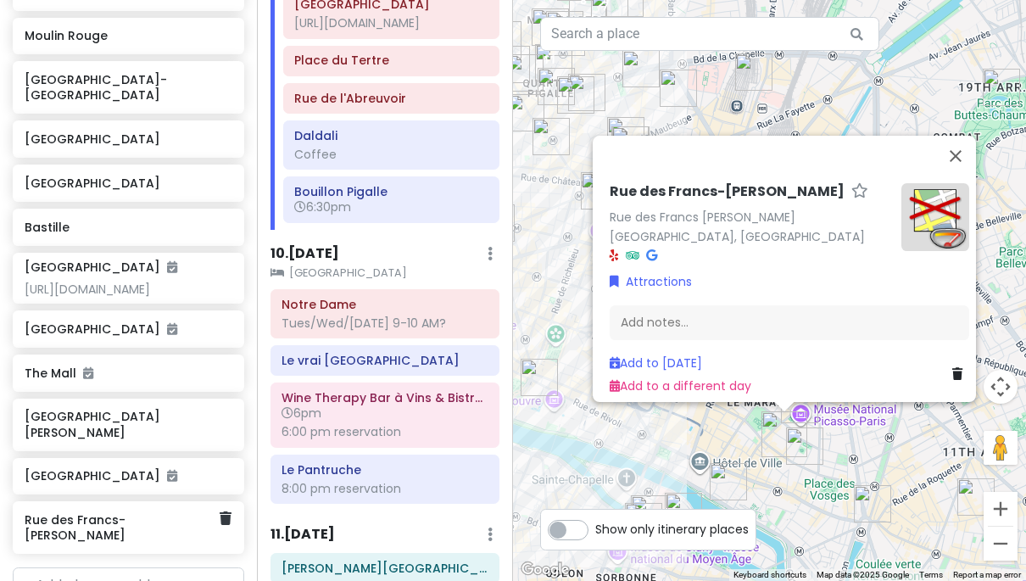
click at [179, 512] on h6 "Rue des Francs-[PERSON_NAME]" at bounding box center [122, 527] width 195 height 31
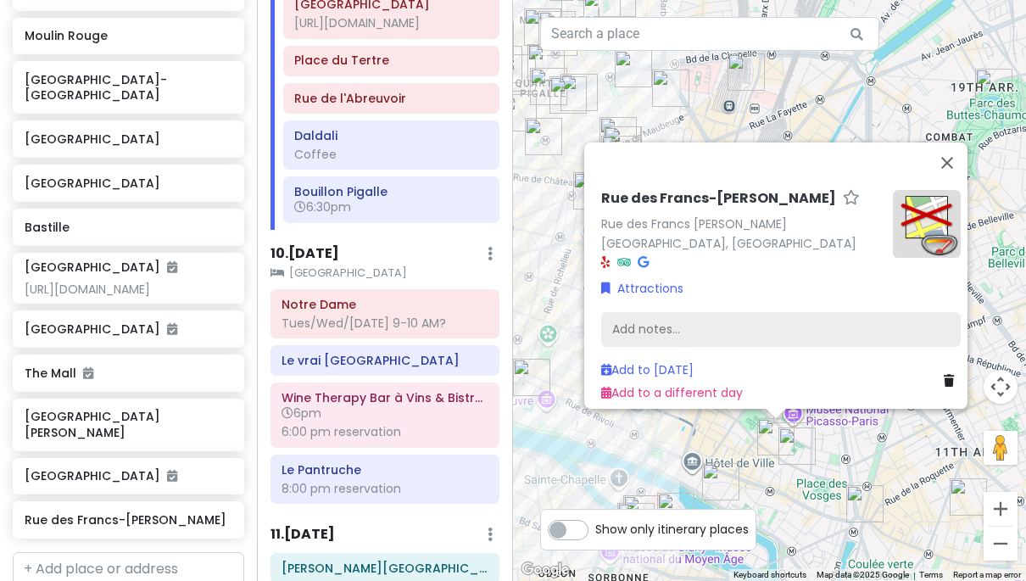
click at [759, 331] on div "Add notes..." at bounding box center [781, 329] width 360 height 36
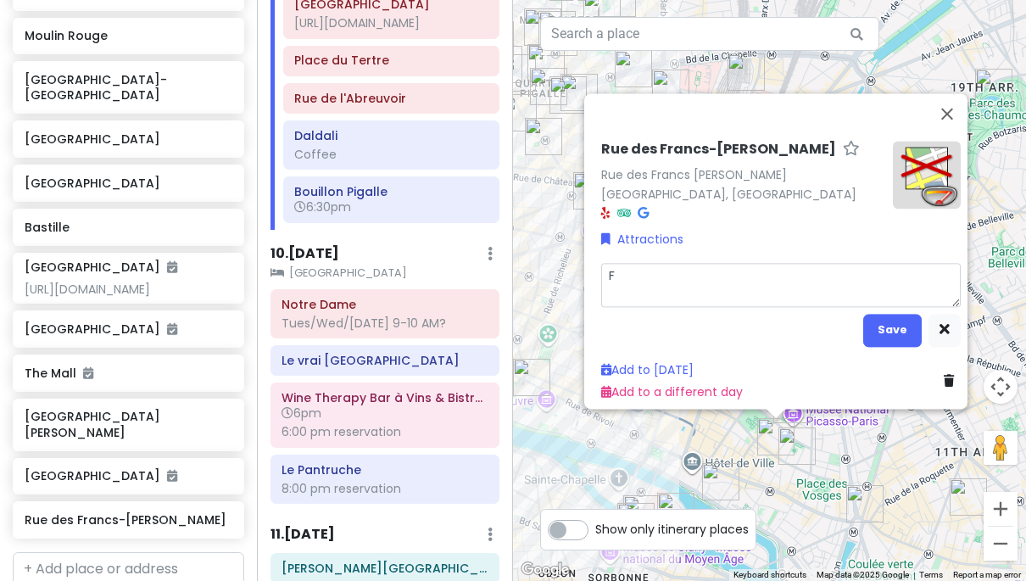
type textarea "x"
type textarea "Fa"
type textarea "x"
type textarea "Fas"
type textarea "x"
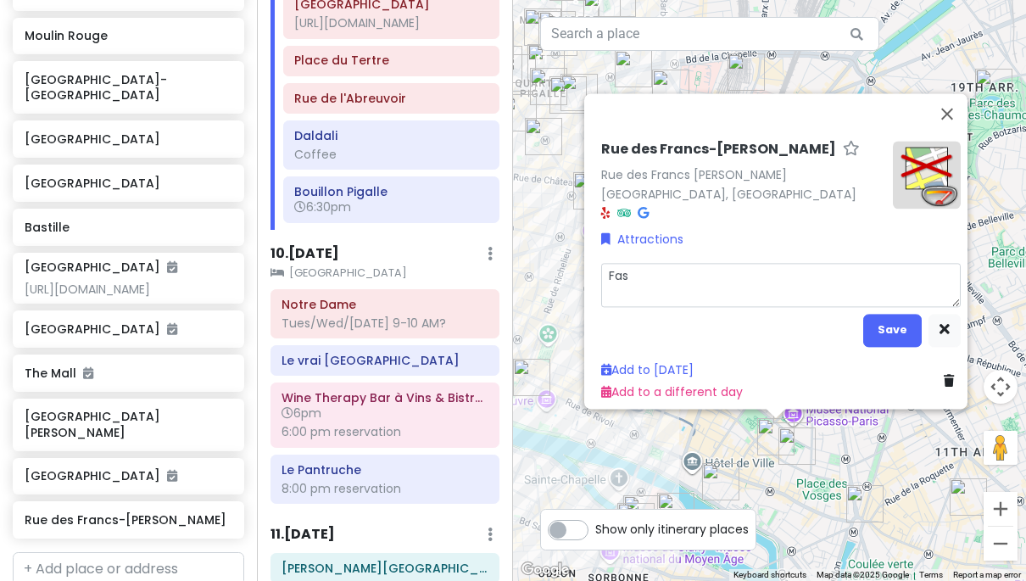
type textarea "Fash"
type textarea "x"
type textarea "Fashi"
type textarea "x"
type textarea "Fashio"
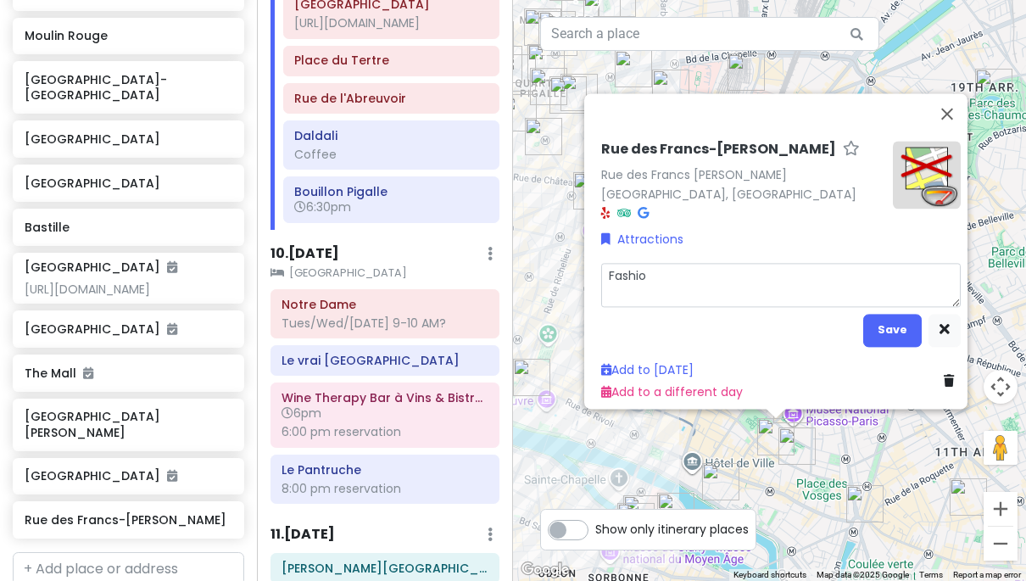
type textarea "x"
type textarea "Fashion"
type textarea "x"
type textarea "Fashion"
type textarea "x"
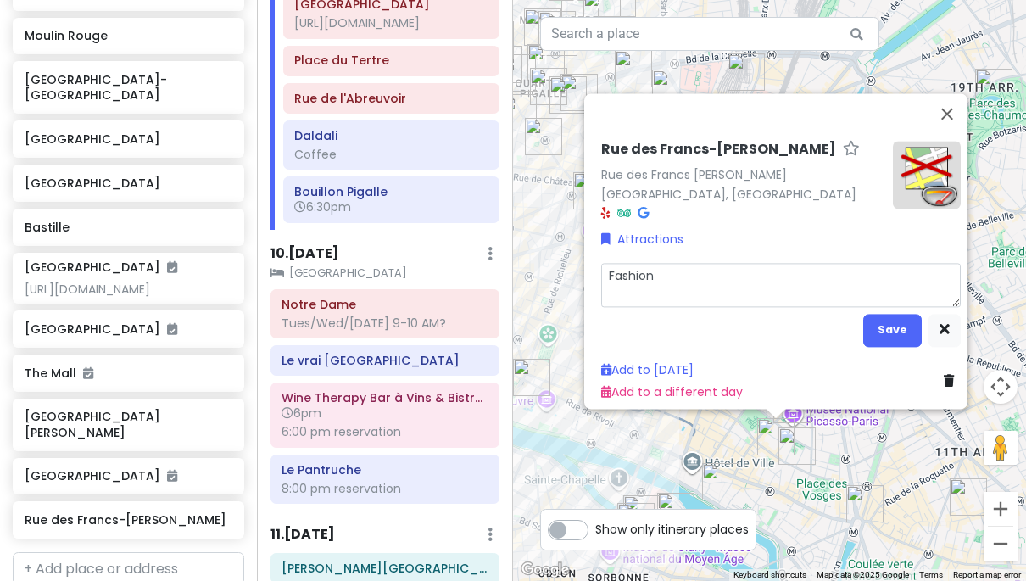
type textarea "Fashion b"
type textarea "x"
type textarea "Fashion bo"
type textarea "x"
type textarea "Fashion bou"
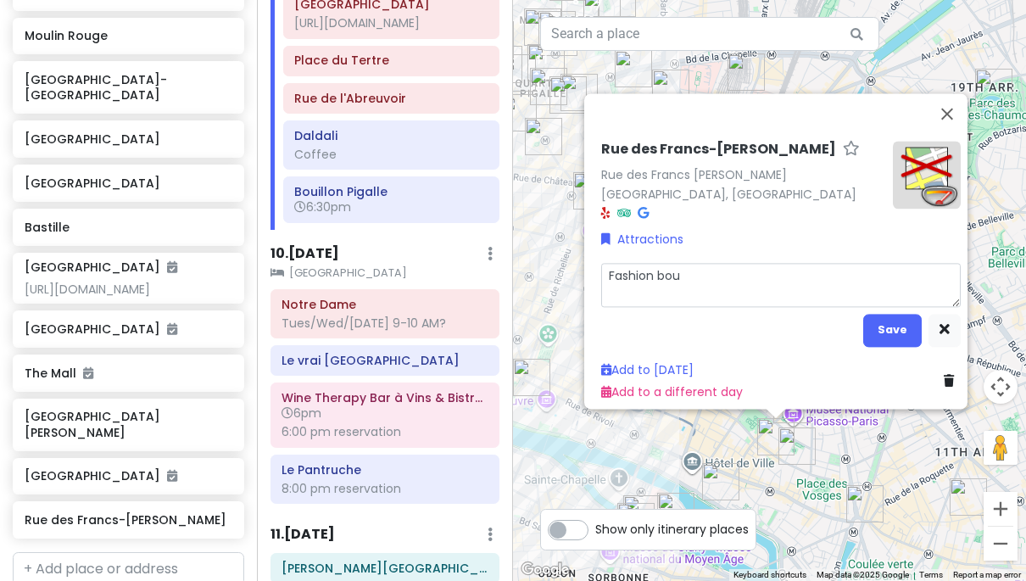
type textarea "x"
type textarea "Fashion bout"
type textarea "x"
type textarea "Fashion bouti"
type textarea "x"
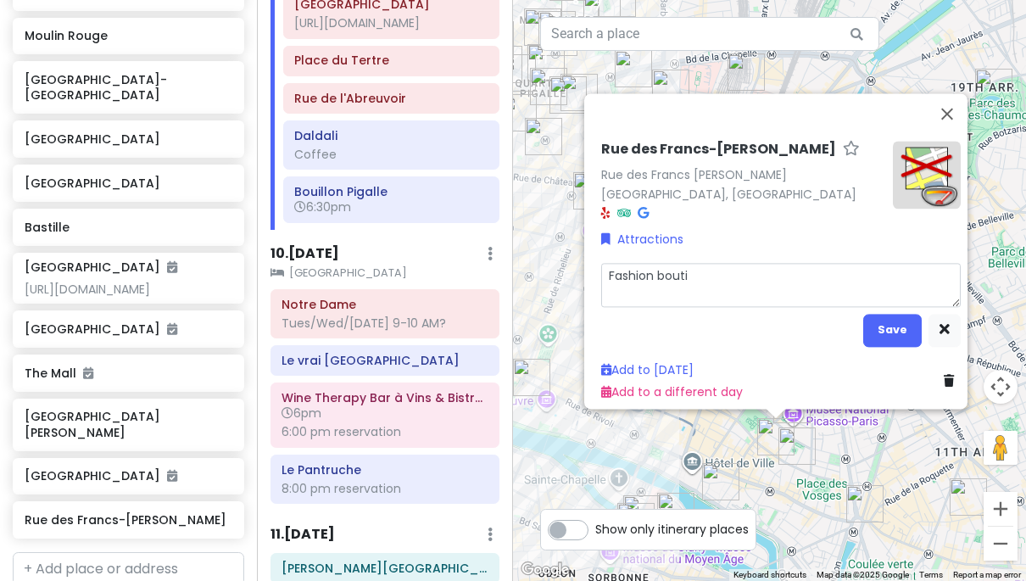
type textarea "Fashion boutiq"
type textarea "x"
type textarea "Fashion boutiqu"
type textarea "x"
type textarea "Fashion boutique"
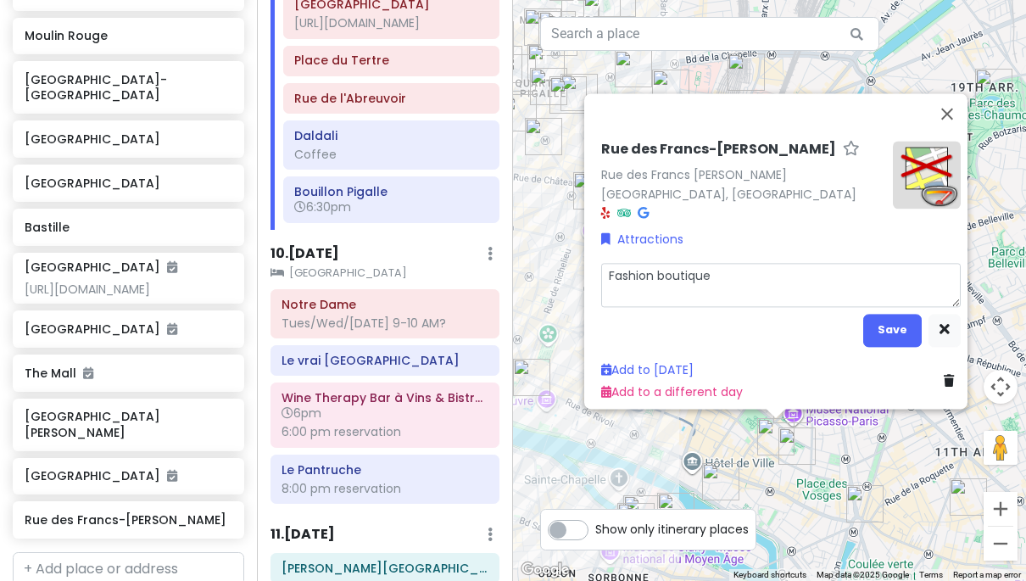
type textarea "x"
type textarea "Fashion boutiques"
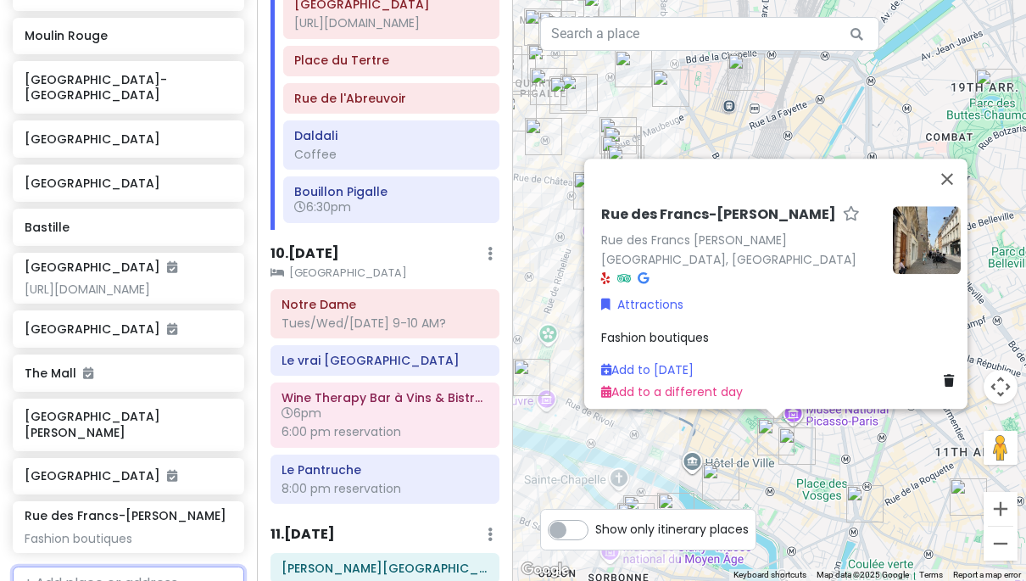
click at [134, 567] on input "text" at bounding box center [129, 584] width 232 height 34
type input "Marche des"
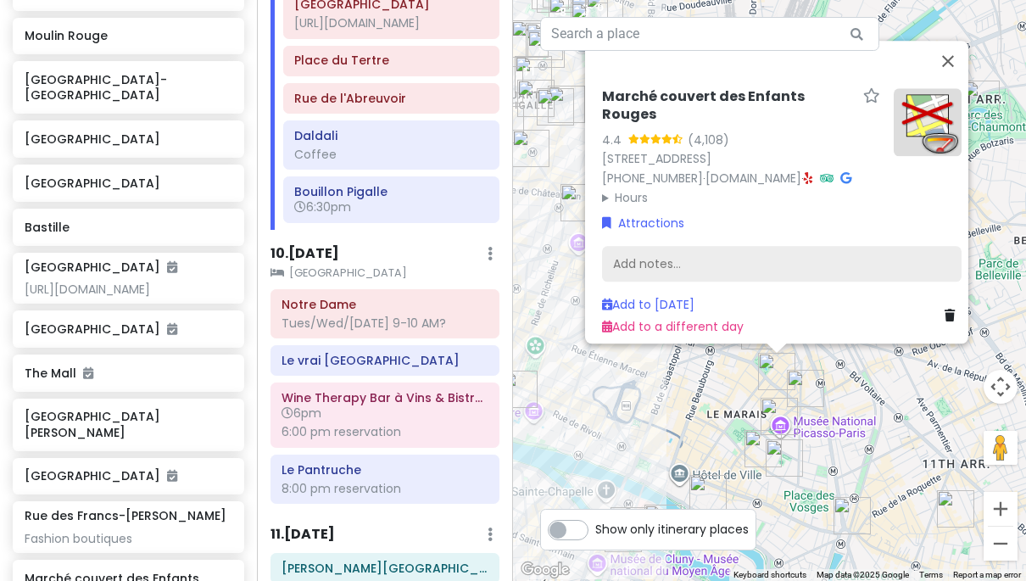
click at [693, 256] on div "Add notes..." at bounding box center [782, 264] width 360 height 36
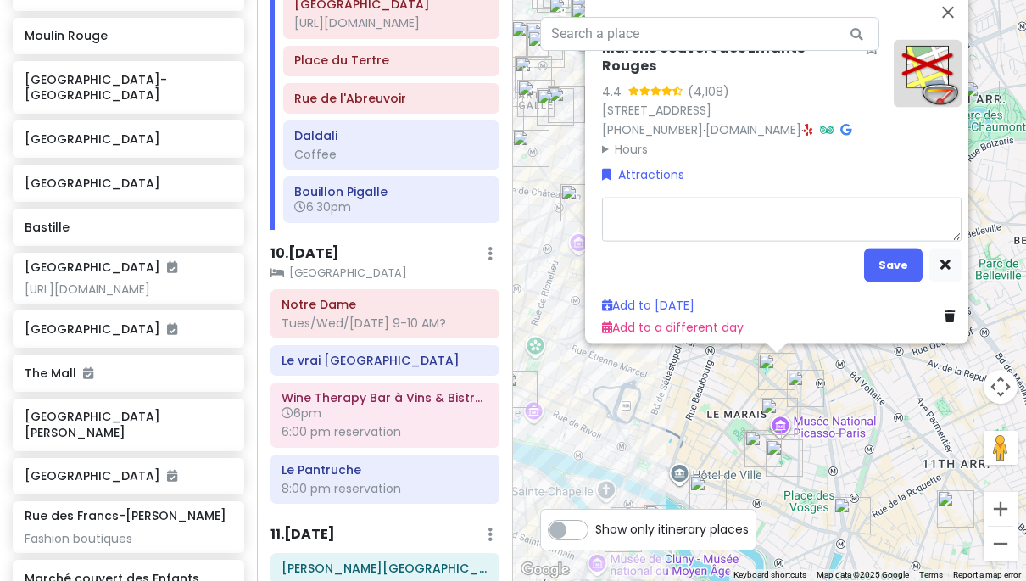
type textarea "x"
type textarea "C"
type textarea "x"
type textarea "Co"
type textarea "x"
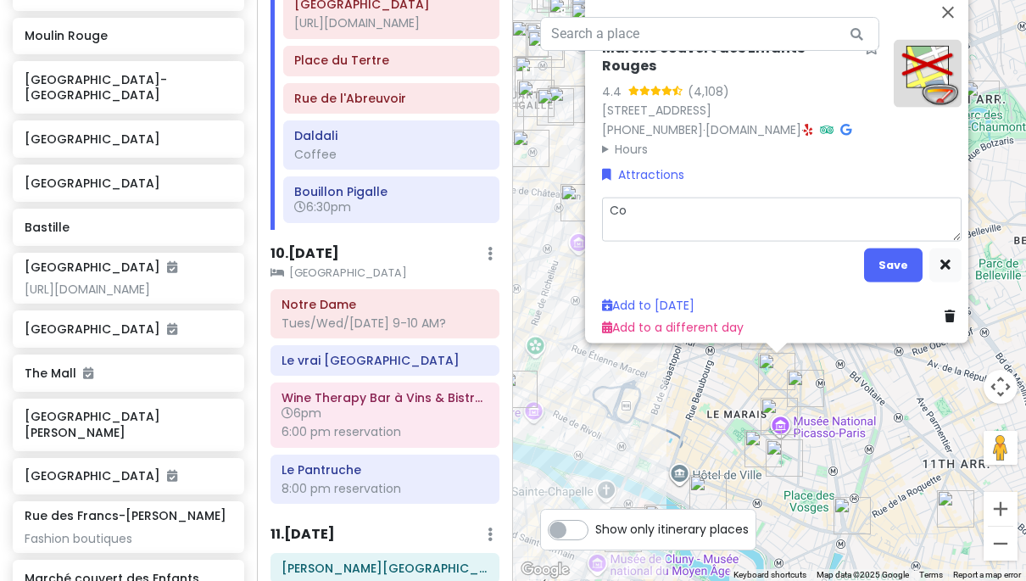
type textarea "Cov"
type textarea "x"
type textarea "Cove"
type textarea "x"
type textarea "Cover"
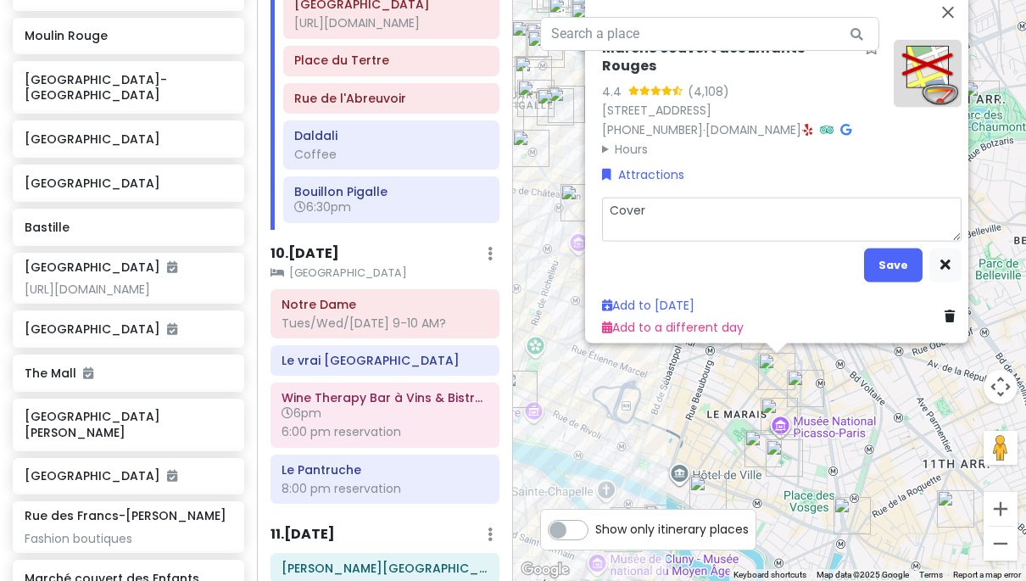
type textarea "x"
type textarea "Covert"
type textarea "x"
type textarea "Cover"
type textarea "x"
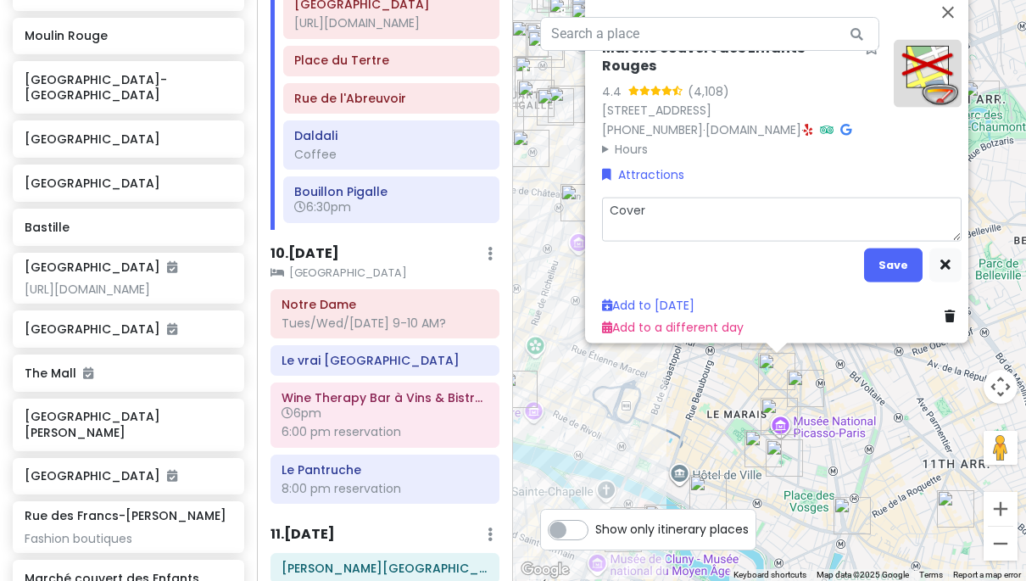
type textarea "Covere"
type textarea "x"
type textarea "Covered"
type textarea "x"
type textarea "Covered"
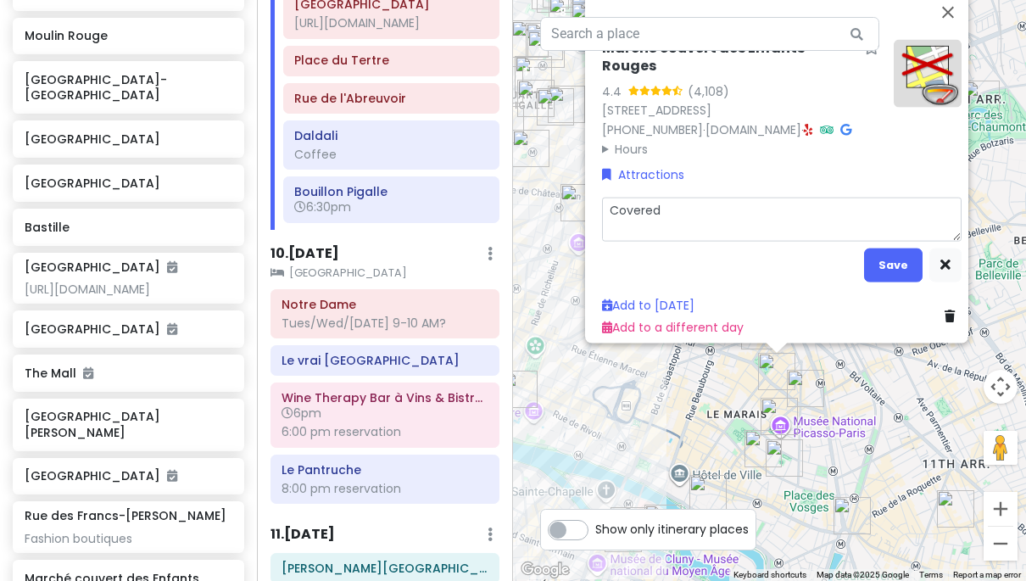
type textarea "x"
type textarea "Covered p"
type textarea "x"
type textarea "Covered"
type textarea "x"
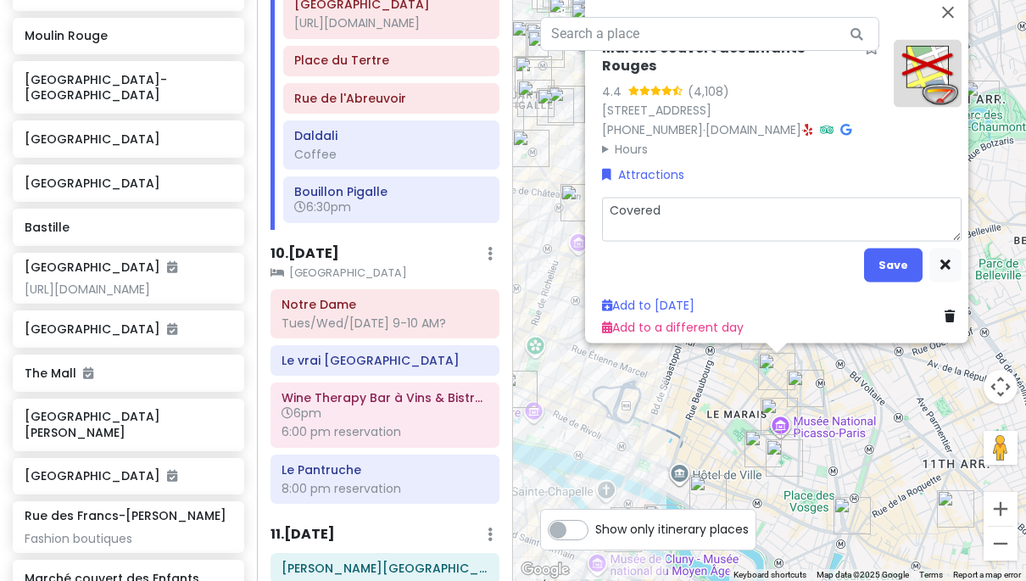
type textarea "Covered m"
type textarea "x"
type textarea "Covered ma"
type textarea "x"
type textarea "Covered mar"
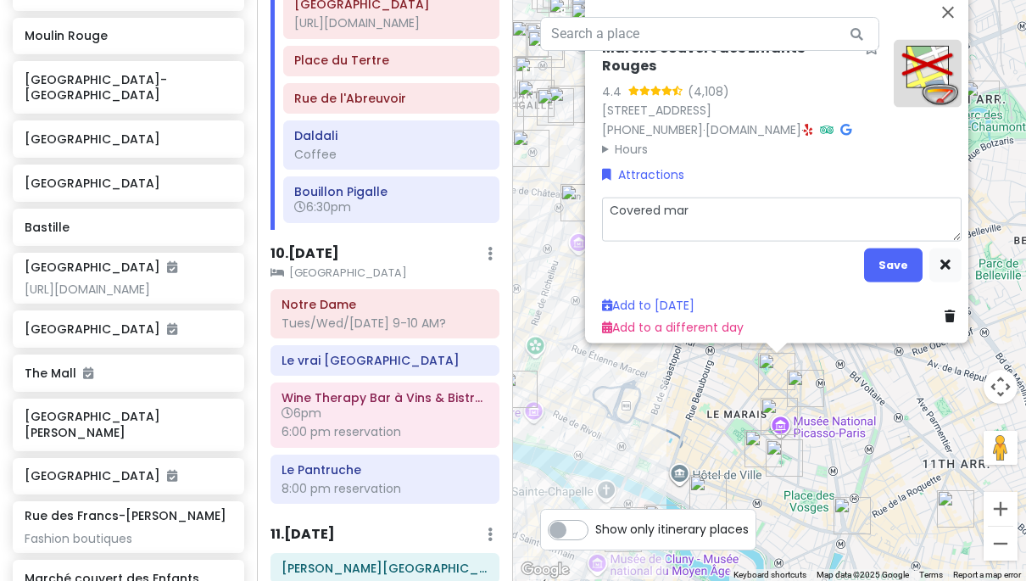
type textarea "x"
type textarea "Covered mark"
type textarea "x"
type textarea "Covered marke"
type textarea "x"
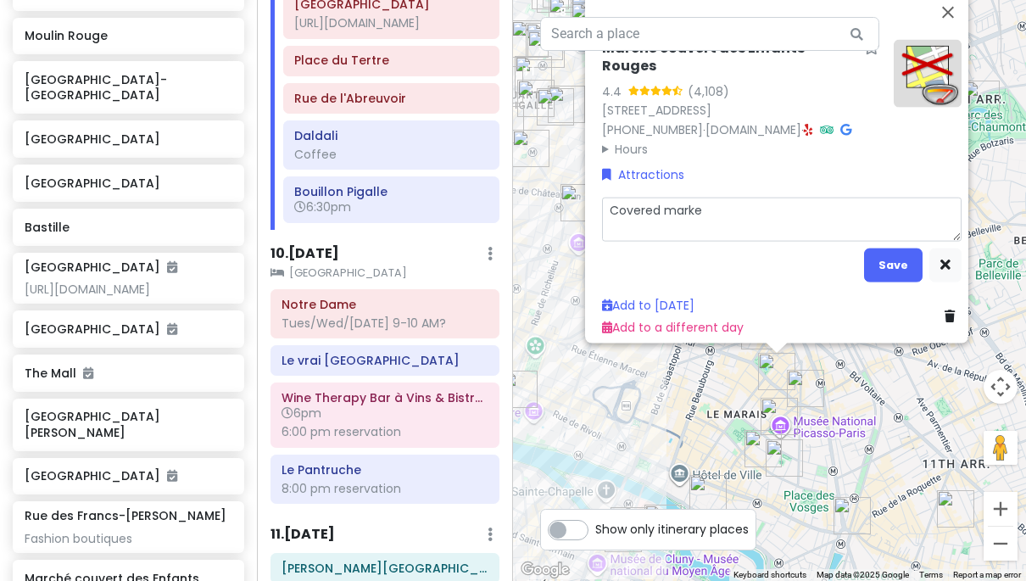
type textarea "Covered market"
type textarea "x"
type textarea "Covered market."
type textarea "x"
type textarea "Covered market"
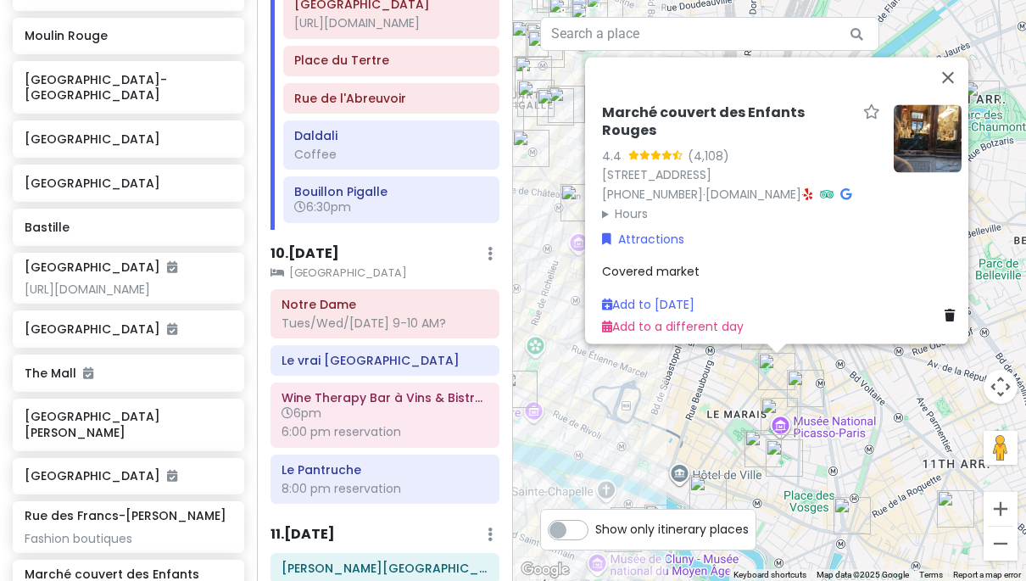
type input "Place des [PERSON_NAME]"
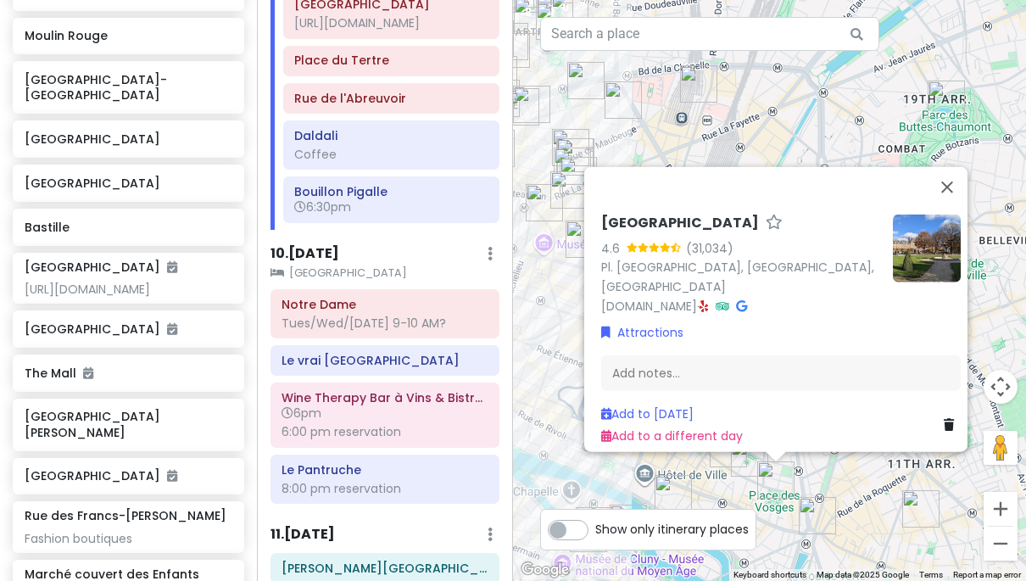
click at [86, 444] on div "[GEOGRAPHIC_DATA] and [GEOGRAPHIC_DATA] with Kath and Cinco Private Change Date…" at bounding box center [128, 290] width 257 height 581
type input "Canal St"
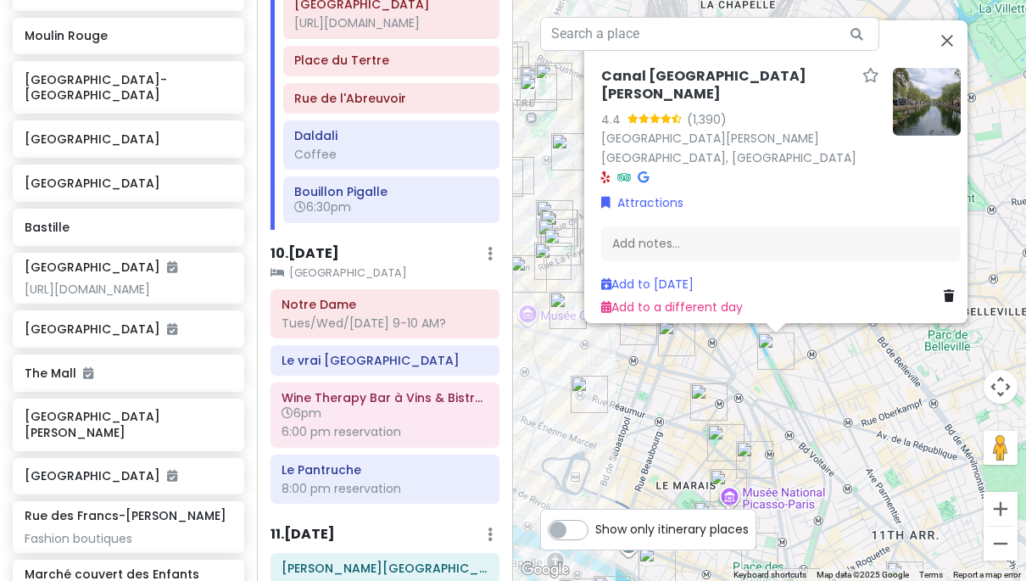
click at [865, 380] on div "Canal Saint-[PERSON_NAME] 4.4 (1,390) [GEOGRAPHIC_DATA][PERSON_NAME][GEOGRAPHIC…" at bounding box center [769, 290] width 513 height 581
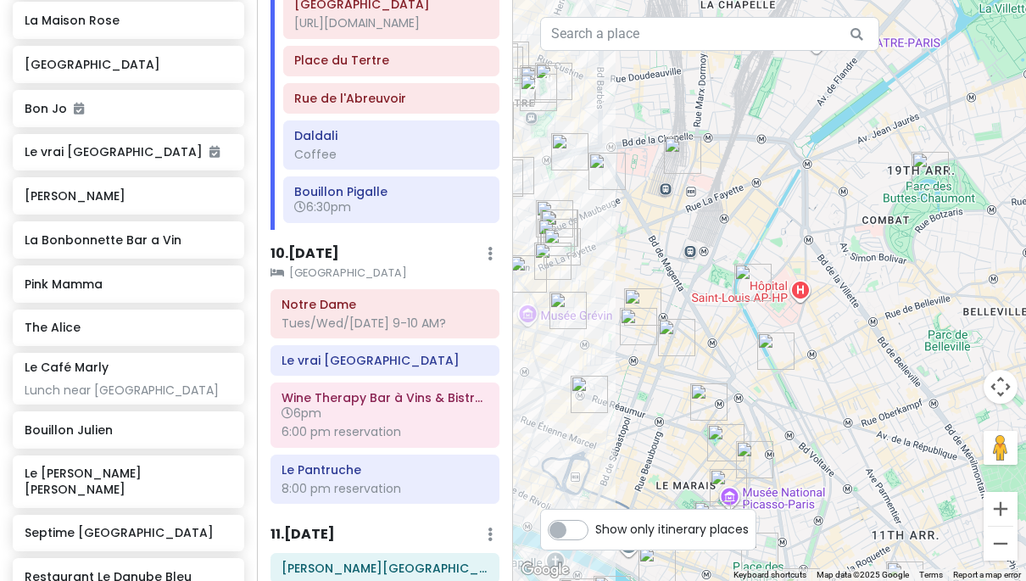
scroll to position [7601, 0]
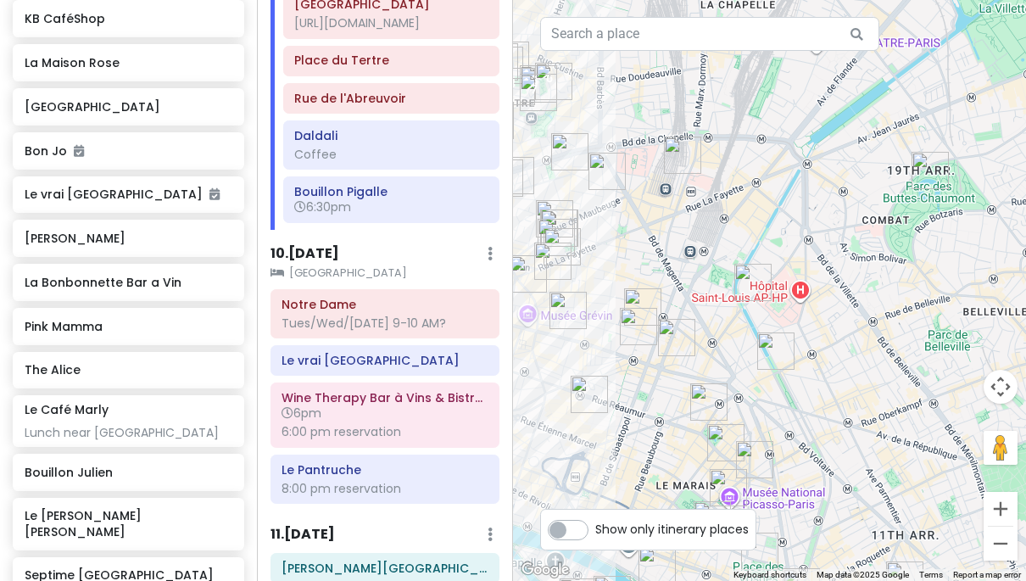
type input "La grande cas"
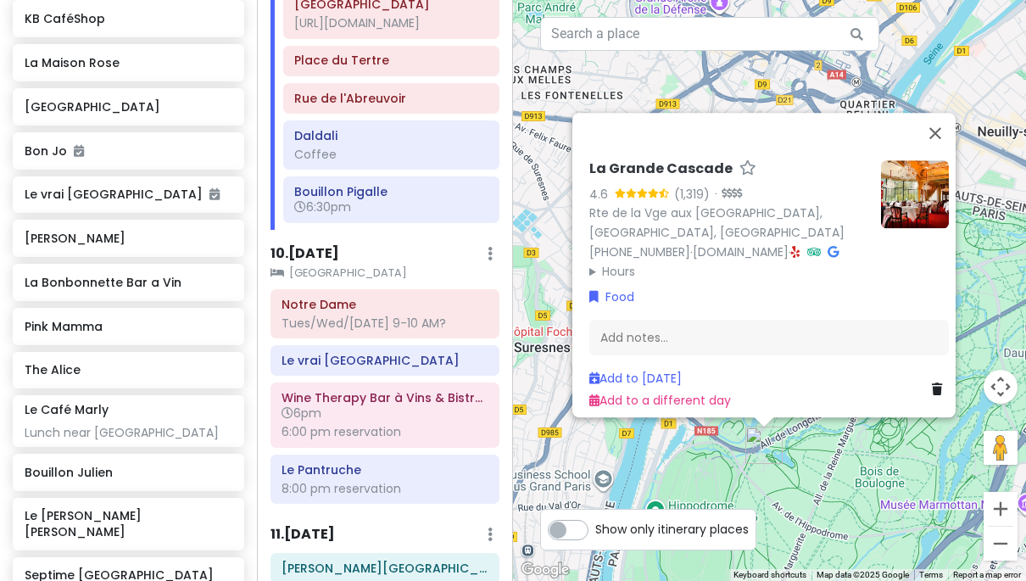
click at [843, 467] on div "La Grande Cascade 4.6 (1,319) · Rte de la Vge aux [GEOGRAPHIC_DATA], [GEOGRAPHI…" at bounding box center [769, 290] width 513 height 581
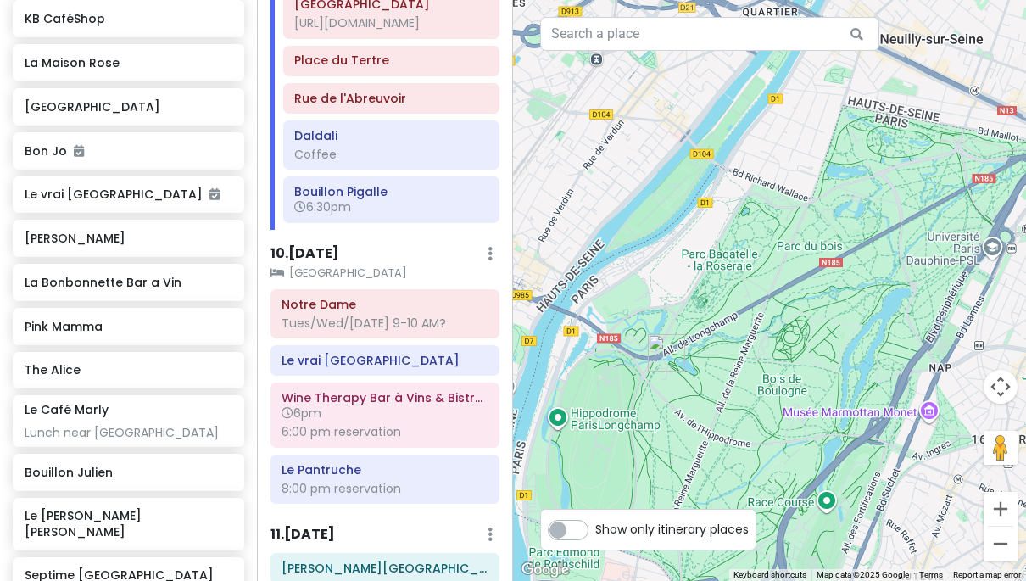
drag, startPoint x: 891, startPoint y: 450, endPoint x: 789, endPoint y: 354, distance: 139.8
click at [789, 354] on div at bounding box center [769, 290] width 513 height 581
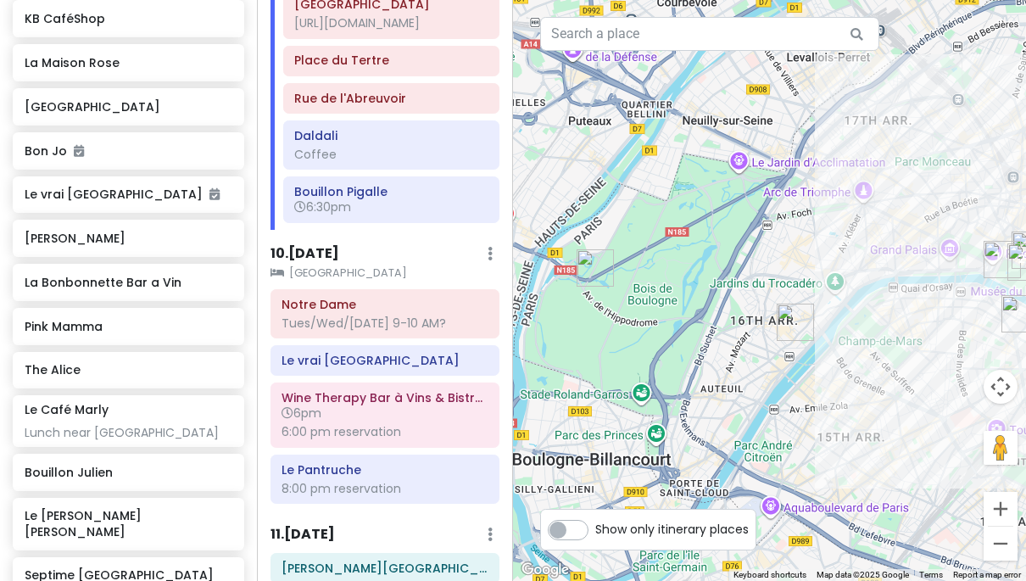
drag, startPoint x: 833, startPoint y: 350, endPoint x: 674, endPoint y: 278, distance: 174.2
click at [674, 278] on div at bounding box center [769, 290] width 513 height 581
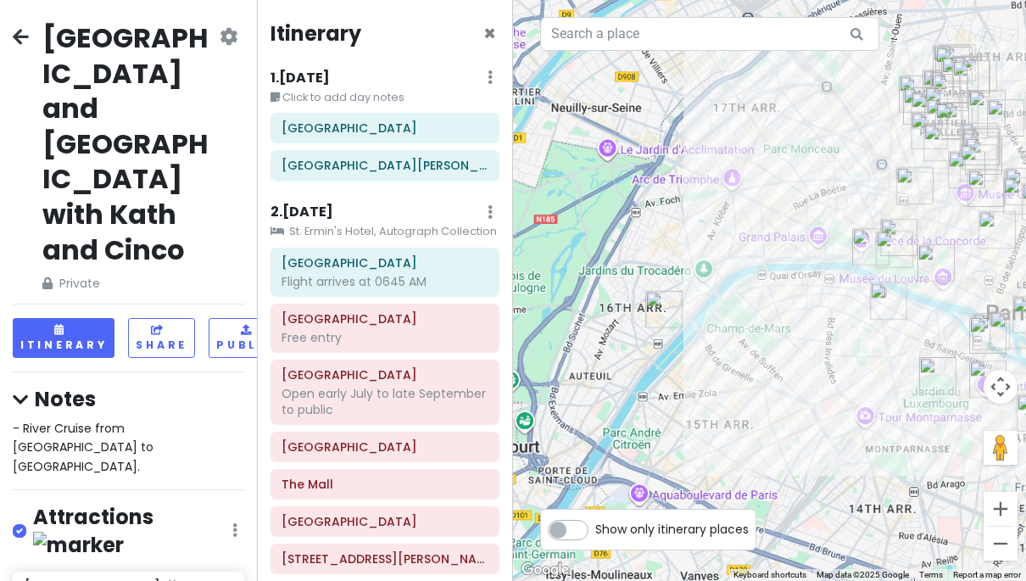
click at [719, 236] on div at bounding box center [769, 290] width 513 height 581
